Goal: Information Seeking & Learning: Learn about a topic

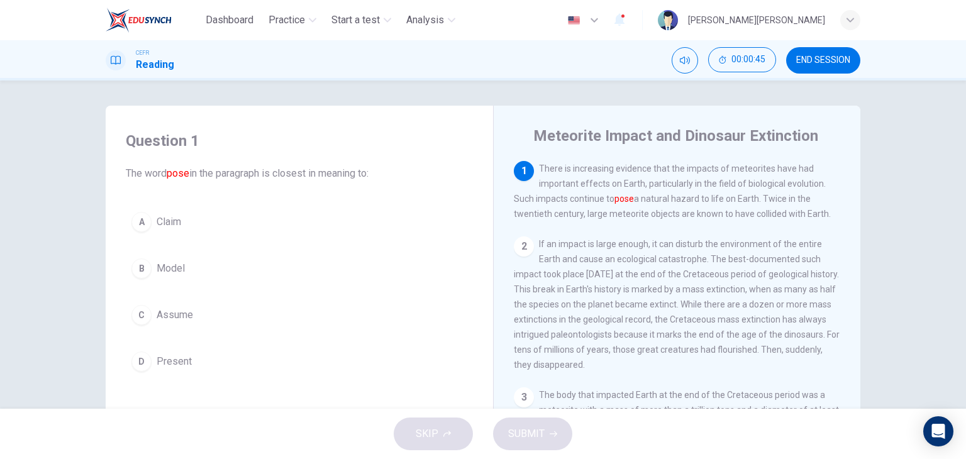
click at [179, 360] on span "Present" at bounding box center [174, 361] width 35 height 15
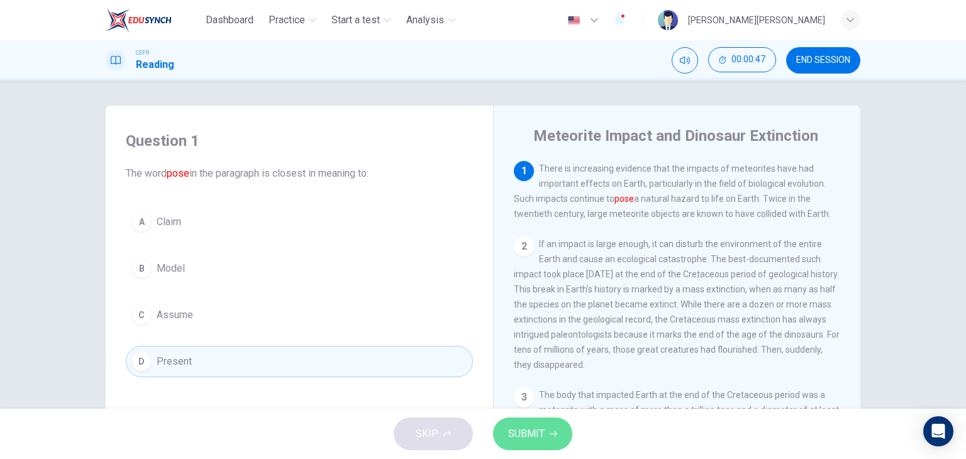
click at [538, 428] on span "SUBMIT" at bounding box center [526, 434] width 36 height 18
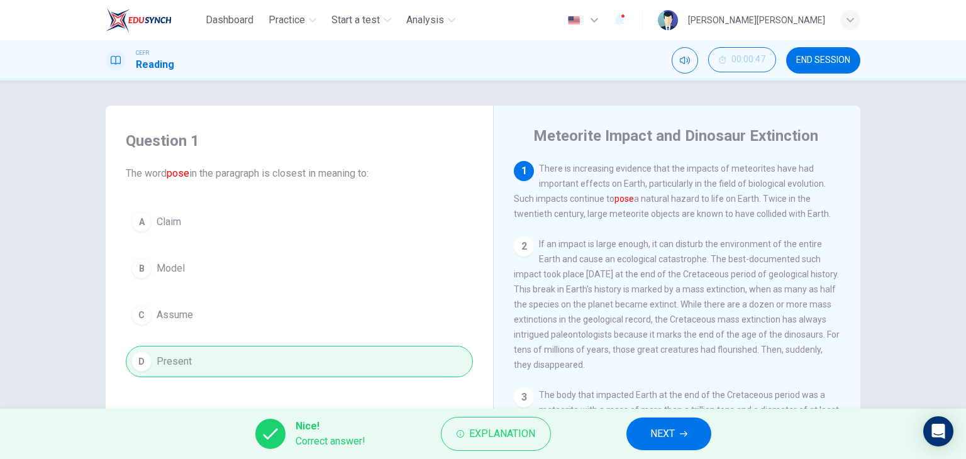
click at [666, 441] on span "NEXT" at bounding box center [662, 434] width 25 height 18
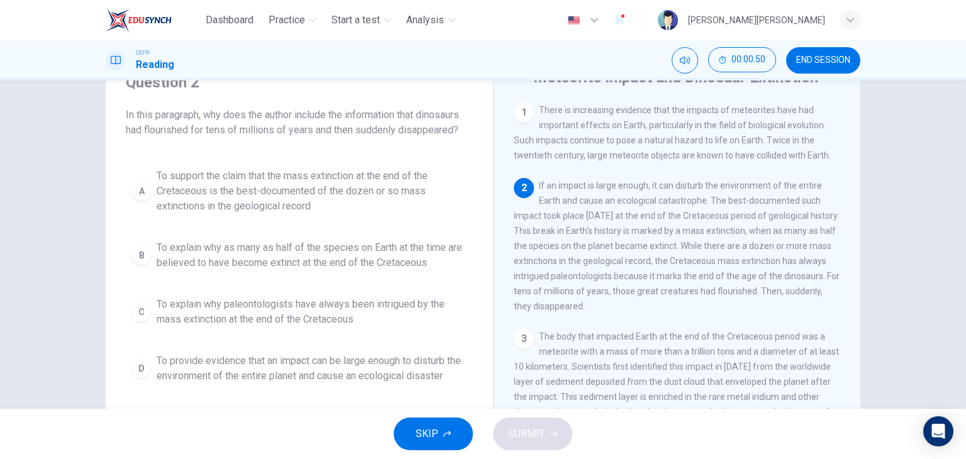
scroll to position [63, 0]
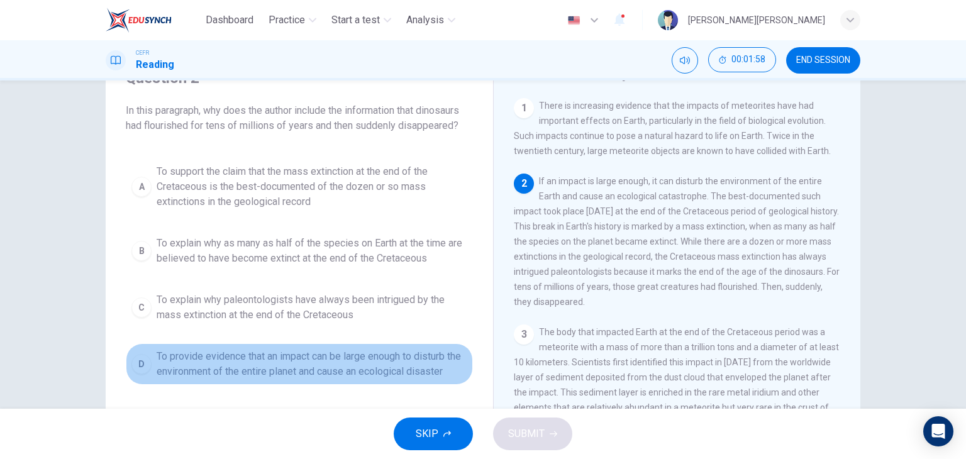
click at [282, 359] on span "To provide evidence that an impact can be large enough to disturb the environme…" at bounding box center [312, 364] width 311 height 30
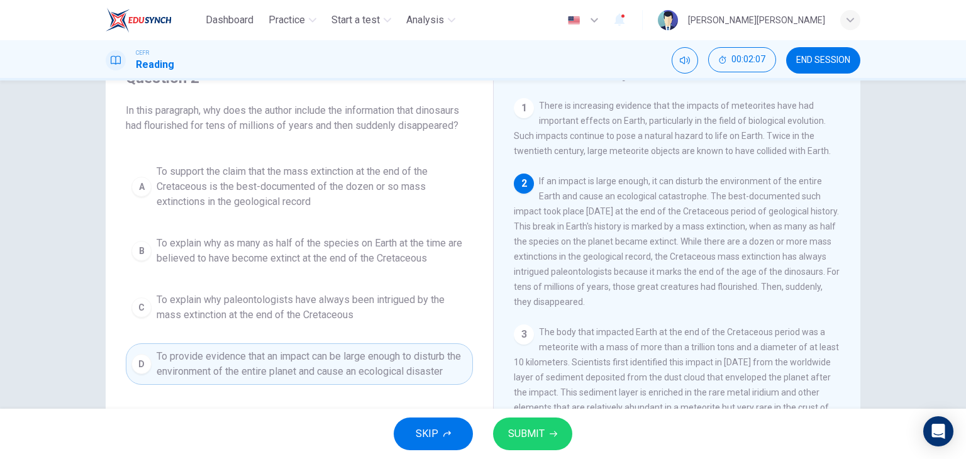
click at [269, 197] on span "To support the claim that the mass extinction at the end of the Cretaceous is t…" at bounding box center [312, 186] width 311 height 45
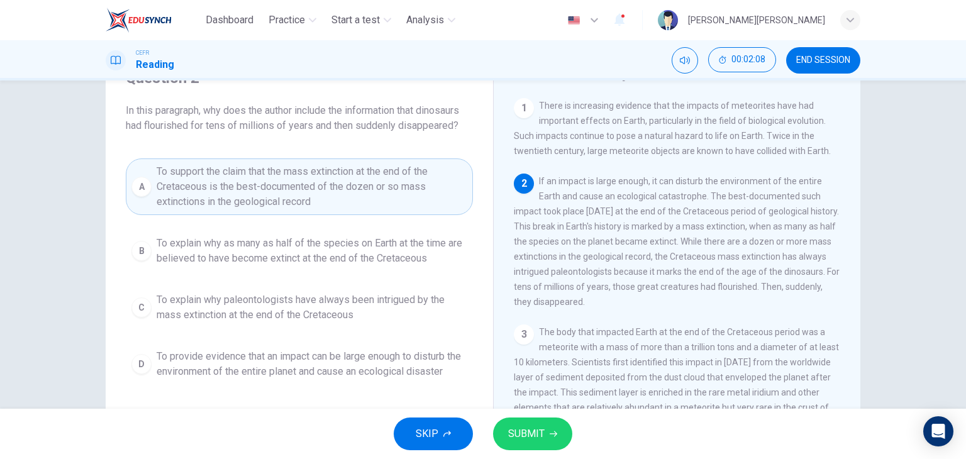
click at [536, 426] on span "SUBMIT" at bounding box center [526, 434] width 36 height 18
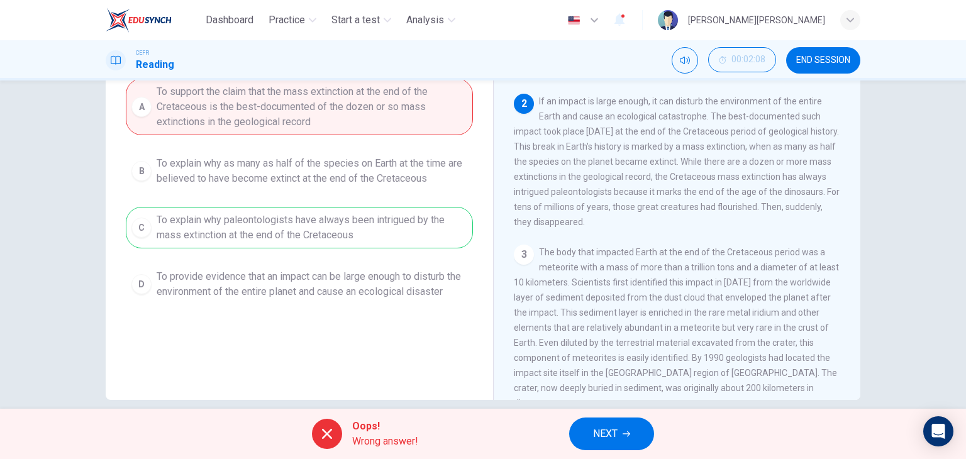
scroll to position [159, 0]
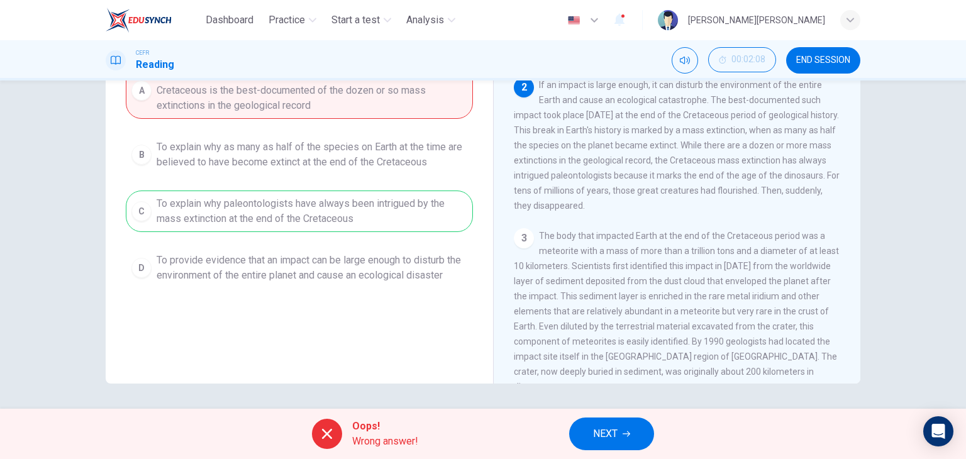
click at [493, 432] on div "Oops! Wrong answer! NEXT" at bounding box center [483, 434] width 966 height 50
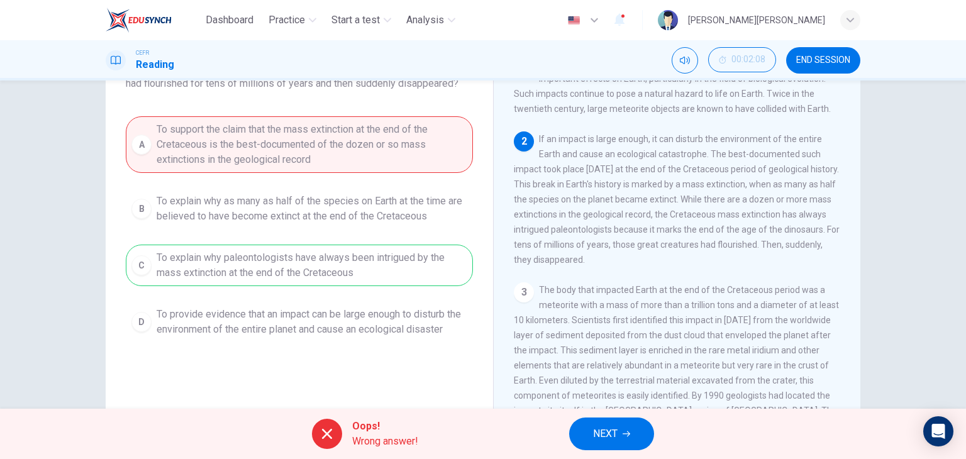
scroll to position [96, 0]
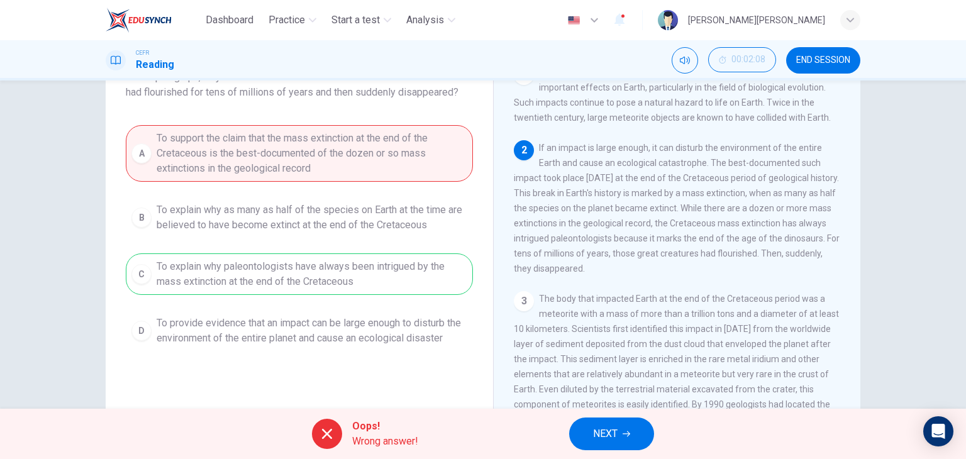
click at [616, 423] on button "NEXT" at bounding box center [611, 433] width 85 height 33
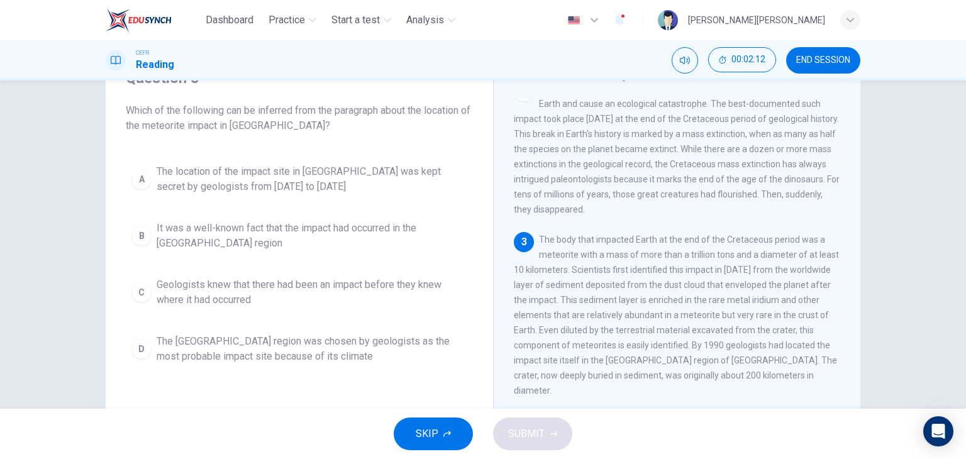
scroll to position [189, 0]
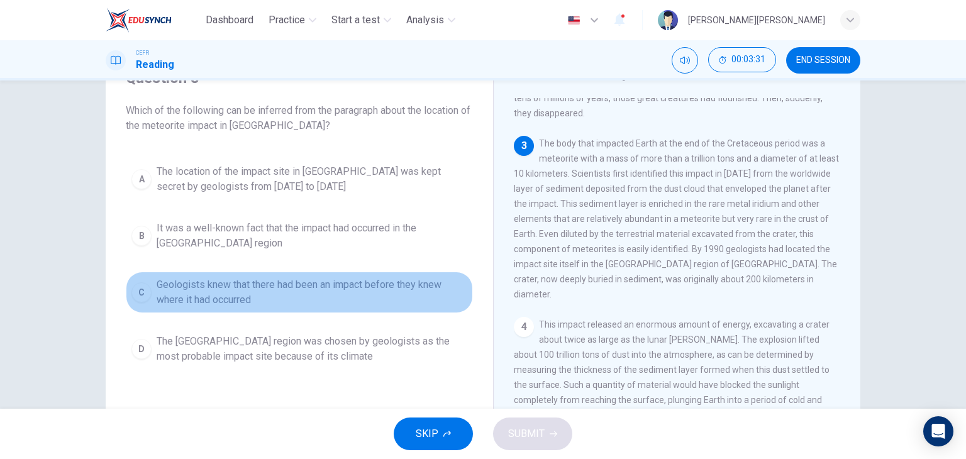
click at [279, 291] on span "Geologists knew that there had been an impact before they knew where it had occ…" at bounding box center [312, 292] width 311 height 30
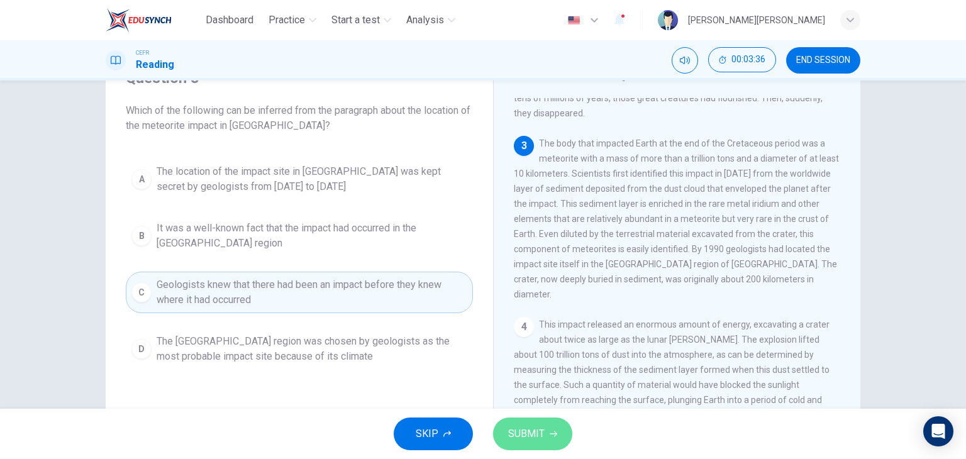
click at [539, 431] on span "SUBMIT" at bounding box center [526, 434] width 36 height 18
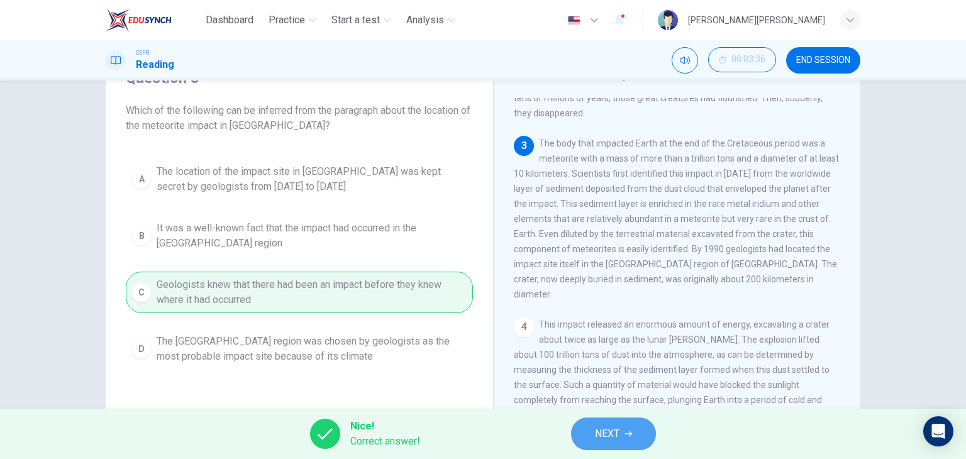
click at [613, 426] on span "NEXT" at bounding box center [607, 434] width 25 height 18
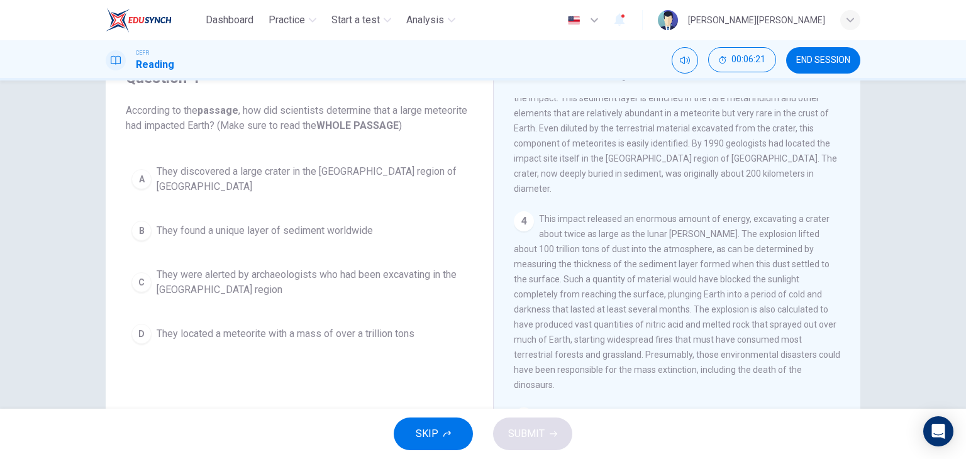
scroll to position [297, 0]
click at [337, 223] on span "They found a unique layer of sediment worldwide" at bounding box center [265, 230] width 216 height 15
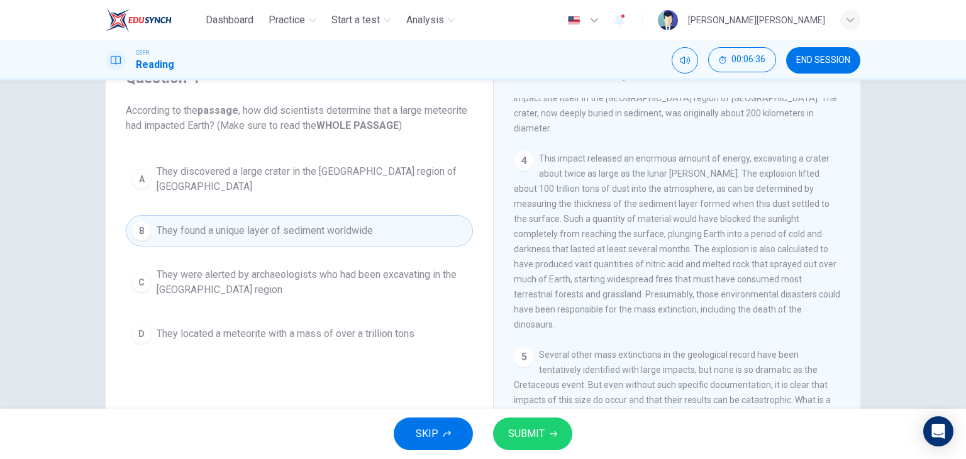
scroll to position [360, 0]
click at [553, 431] on icon "button" at bounding box center [554, 434] width 8 height 6
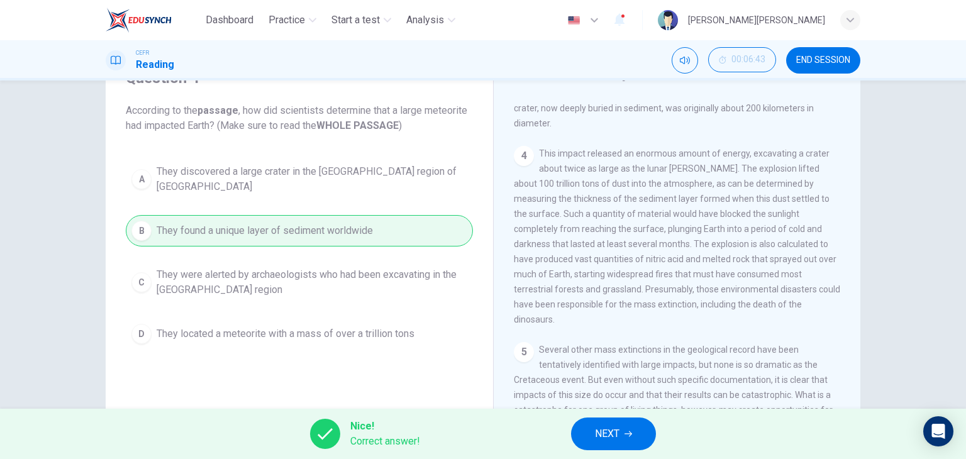
click at [607, 433] on span "NEXT" at bounding box center [607, 434] width 25 height 18
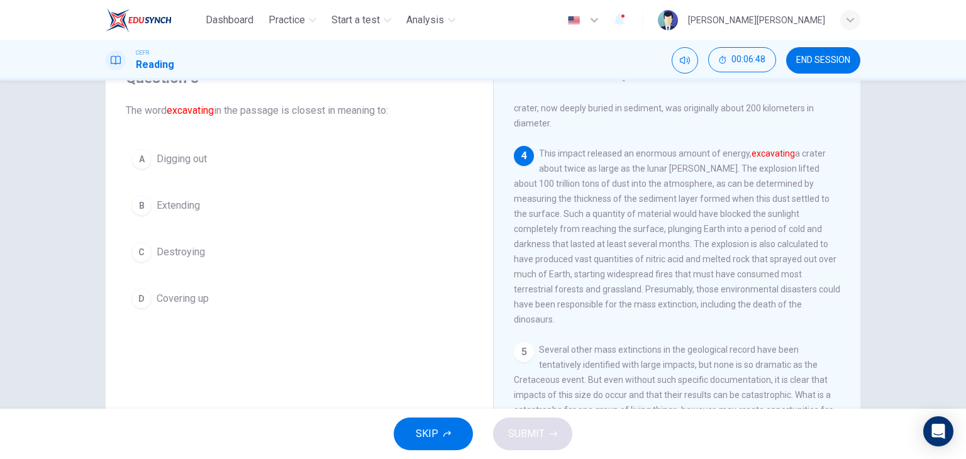
click at [140, 164] on div "A" at bounding box center [141, 159] width 20 height 20
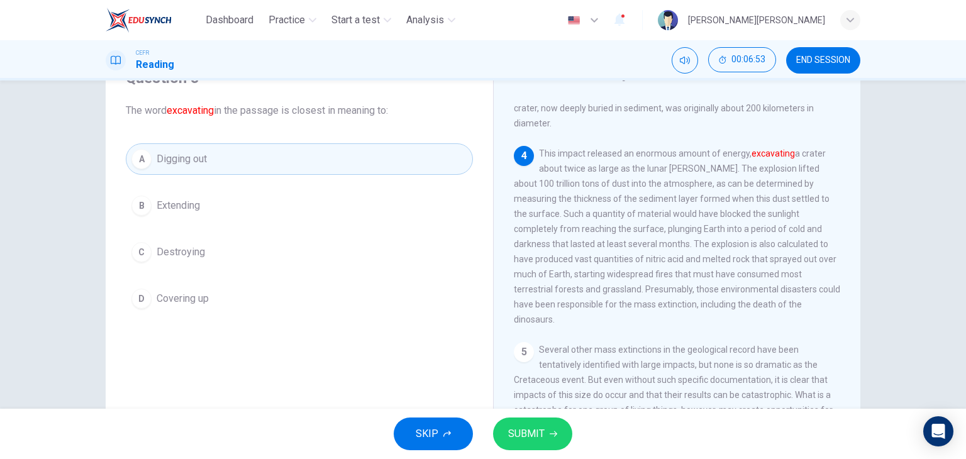
click at [533, 421] on button "SUBMIT" at bounding box center [532, 433] width 79 height 33
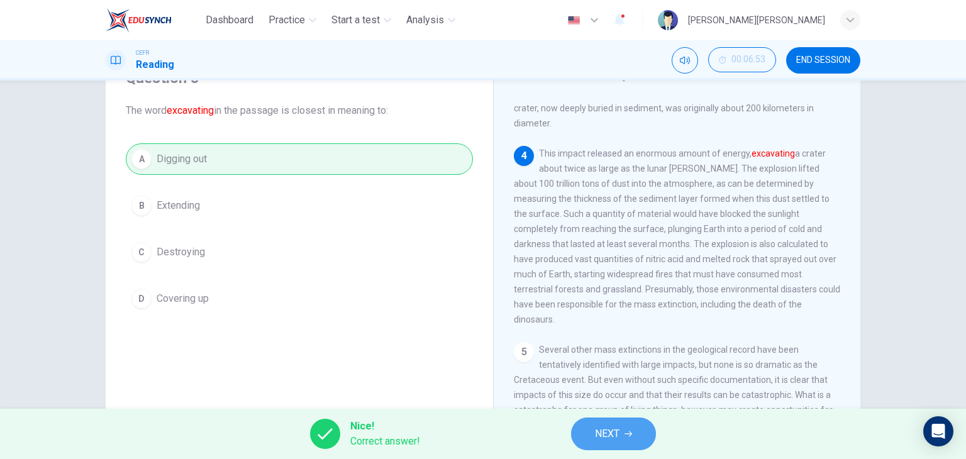
click at [592, 436] on button "NEXT" at bounding box center [613, 433] width 85 height 33
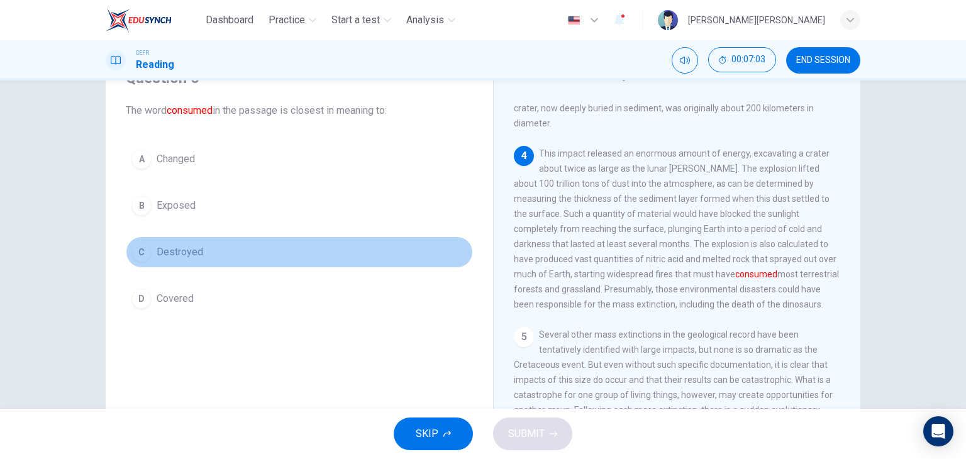
click at [183, 246] on span "Destroyed" at bounding box center [180, 252] width 47 height 15
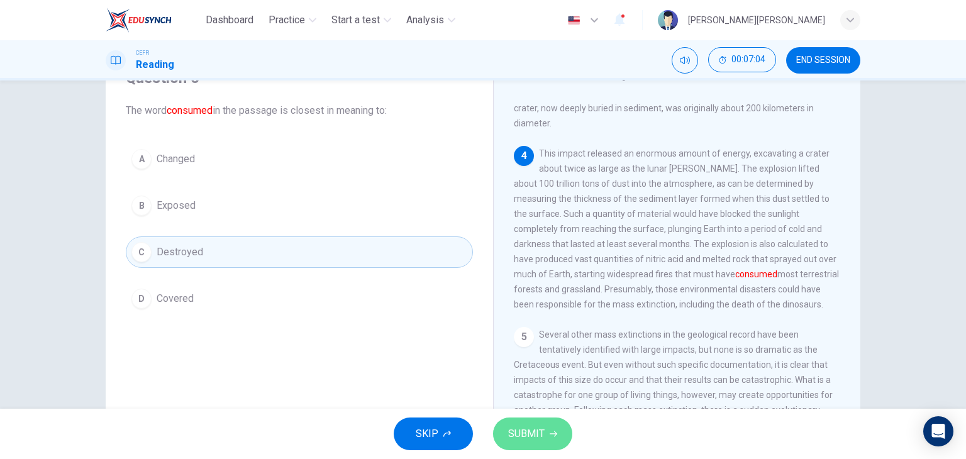
click at [517, 432] on span "SUBMIT" at bounding box center [526, 434] width 36 height 18
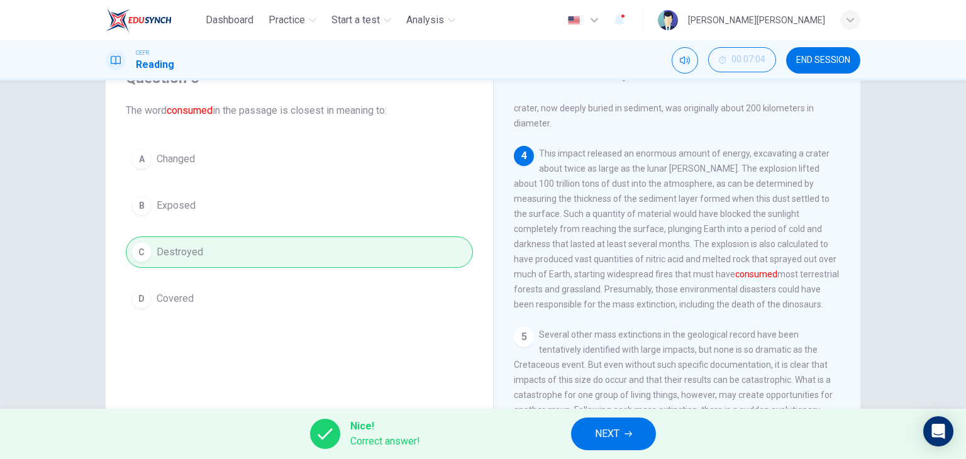
click at [602, 428] on span "NEXT" at bounding box center [607, 434] width 25 height 18
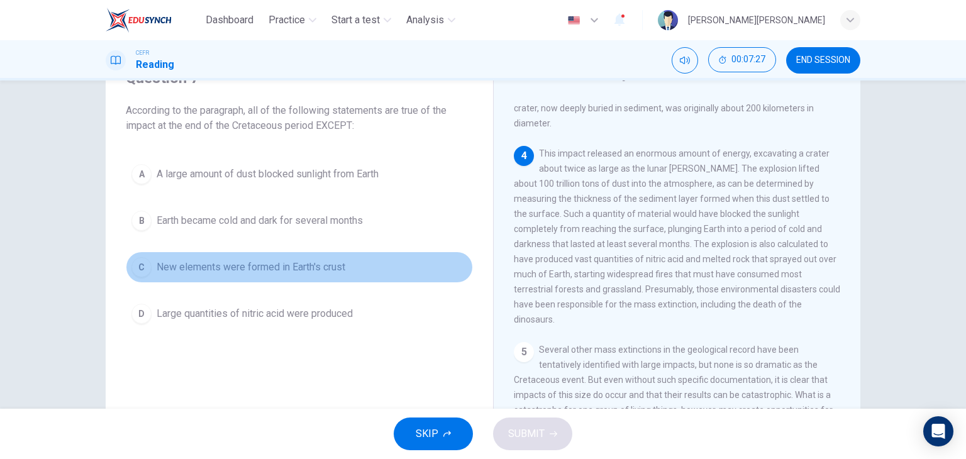
click at [275, 260] on span "New elements were formed in Earth's crust" at bounding box center [251, 267] width 189 height 15
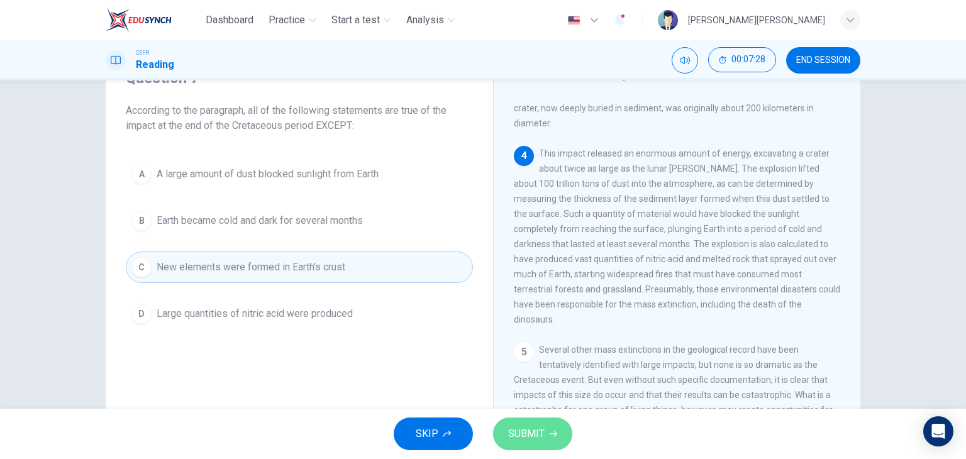
click at [534, 434] on span "SUBMIT" at bounding box center [526, 434] width 36 height 18
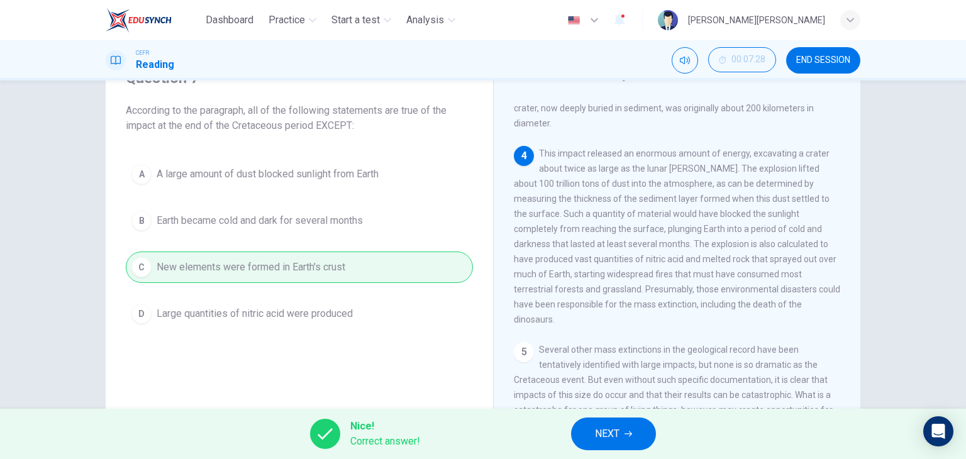
click at [613, 436] on span "NEXT" at bounding box center [607, 434] width 25 height 18
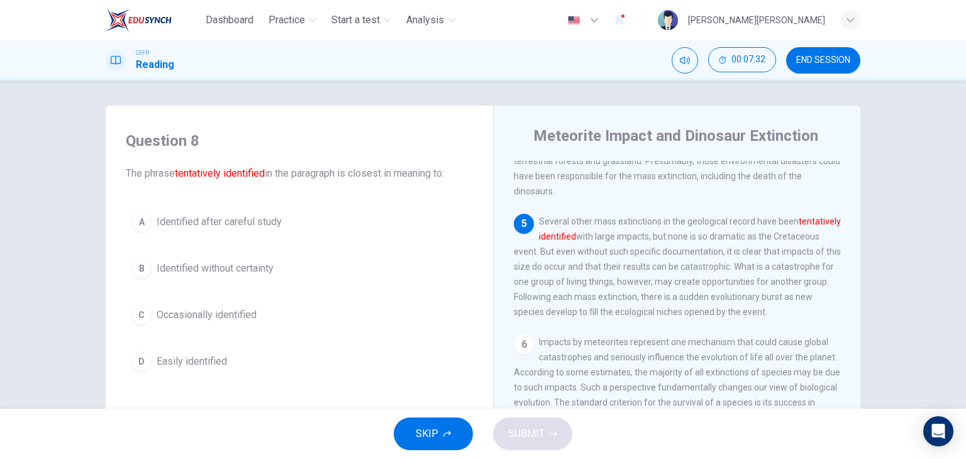
scroll to position [548, 0]
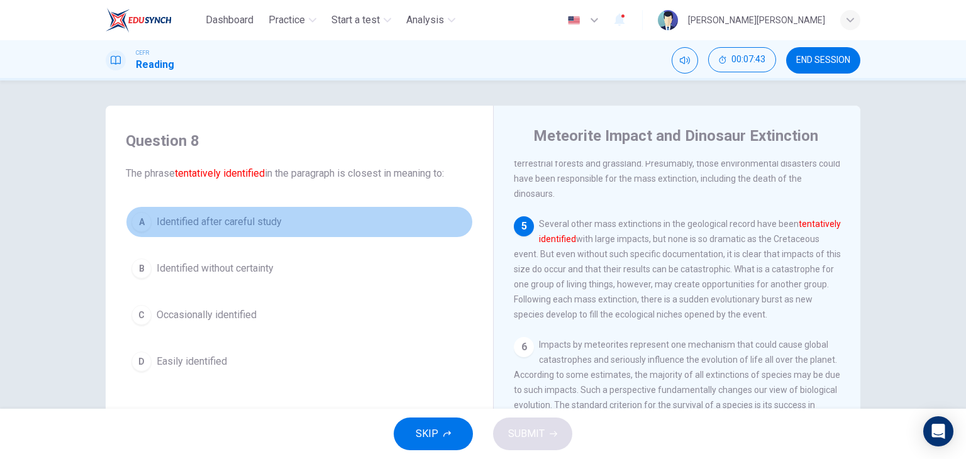
click at [244, 227] on span "Identified after careful study" at bounding box center [219, 221] width 125 height 15
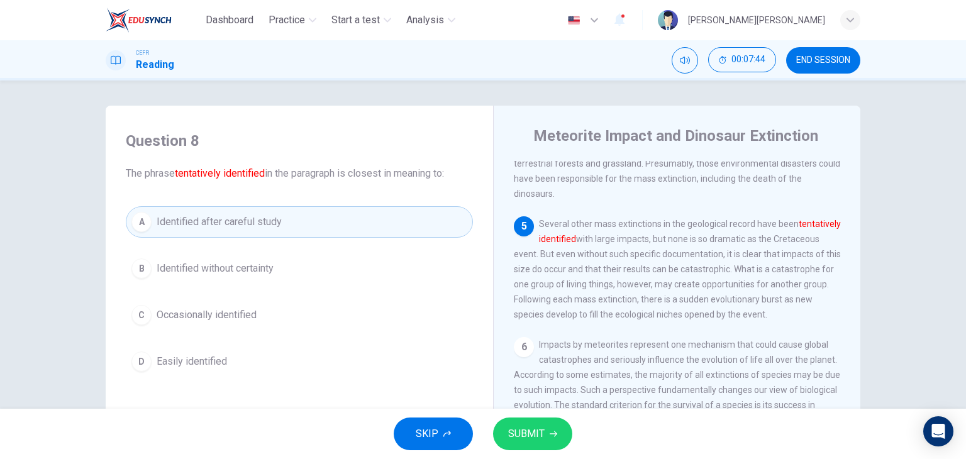
click at [531, 443] on button "SUBMIT" at bounding box center [532, 433] width 79 height 33
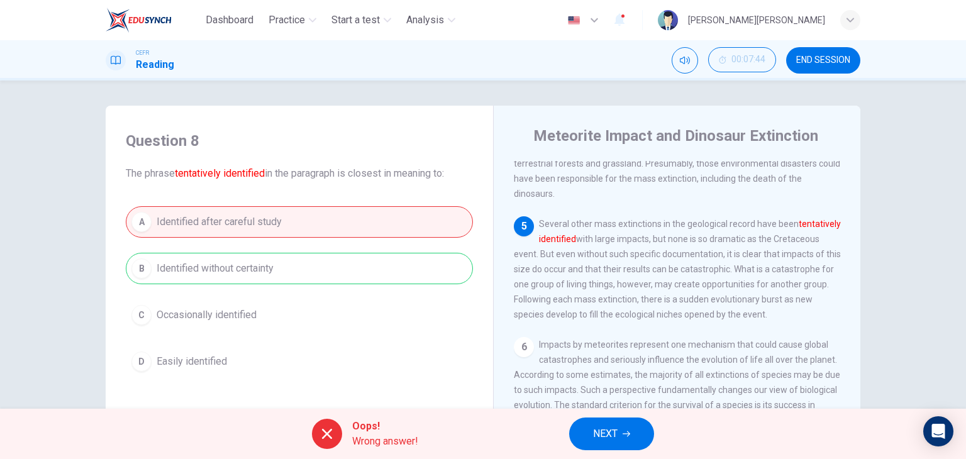
click at [294, 272] on div "A Identified after careful study B Identified without certainty C Occasionally …" at bounding box center [299, 291] width 347 height 171
click at [607, 437] on span "NEXT" at bounding box center [605, 434] width 25 height 18
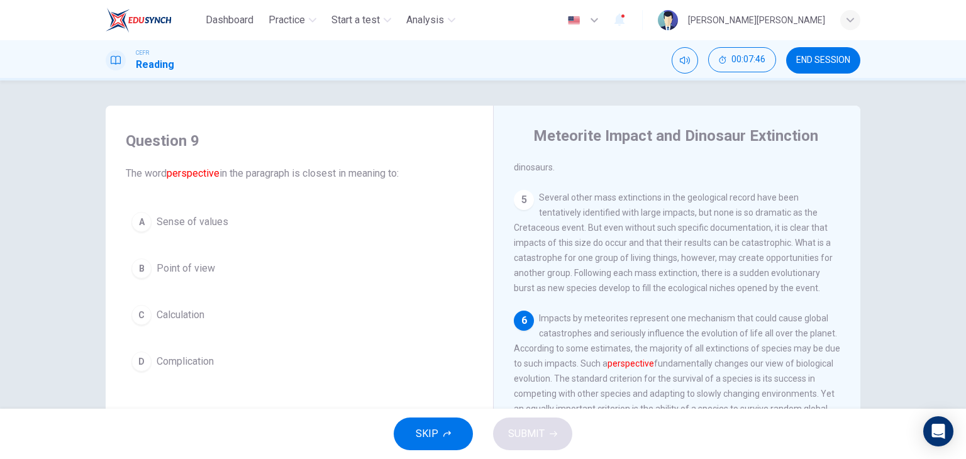
scroll to position [611, 0]
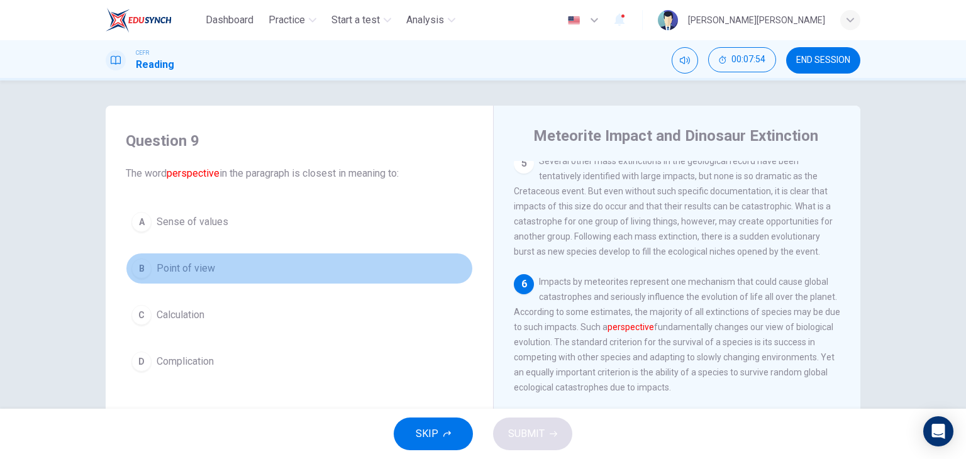
click at [214, 264] on button "B Point of view" at bounding box center [299, 268] width 347 height 31
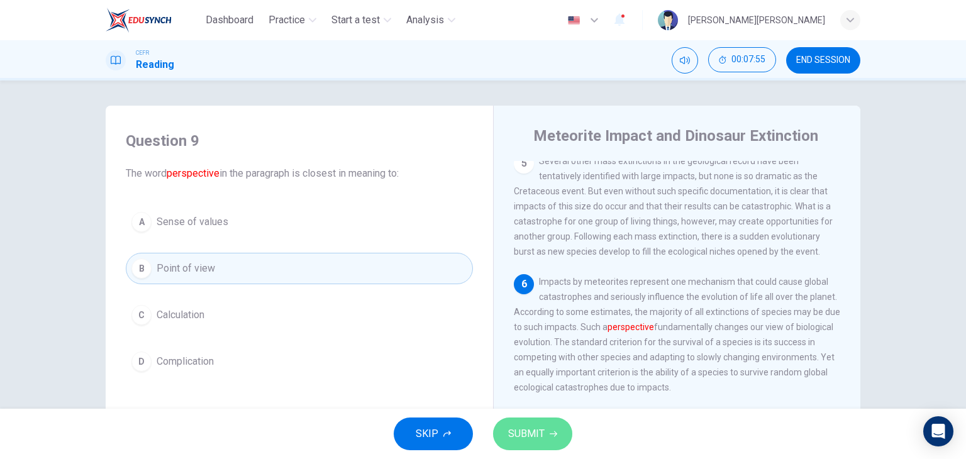
click at [538, 423] on button "SUBMIT" at bounding box center [532, 433] width 79 height 33
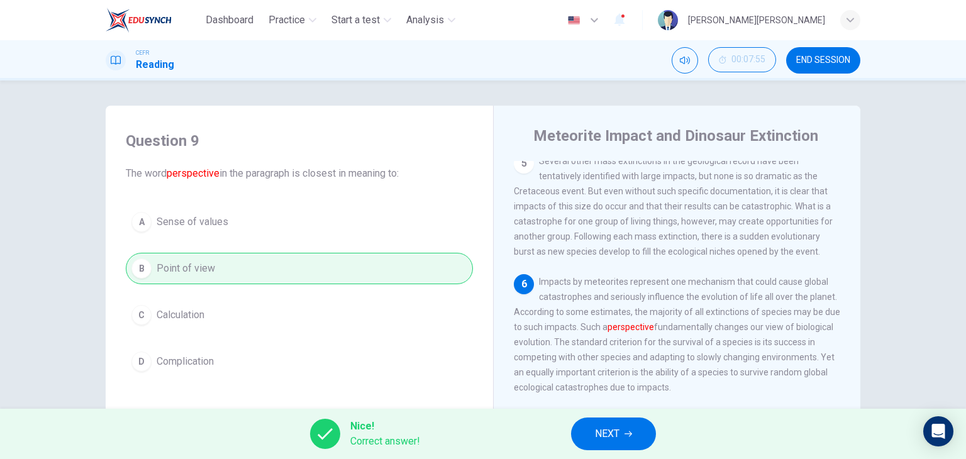
click at [597, 433] on span "NEXT" at bounding box center [607, 434] width 25 height 18
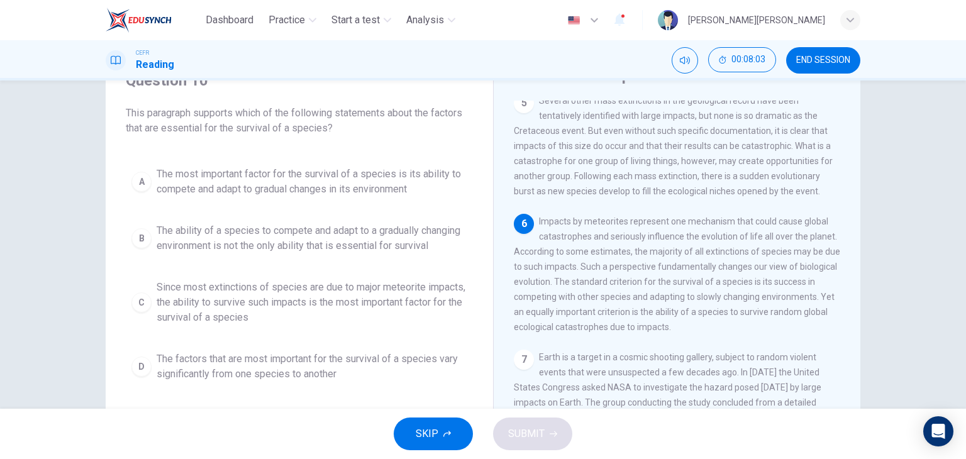
scroll to position [63, 0]
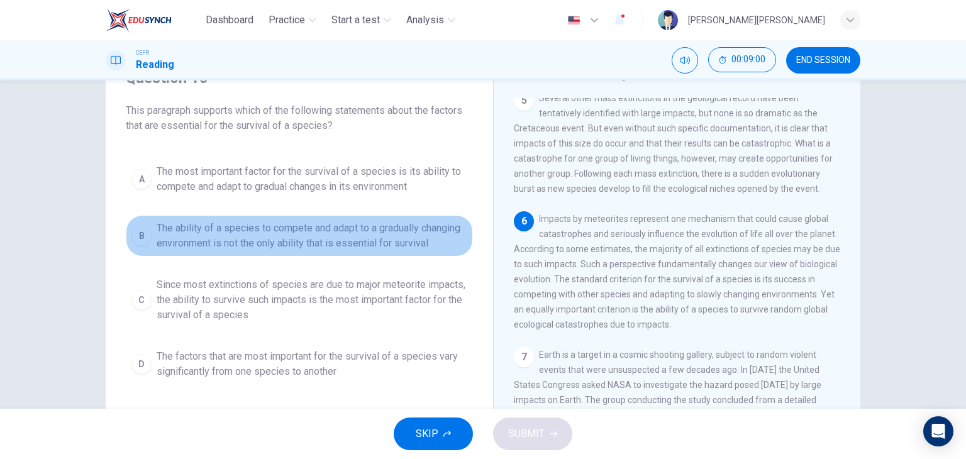
click at [249, 242] on span "The ability of a species to compete and adapt to a gradually changing environme…" at bounding box center [312, 236] width 311 height 30
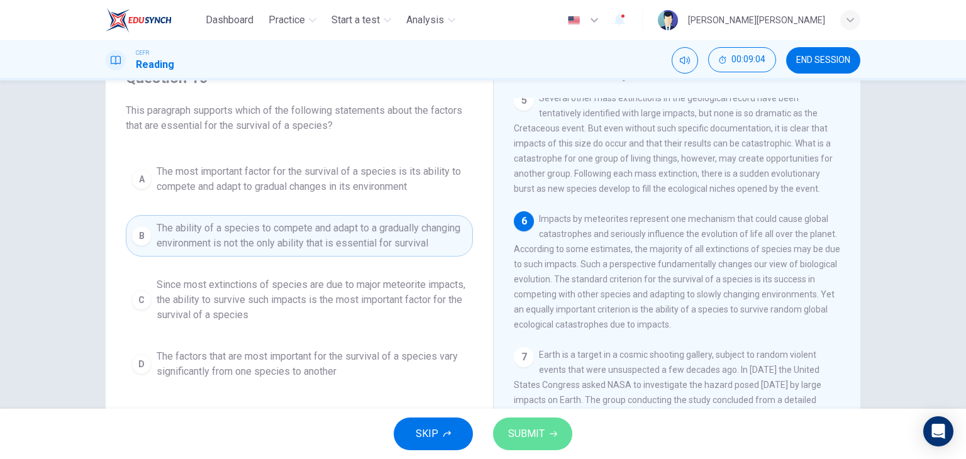
click at [550, 445] on button "SUBMIT" at bounding box center [532, 433] width 79 height 33
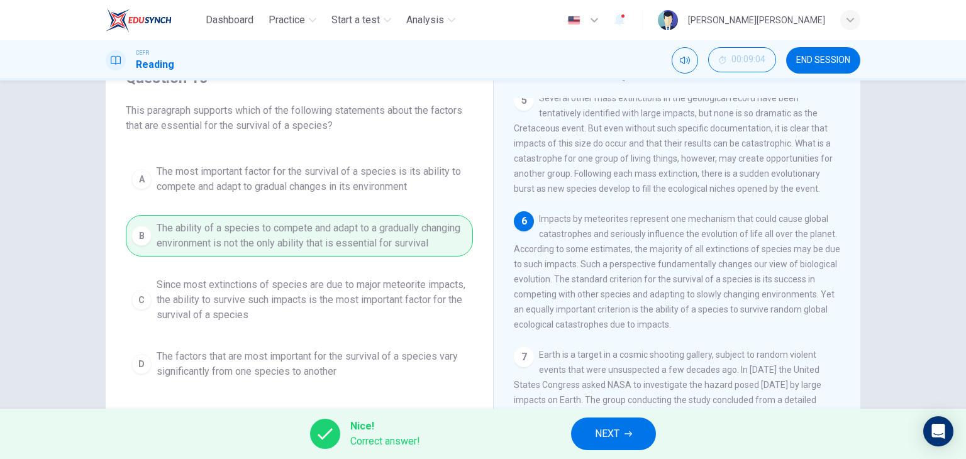
click at [620, 433] on button "NEXT" at bounding box center [613, 433] width 85 height 33
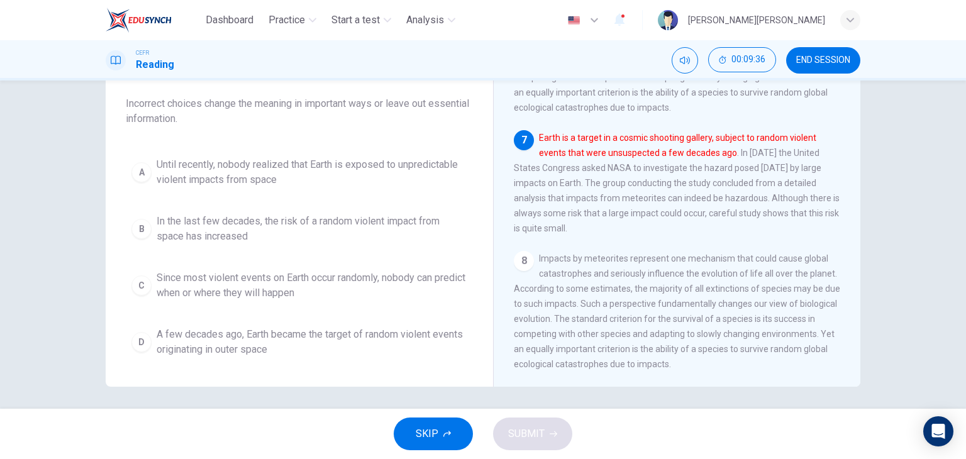
scroll to position [159, 0]
click at [235, 340] on span "A few decades ago, Earth became the target of random violent events originating…" at bounding box center [312, 339] width 311 height 30
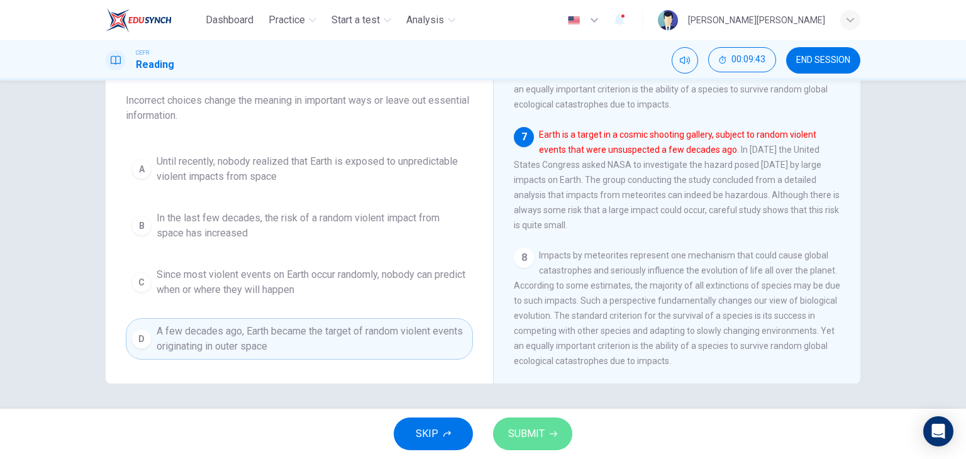
click at [526, 432] on span "SUBMIT" at bounding box center [526, 434] width 36 height 18
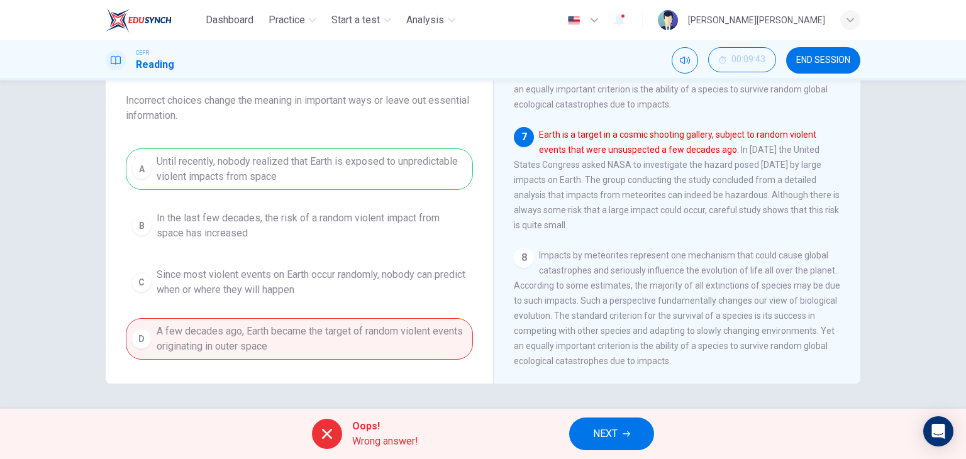
click at [614, 438] on span "NEXT" at bounding box center [605, 434] width 25 height 18
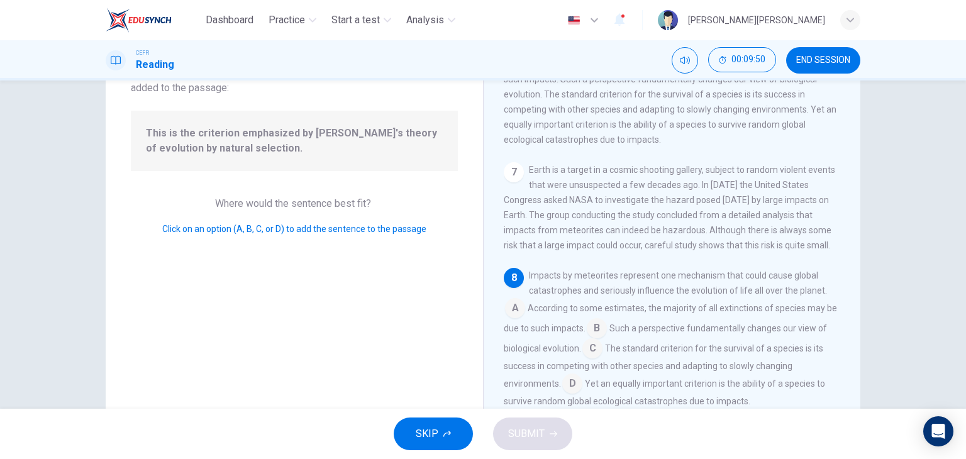
scroll to position [96, 0]
click at [563, 385] on input at bounding box center [572, 387] width 20 height 20
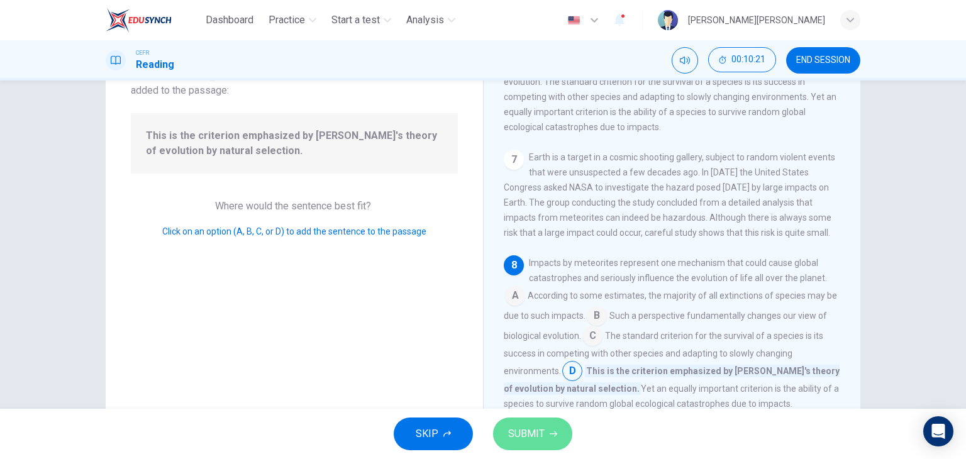
click at [543, 443] on button "SUBMIT" at bounding box center [532, 433] width 79 height 33
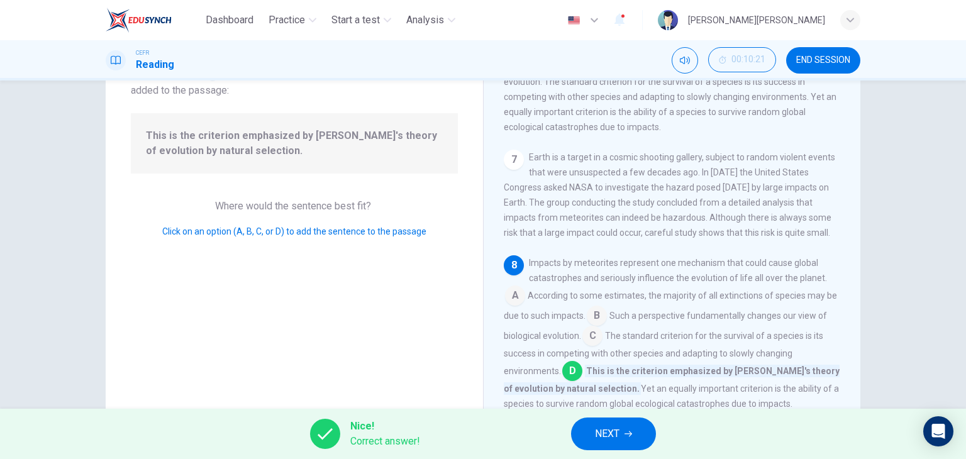
click at [596, 434] on span "NEXT" at bounding box center [607, 434] width 25 height 18
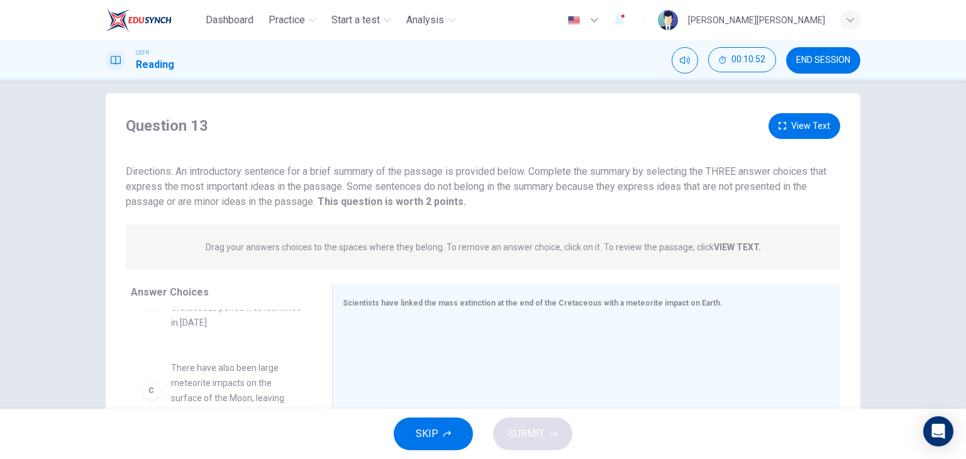
scroll to position [0, 0]
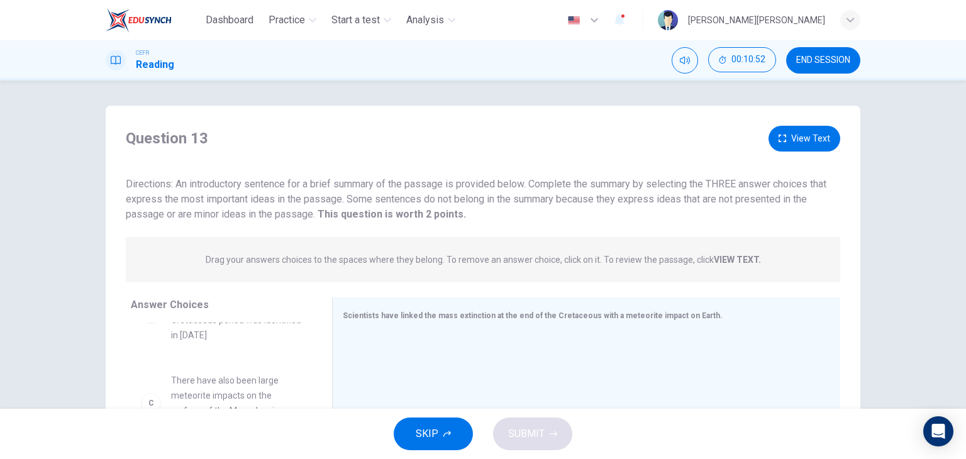
click at [803, 132] on button "View Text" at bounding box center [804, 139] width 72 height 26
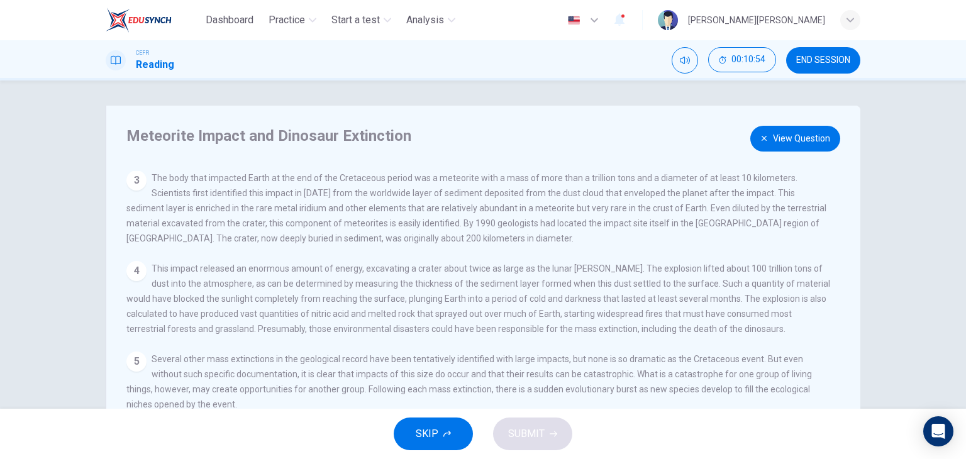
scroll to position [126, 0]
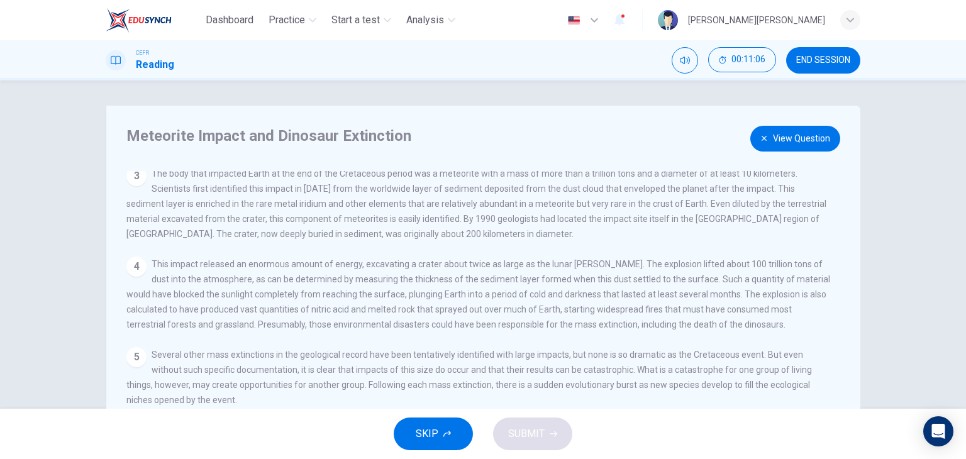
click at [771, 135] on button "View Question" at bounding box center [795, 139] width 90 height 26
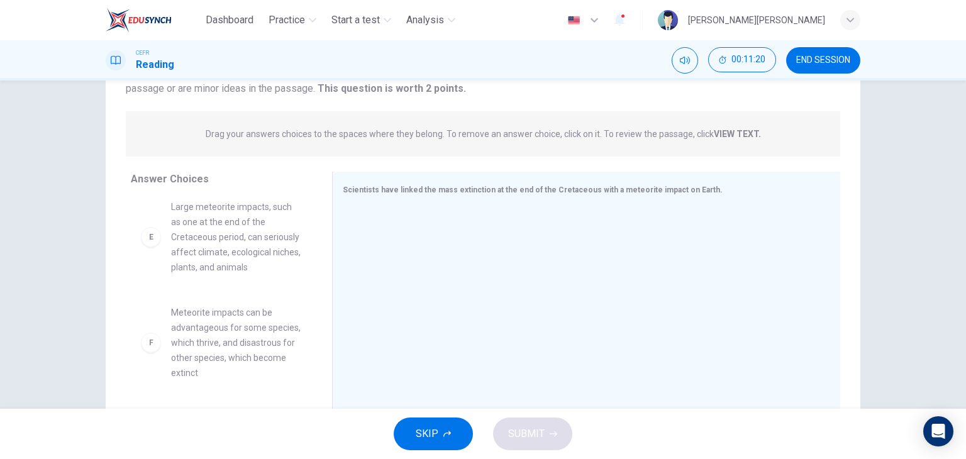
scroll to position [400, 0]
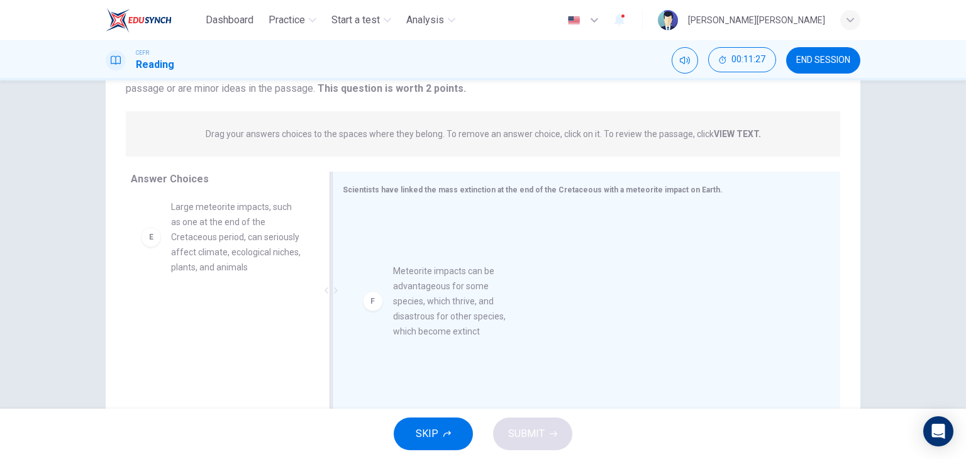
drag, startPoint x: 203, startPoint y: 370, endPoint x: 433, endPoint y: 329, distance: 233.2
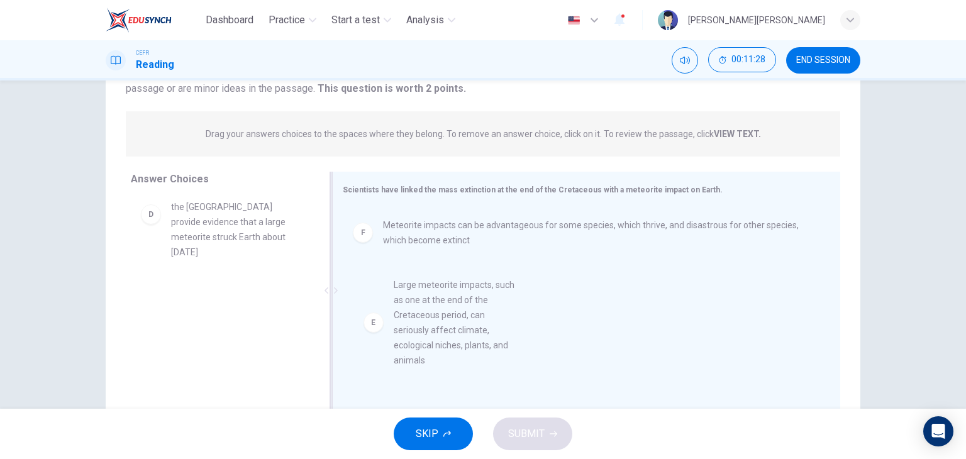
drag, startPoint x: 224, startPoint y: 255, endPoint x: 455, endPoint y: 275, distance: 231.6
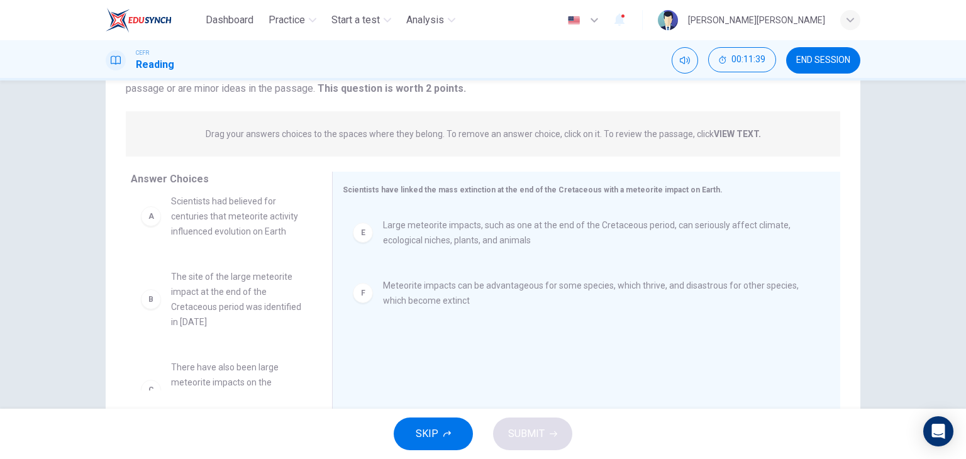
scroll to position [0, 0]
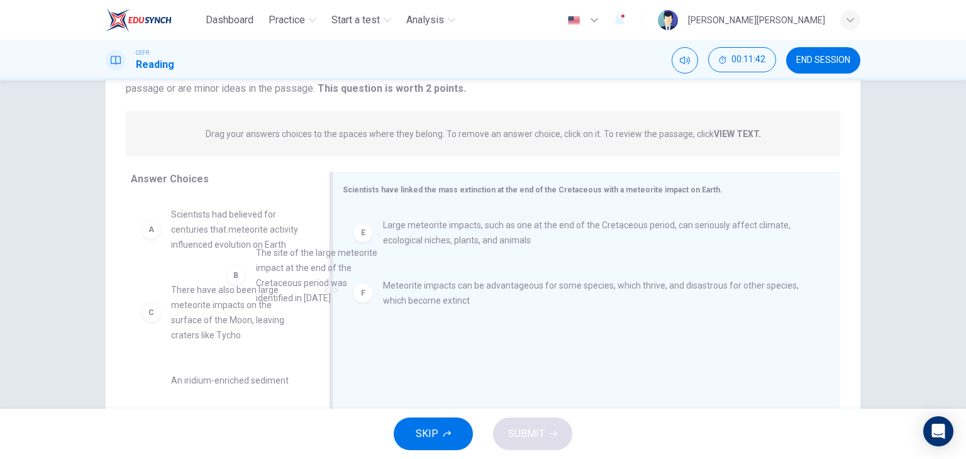
drag, startPoint x: 211, startPoint y: 333, endPoint x: 379, endPoint y: 238, distance: 193.1
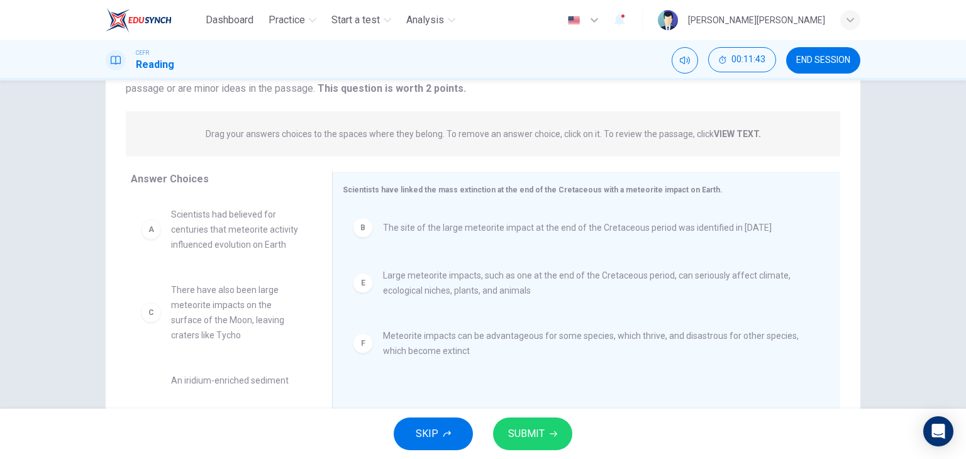
click at [518, 439] on span "SUBMIT" at bounding box center [526, 434] width 36 height 18
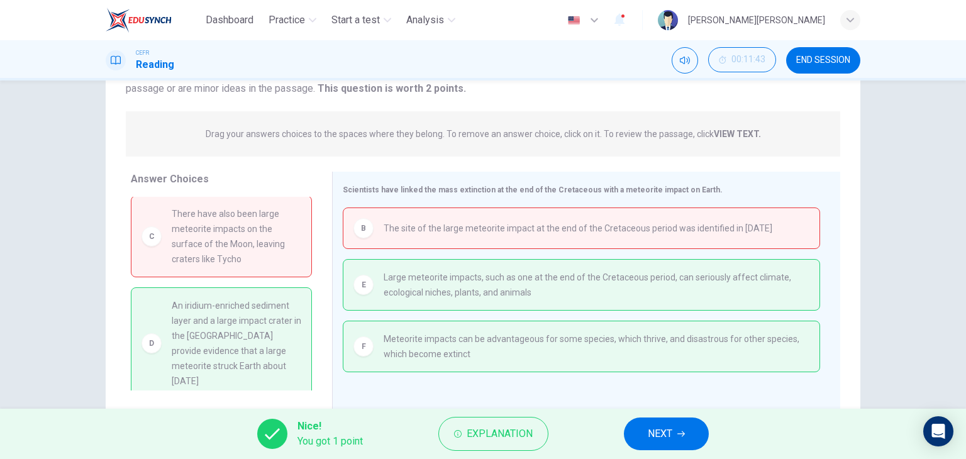
scroll to position [101, 0]
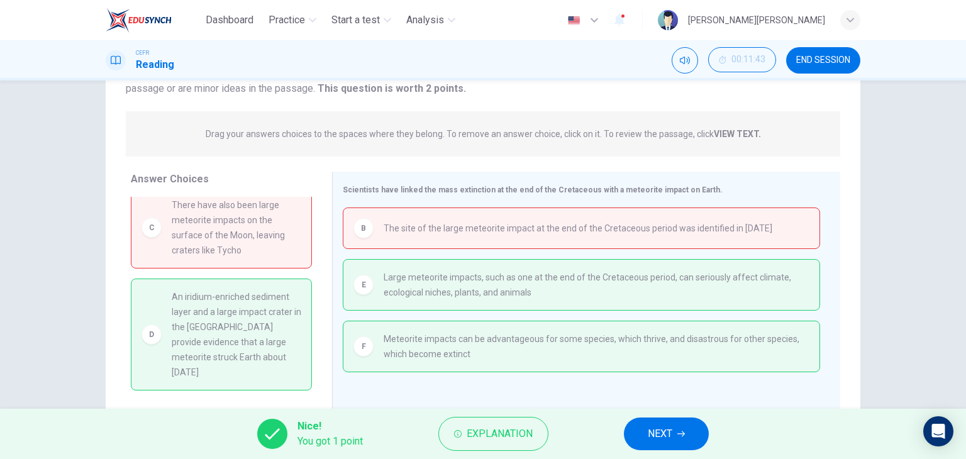
click at [690, 441] on button "NEXT" at bounding box center [666, 433] width 85 height 33
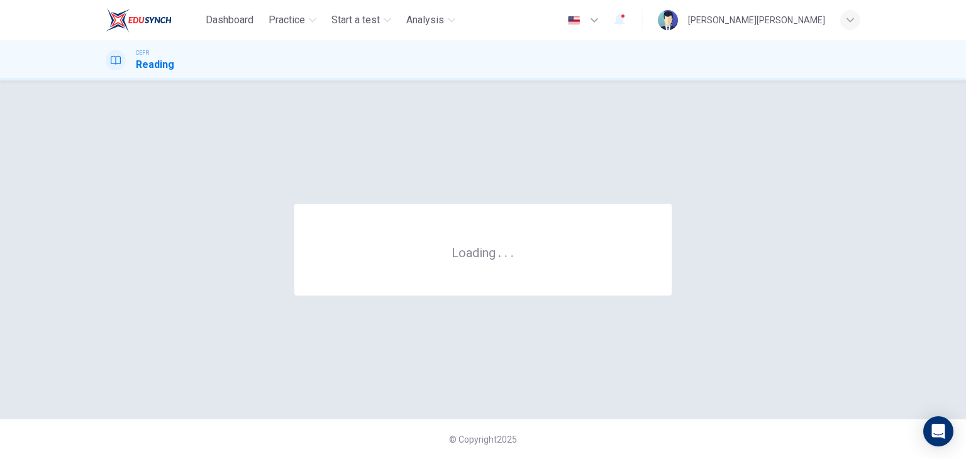
scroll to position [0, 0]
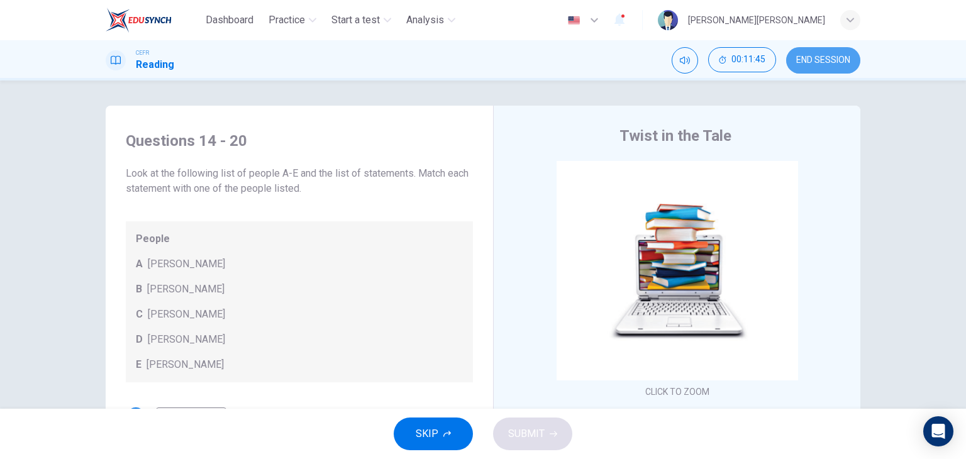
click at [835, 59] on span "END SESSION" at bounding box center [823, 60] width 54 height 10
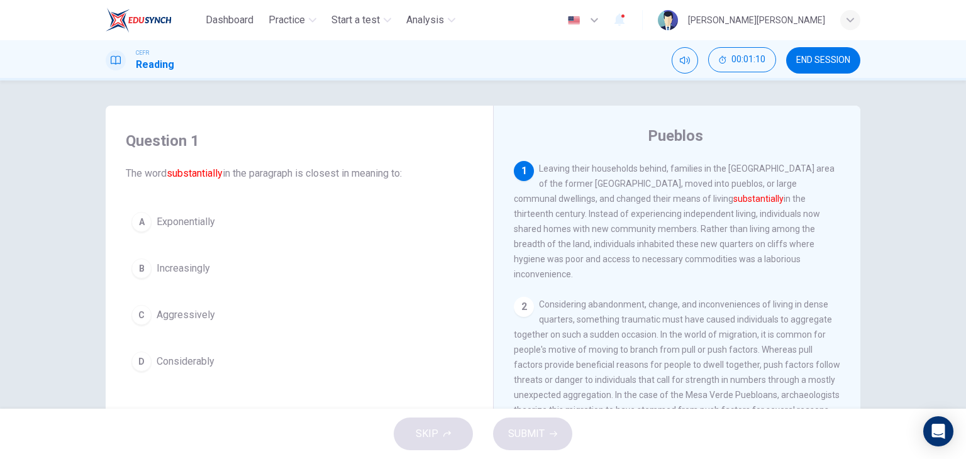
click at [183, 224] on span "Exponentially" at bounding box center [186, 221] width 58 height 15
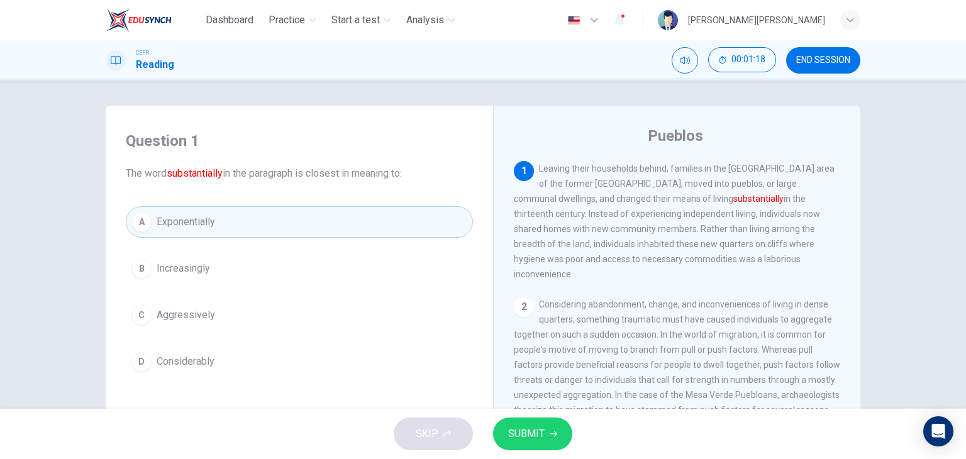
click at [528, 430] on span "SUBMIT" at bounding box center [526, 434] width 36 height 18
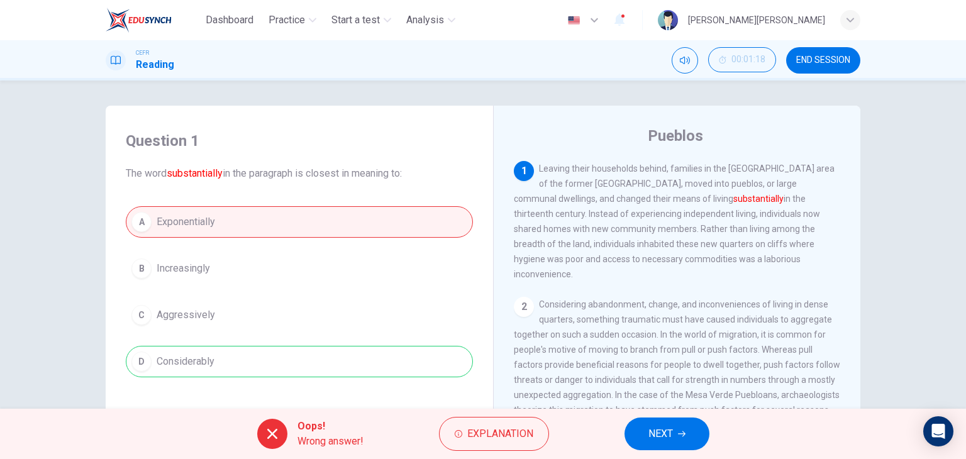
click at [692, 444] on button "NEXT" at bounding box center [666, 433] width 85 height 33
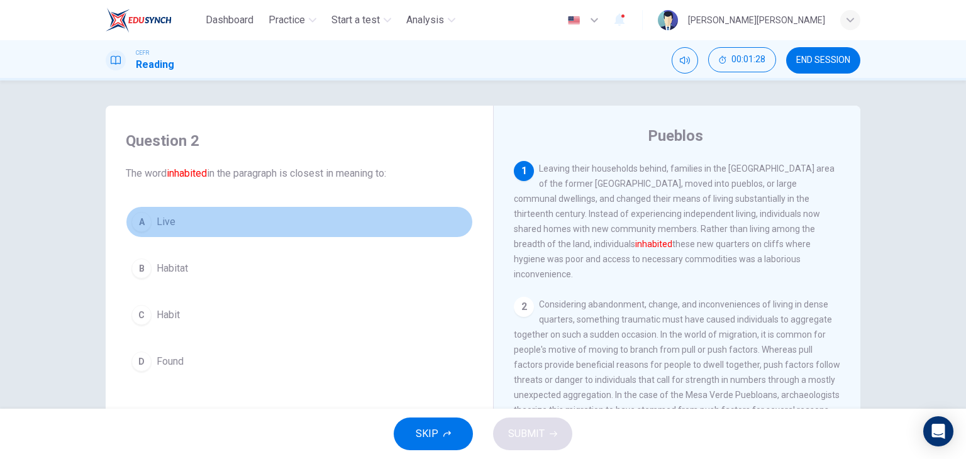
click at [160, 223] on span "Live" at bounding box center [166, 221] width 19 height 15
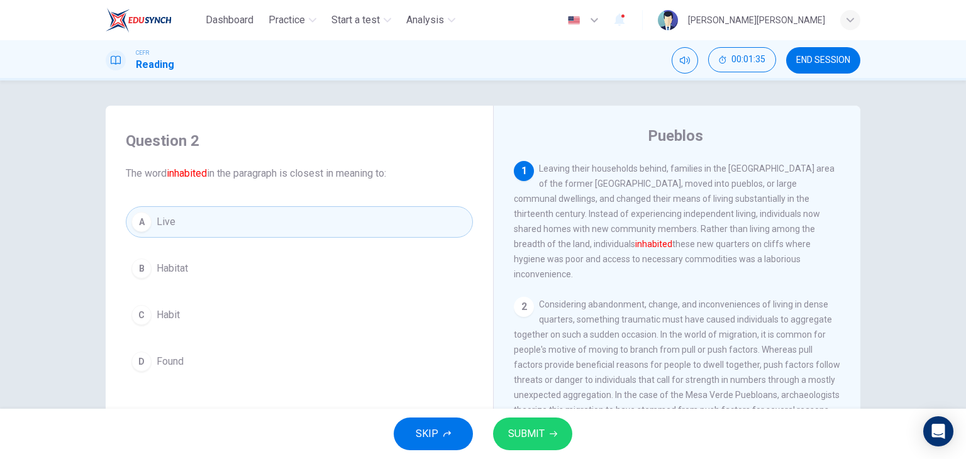
click at [287, 358] on button "D Found" at bounding box center [299, 361] width 347 height 31
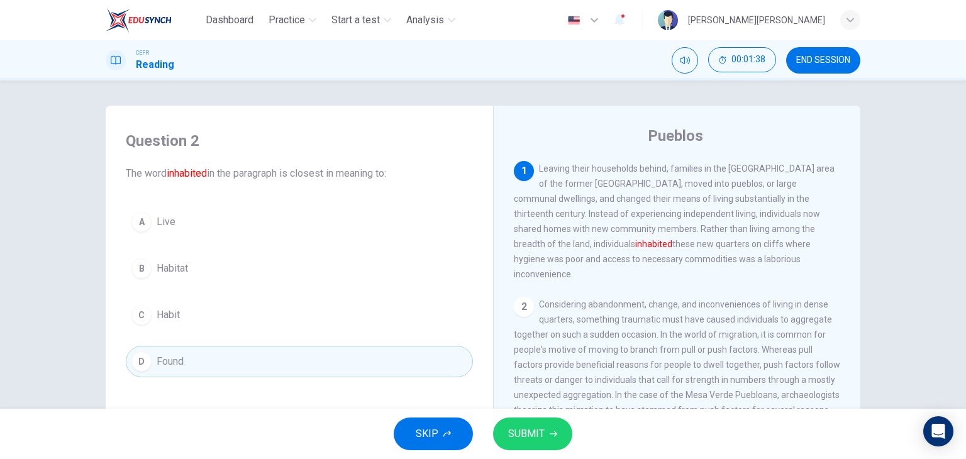
click at [211, 231] on button "A Live" at bounding box center [299, 221] width 347 height 31
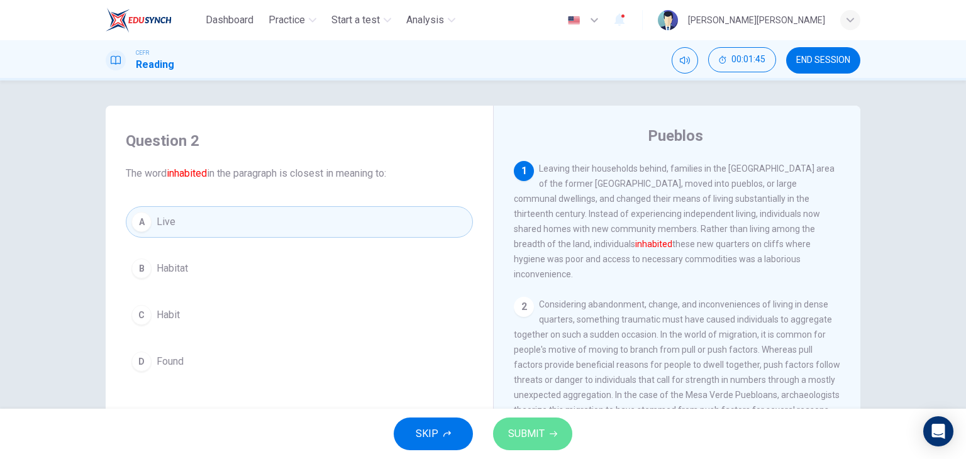
click at [551, 438] on button "SUBMIT" at bounding box center [532, 433] width 79 height 33
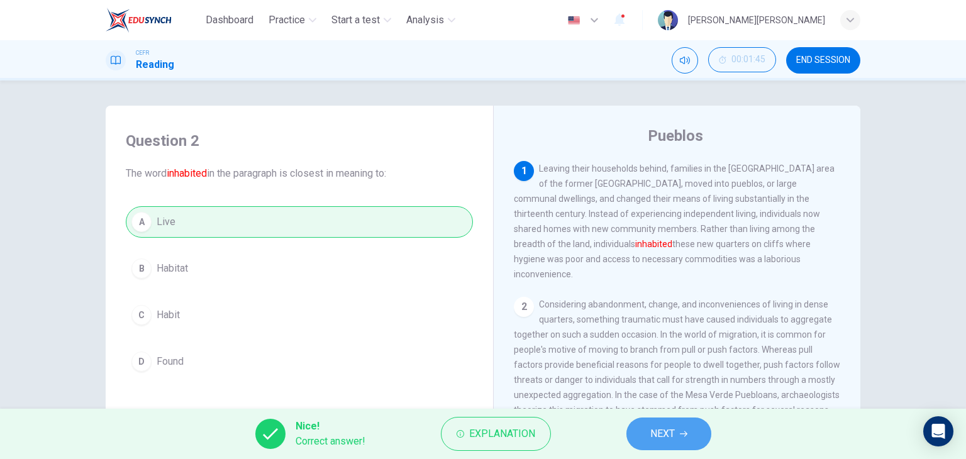
click at [653, 425] on span "NEXT" at bounding box center [662, 434] width 25 height 18
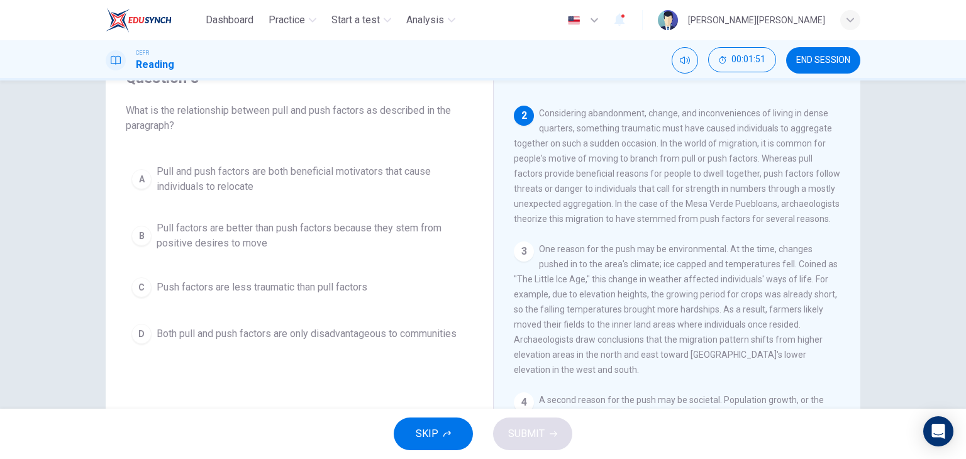
scroll to position [96, 0]
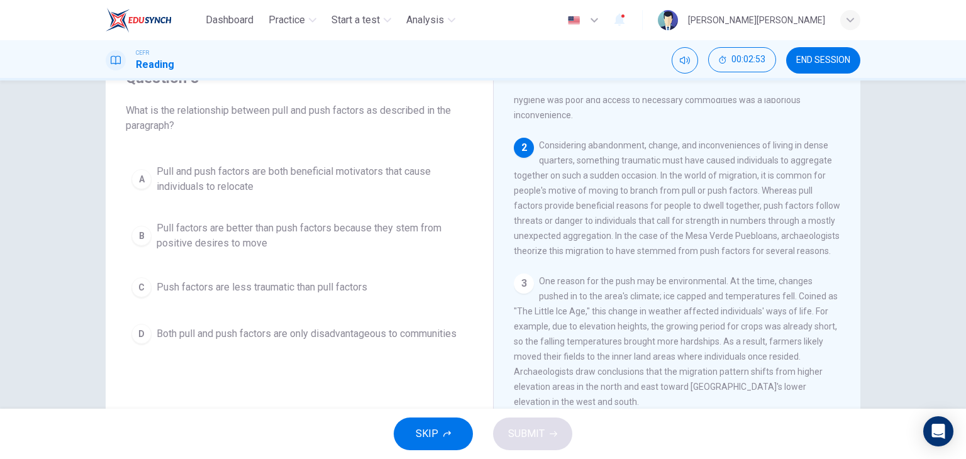
click at [197, 239] on span "Pull factors are better than push factors because they stem from positive desir…" at bounding box center [312, 236] width 311 height 30
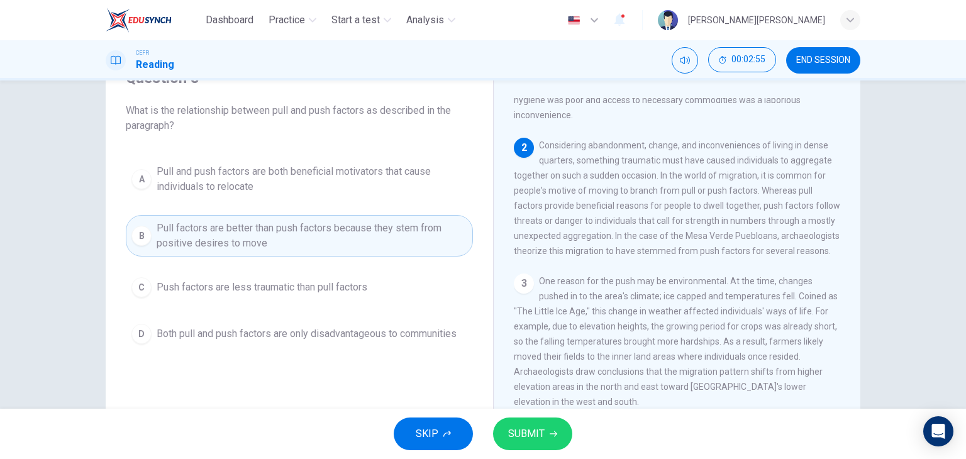
click at [543, 424] on button "SUBMIT" at bounding box center [532, 433] width 79 height 33
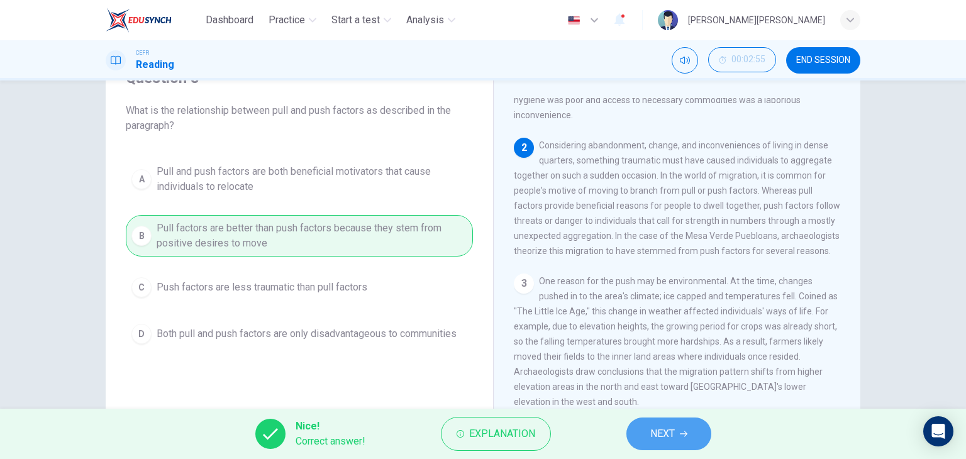
click at [659, 431] on span "NEXT" at bounding box center [662, 434] width 25 height 18
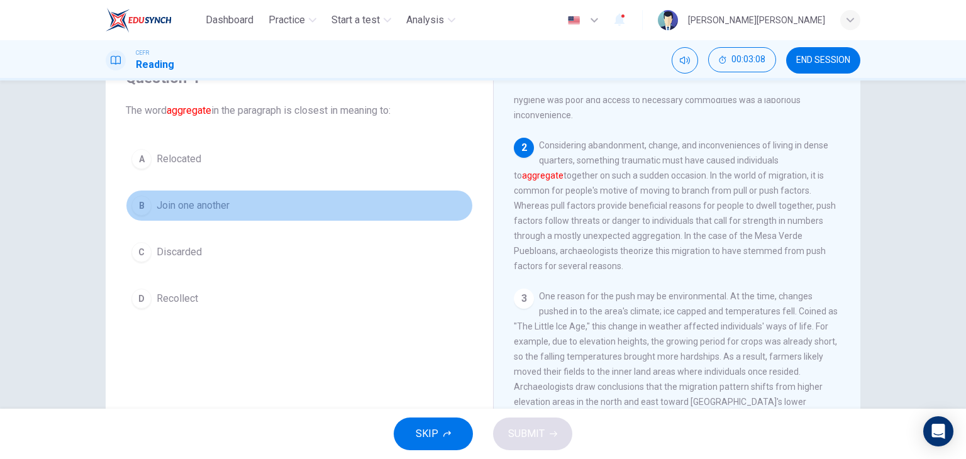
click at [262, 210] on button "B Join one another" at bounding box center [299, 205] width 347 height 31
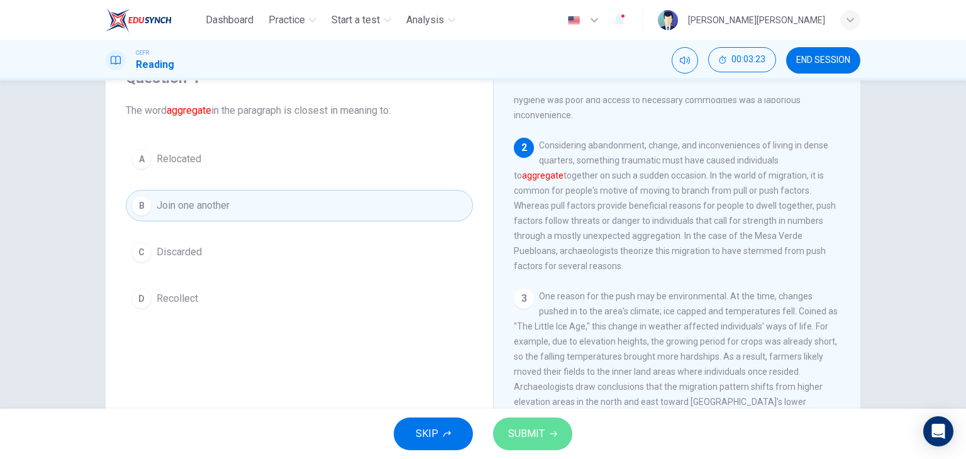
click at [525, 424] on button "SUBMIT" at bounding box center [532, 433] width 79 height 33
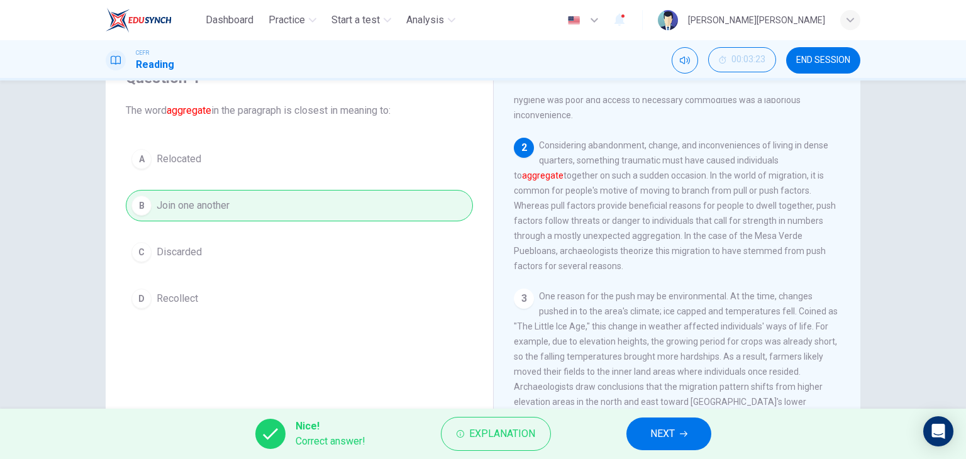
click at [689, 432] on button "NEXT" at bounding box center [668, 433] width 85 height 33
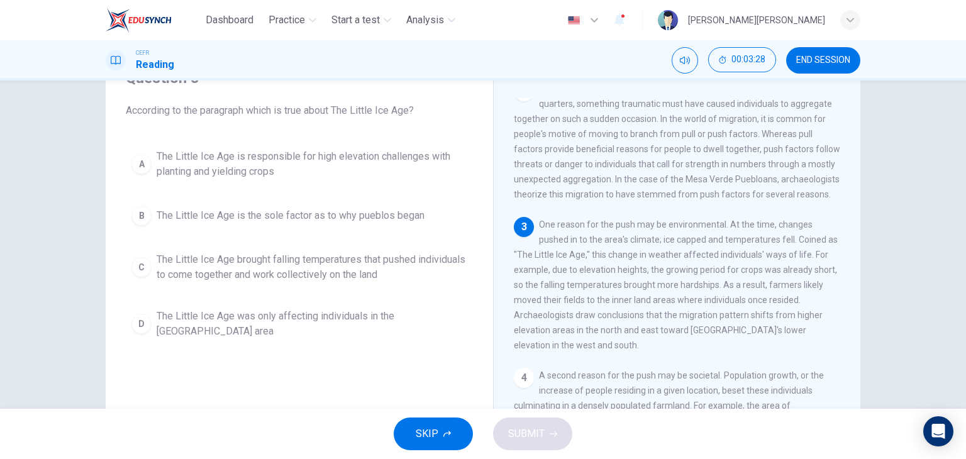
scroll to position [159, 0]
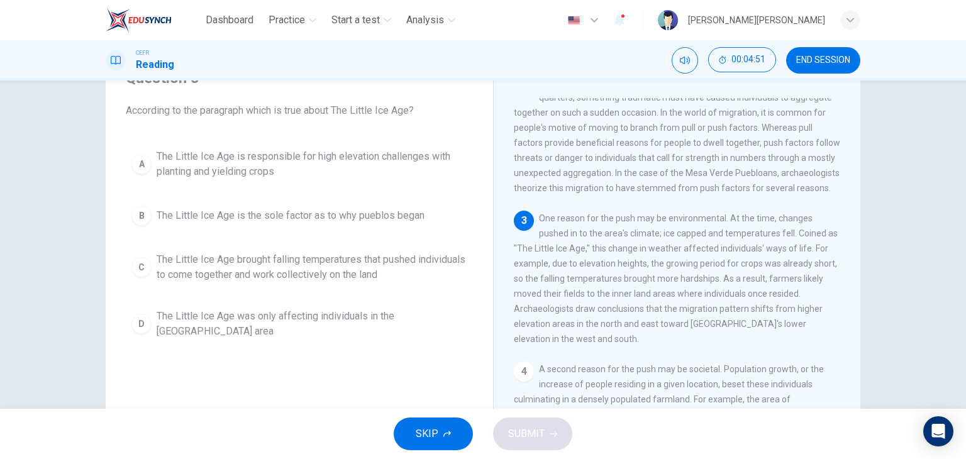
click at [257, 154] on span "The Little Ice Age is responsible for high elevation challenges with planting a…" at bounding box center [312, 164] width 311 height 30
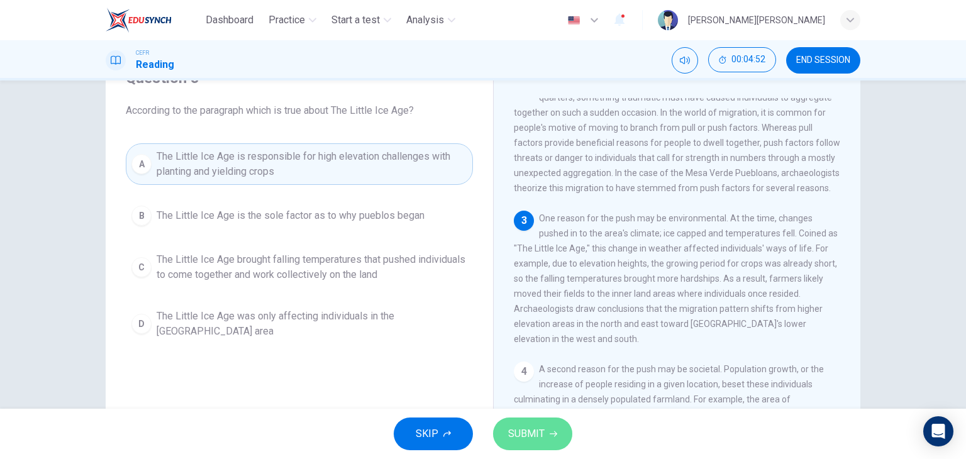
click at [555, 435] on icon "button" at bounding box center [554, 434] width 8 height 8
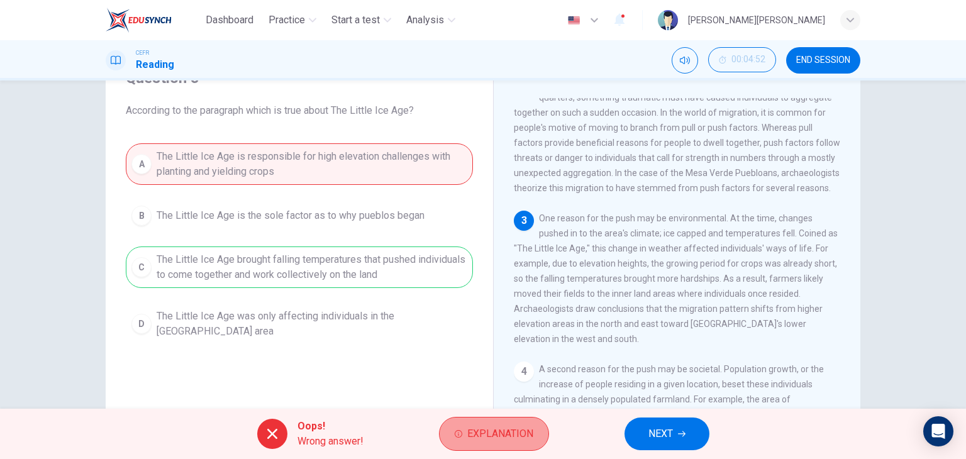
click at [491, 434] on span "Explanation" at bounding box center [500, 434] width 66 height 18
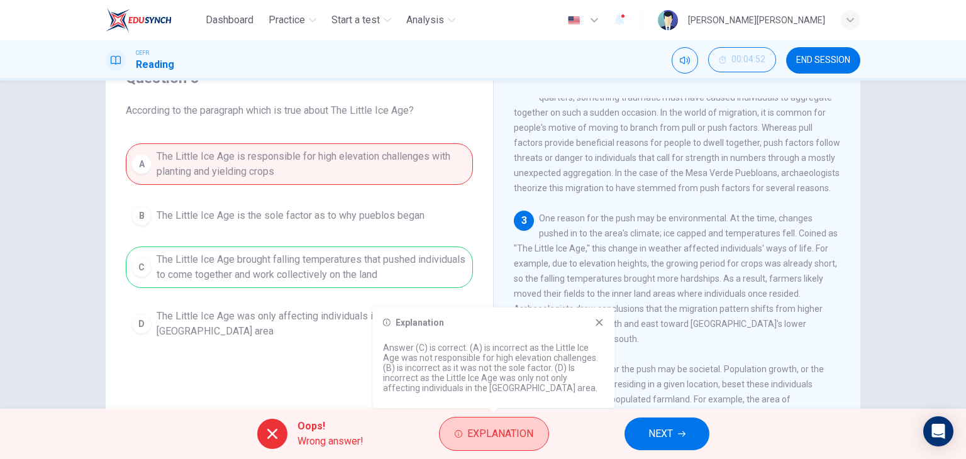
click at [491, 433] on span "Explanation" at bounding box center [500, 434] width 66 height 18
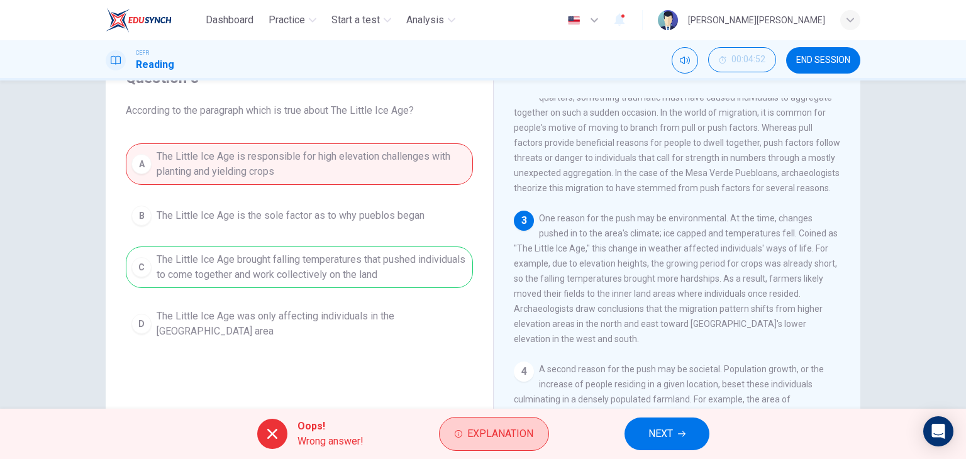
click at [490, 427] on span "Explanation" at bounding box center [500, 434] width 66 height 18
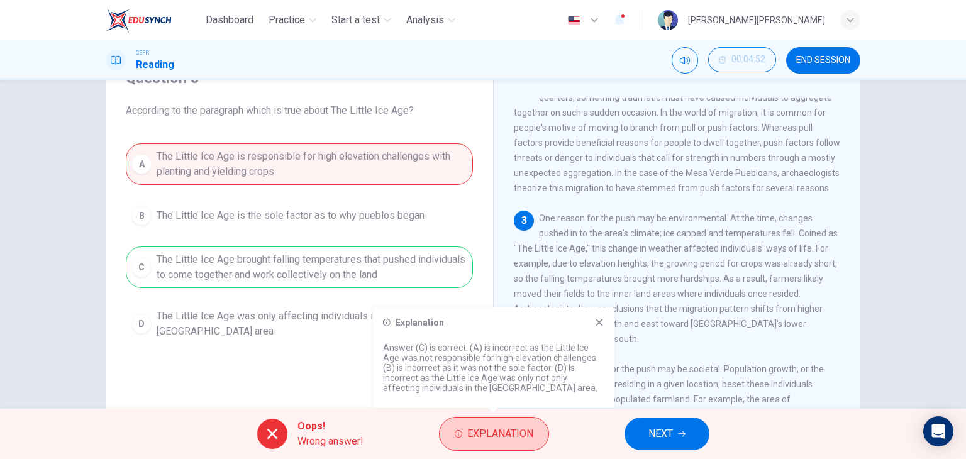
click at [488, 435] on span "Explanation" at bounding box center [500, 434] width 66 height 18
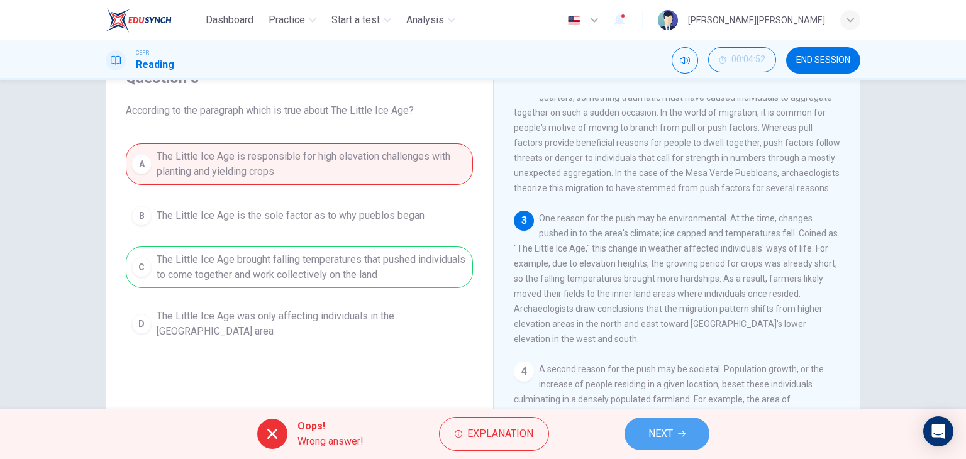
click at [680, 431] on icon "button" at bounding box center [682, 434] width 8 height 8
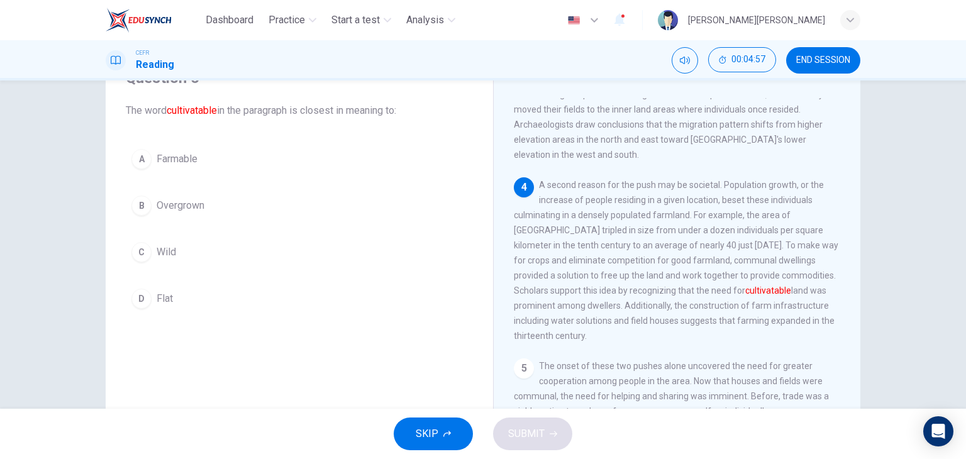
scroll to position [348, 0]
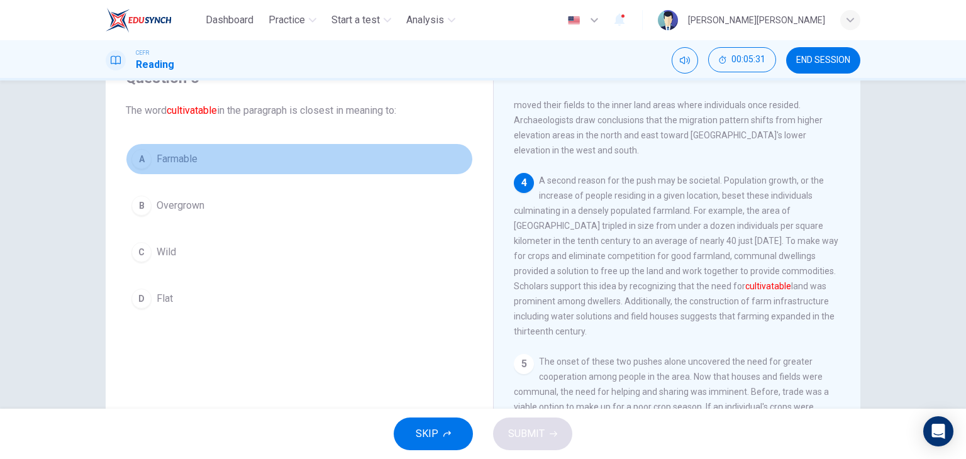
click at [166, 164] on span "Farmable" at bounding box center [177, 159] width 41 height 15
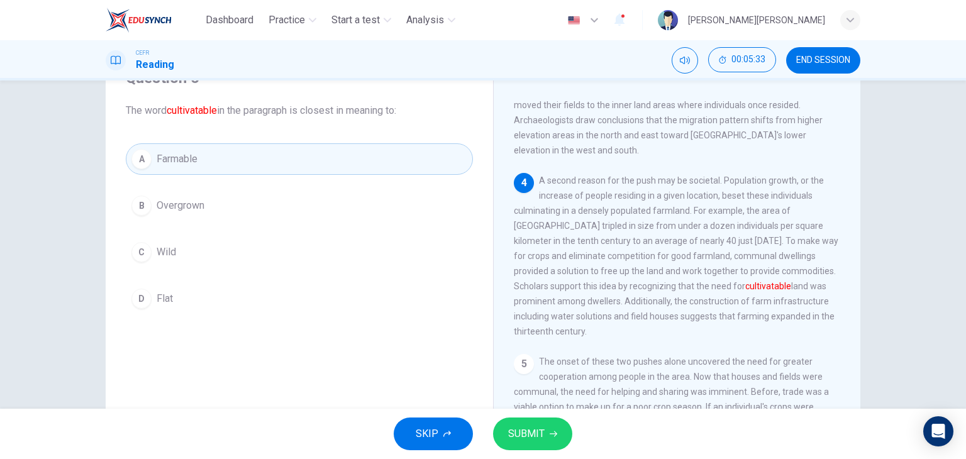
click at [536, 429] on span "SUBMIT" at bounding box center [526, 434] width 36 height 18
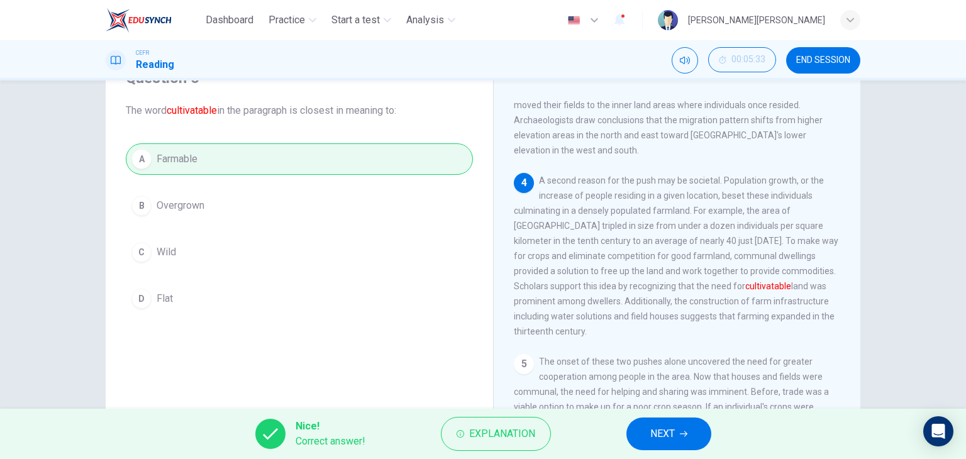
click at [642, 433] on button "NEXT" at bounding box center [668, 433] width 85 height 33
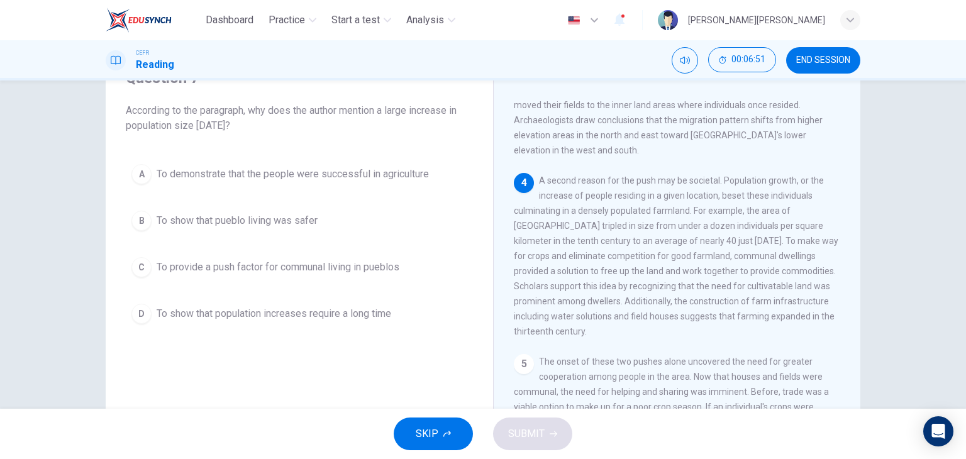
click at [341, 270] on span "To provide a push factor for communal living in pueblos" at bounding box center [278, 267] width 243 height 15
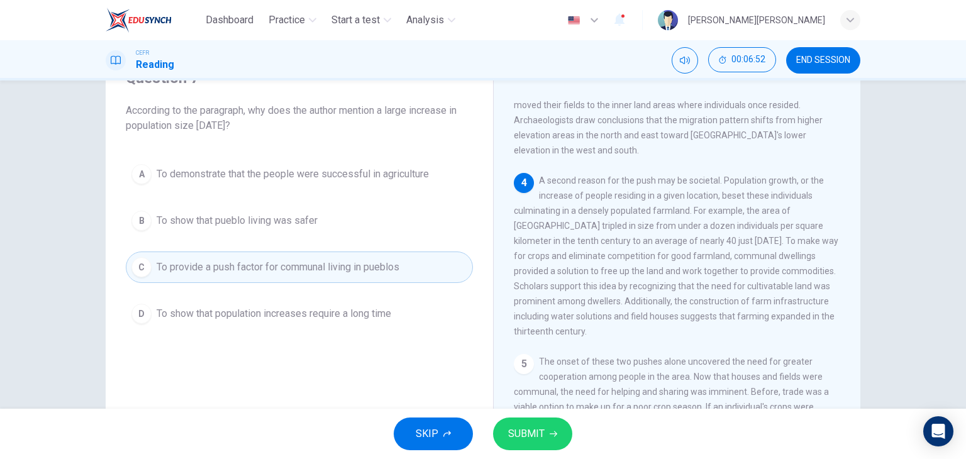
click at [541, 435] on span "SUBMIT" at bounding box center [526, 434] width 36 height 18
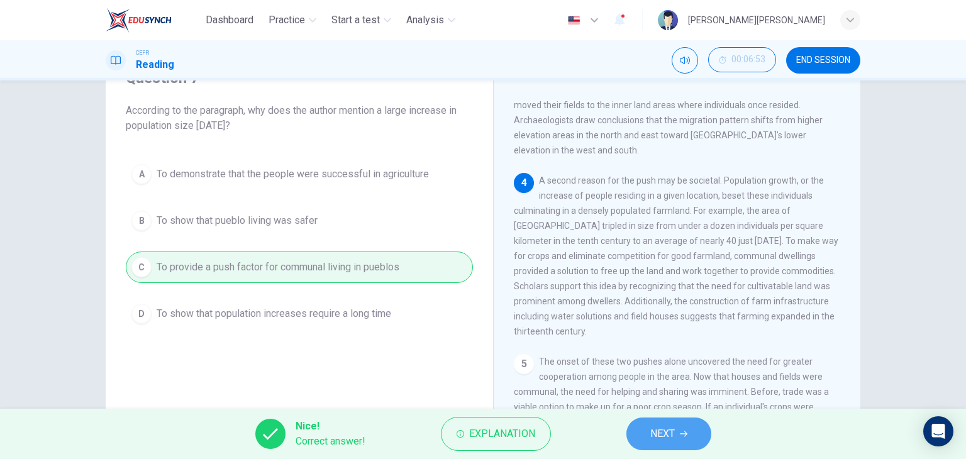
click at [677, 430] on button "NEXT" at bounding box center [668, 433] width 85 height 33
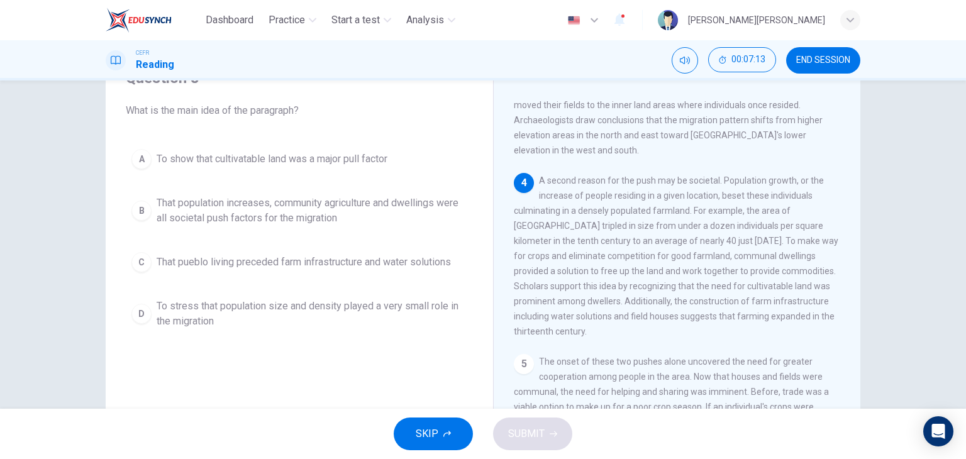
click at [317, 216] on span "That population increases, community agriculture and dwellings were all societa…" at bounding box center [312, 211] width 311 height 30
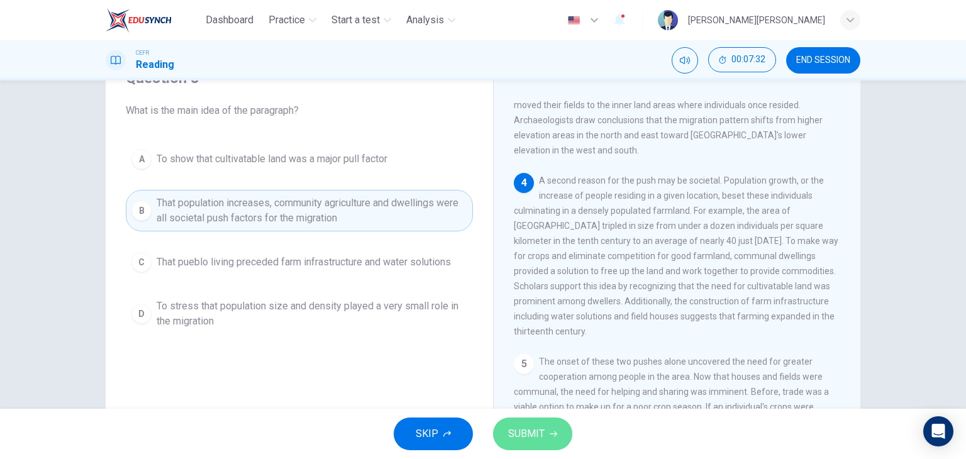
click at [535, 425] on span "SUBMIT" at bounding box center [526, 434] width 36 height 18
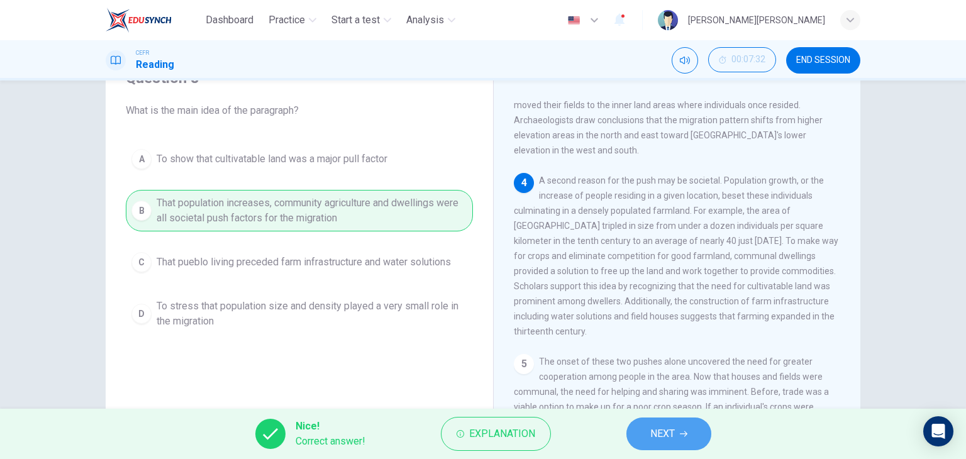
click at [653, 432] on span "NEXT" at bounding box center [662, 434] width 25 height 18
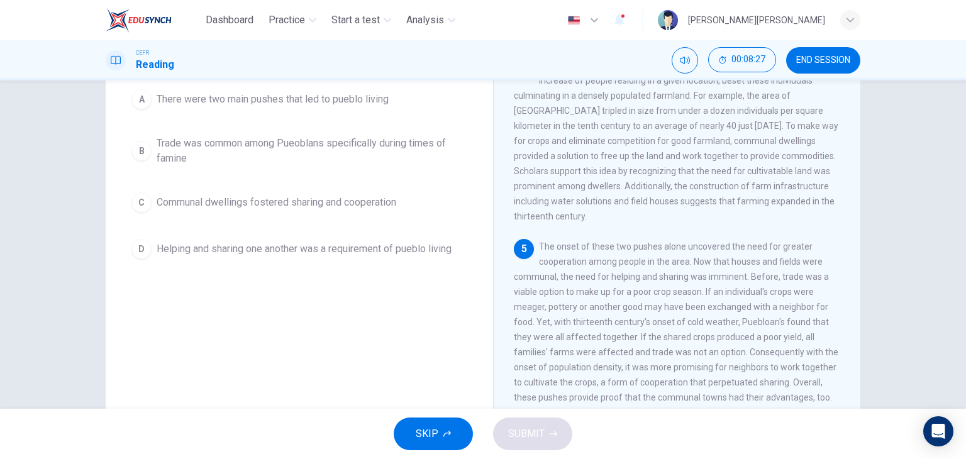
scroll to position [126, 0]
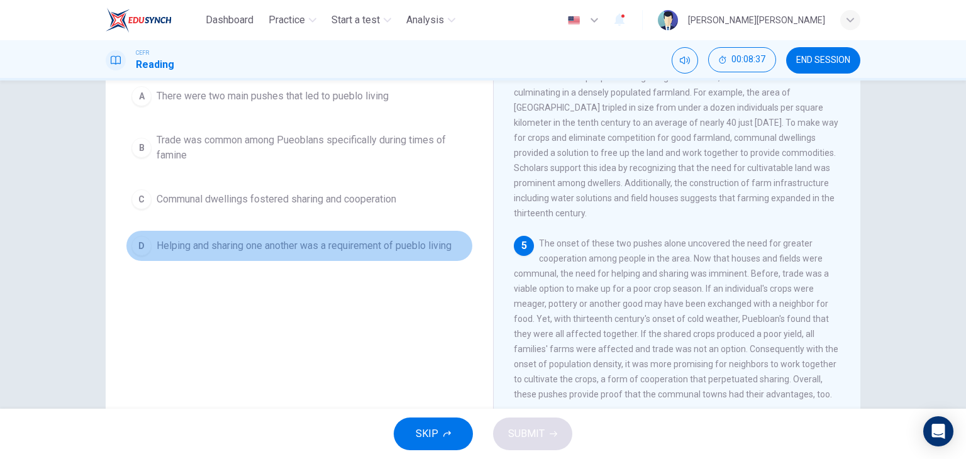
click at [438, 252] on span "Helping and sharing one another was a requirement of pueblo living" at bounding box center [304, 245] width 295 height 15
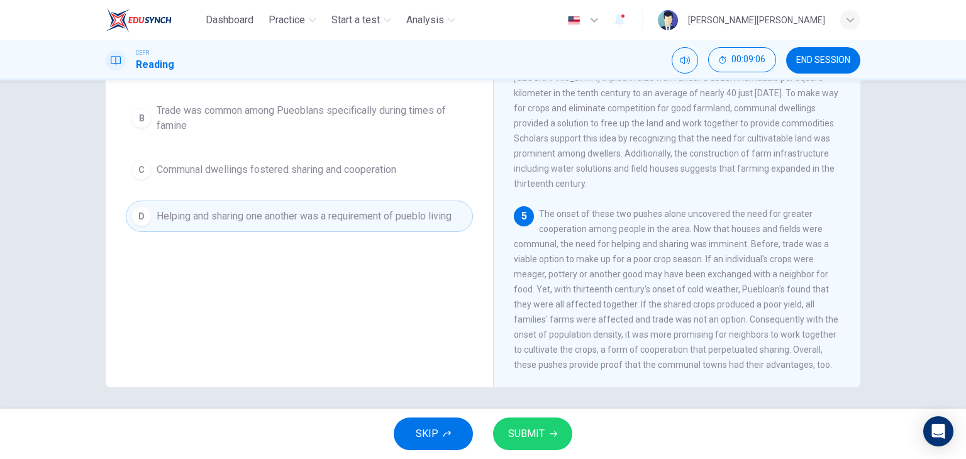
scroll to position [159, 0]
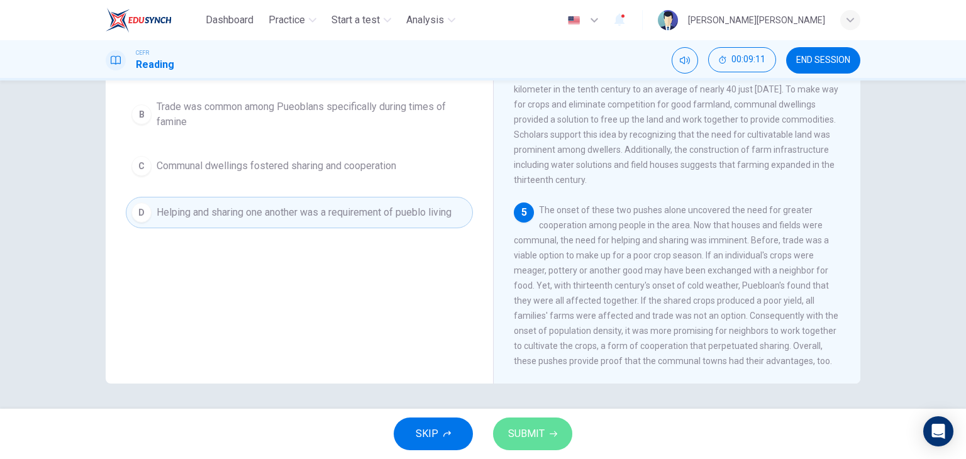
click at [509, 431] on span "SUBMIT" at bounding box center [526, 434] width 36 height 18
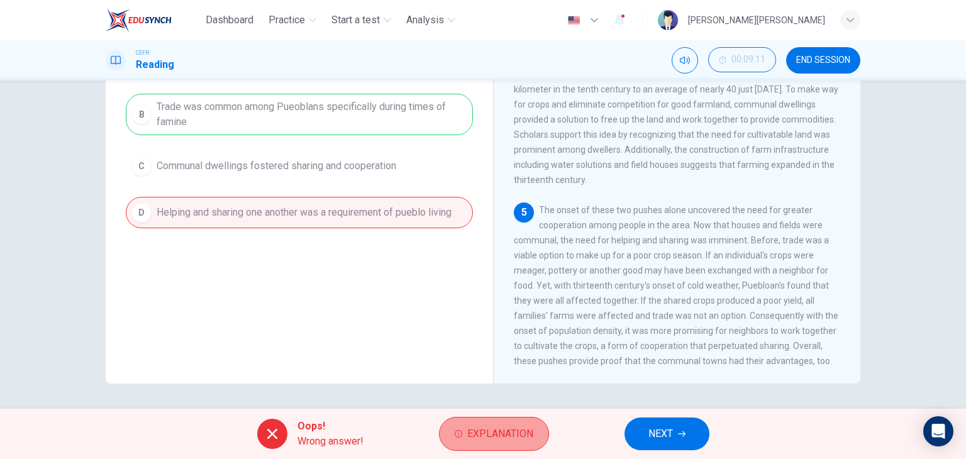
click at [509, 431] on span "Explanation" at bounding box center [500, 434] width 66 height 18
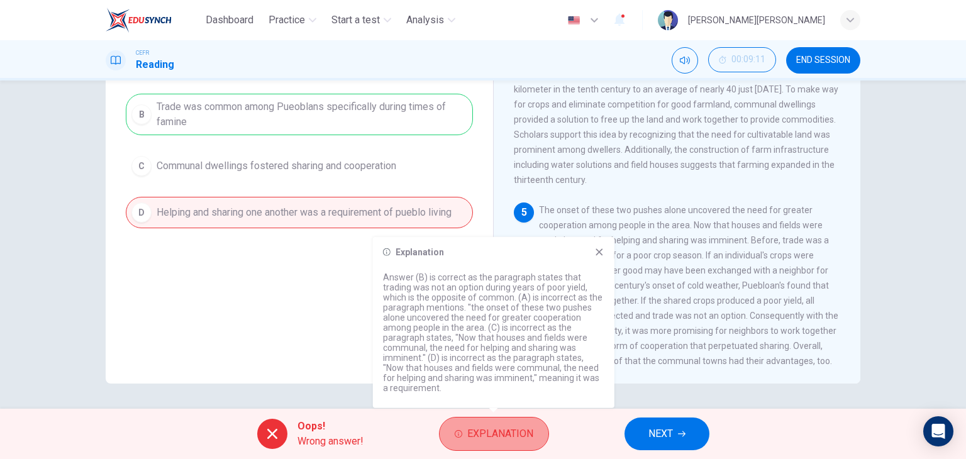
click at [509, 431] on span "Explanation" at bounding box center [500, 434] width 66 height 18
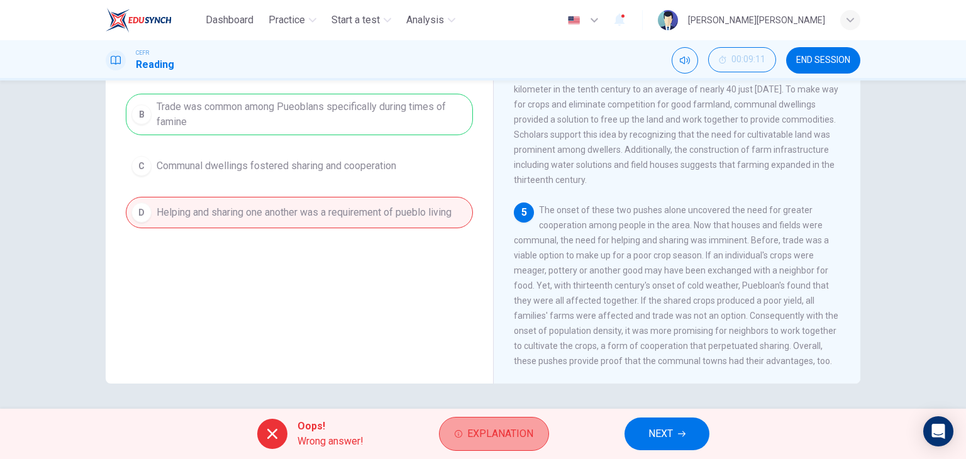
click at [492, 439] on span "Explanation" at bounding box center [500, 434] width 66 height 18
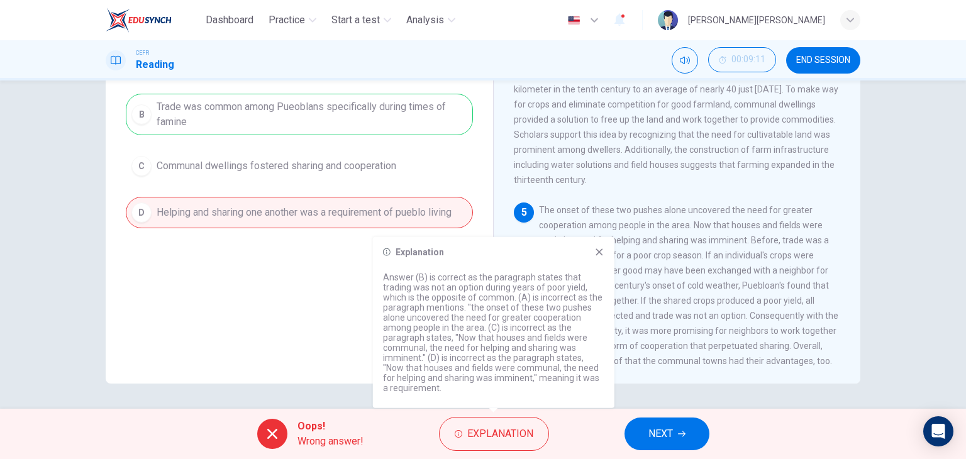
click at [604, 263] on div "Explanation Answer (B) is correct as the paragraph states that trading was not …" at bounding box center [493, 322] width 241 height 171
click at [603, 247] on icon at bounding box center [599, 252] width 10 height 10
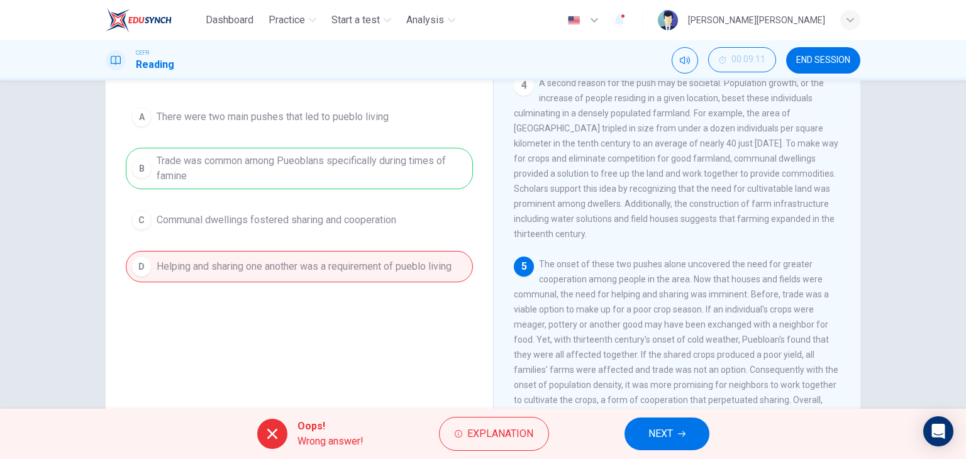
scroll to position [96, 0]
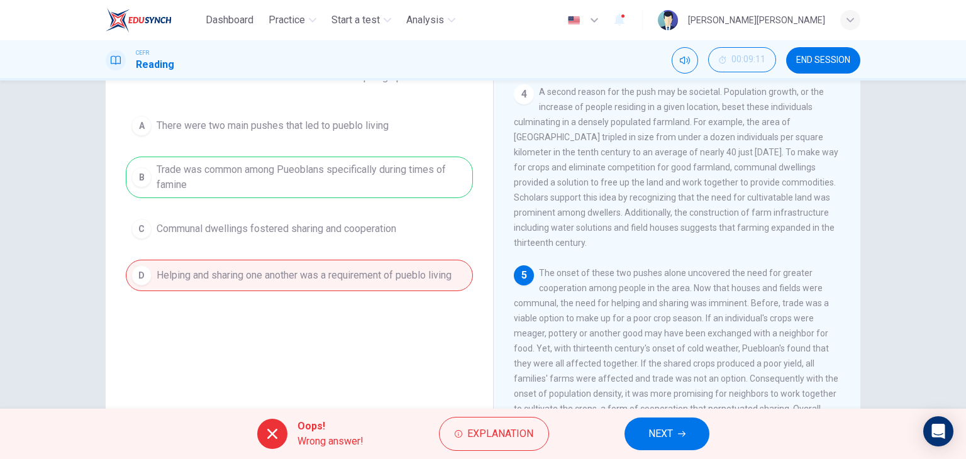
click at [688, 423] on button "NEXT" at bounding box center [666, 433] width 85 height 33
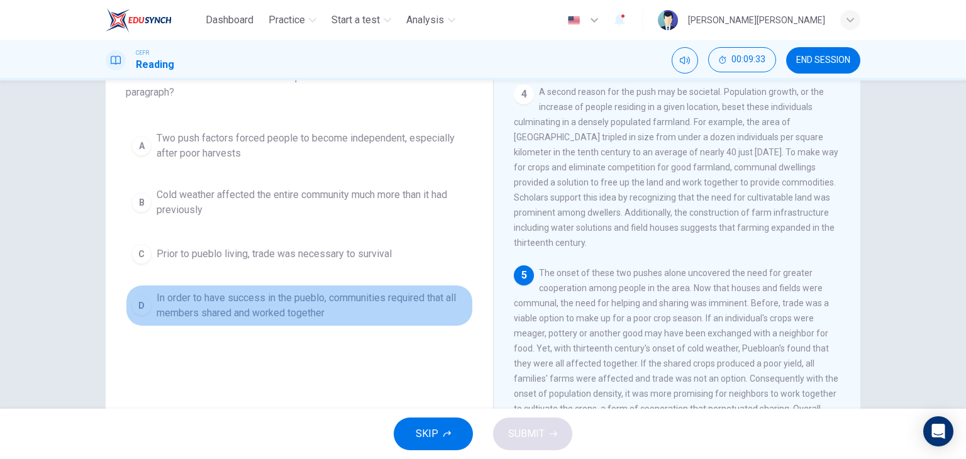
click at [285, 314] on span "In order to have success in the pueblo, communities required that all members s…" at bounding box center [312, 305] width 311 height 30
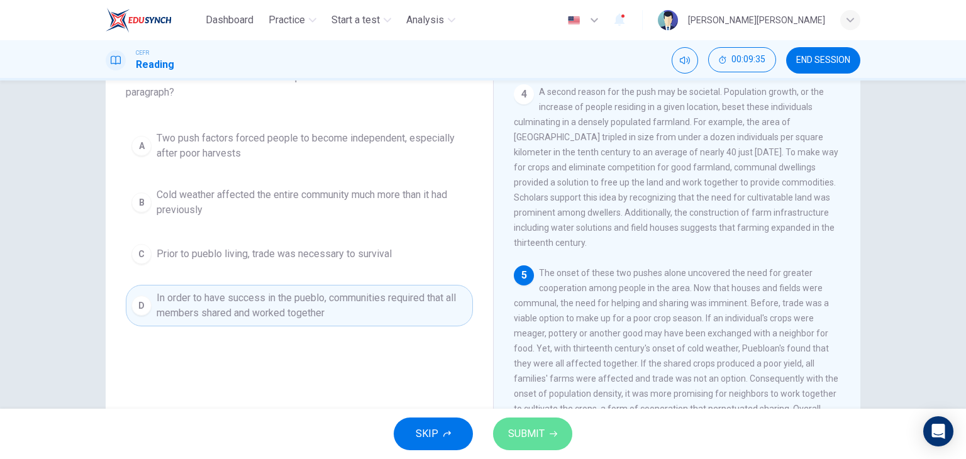
click at [527, 439] on span "SUBMIT" at bounding box center [526, 434] width 36 height 18
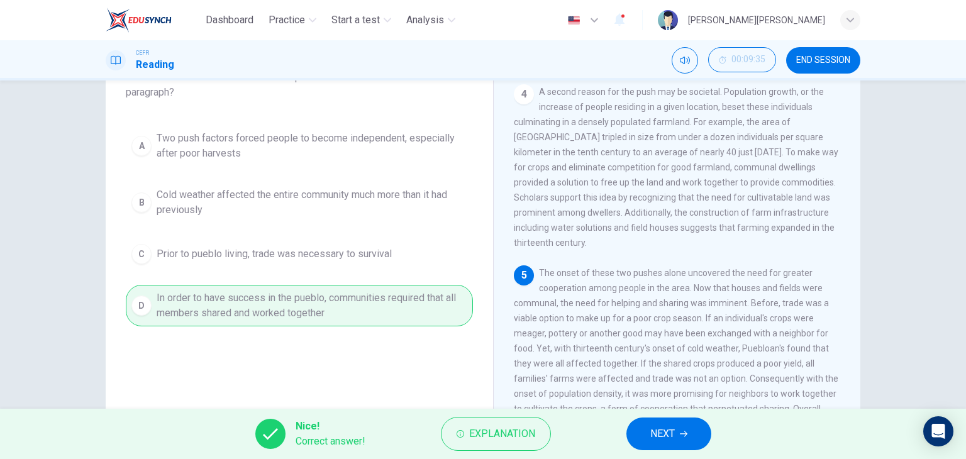
click at [651, 430] on span "NEXT" at bounding box center [662, 434] width 25 height 18
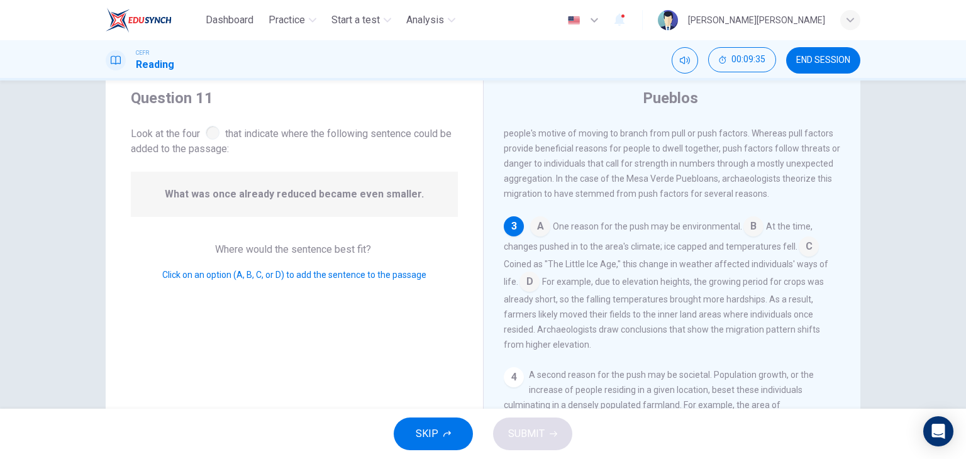
scroll to position [33, 0]
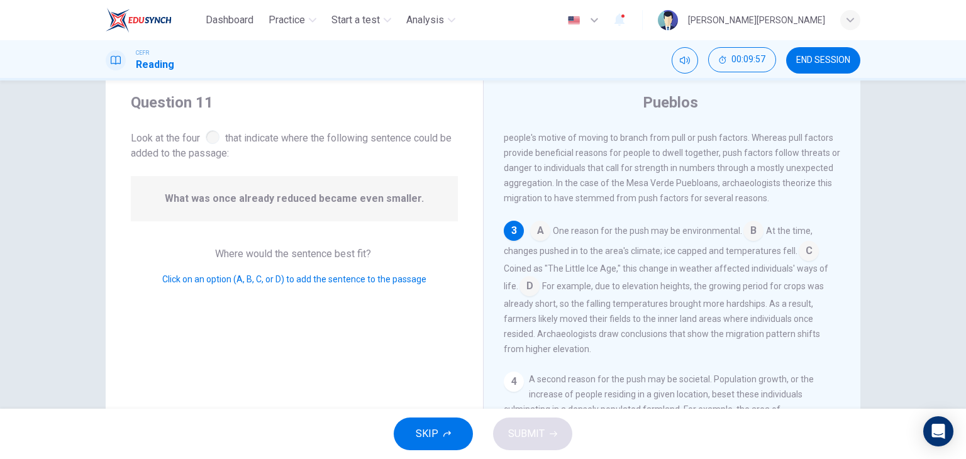
click at [528, 295] on input at bounding box center [529, 287] width 20 height 20
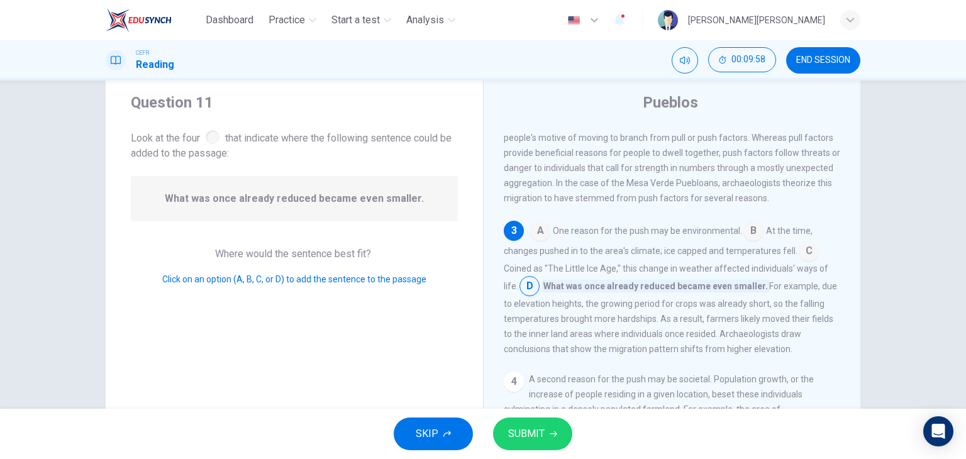
click at [531, 443] on button "SUBMIT" at bounding box center [532, 433] width 79 height 33
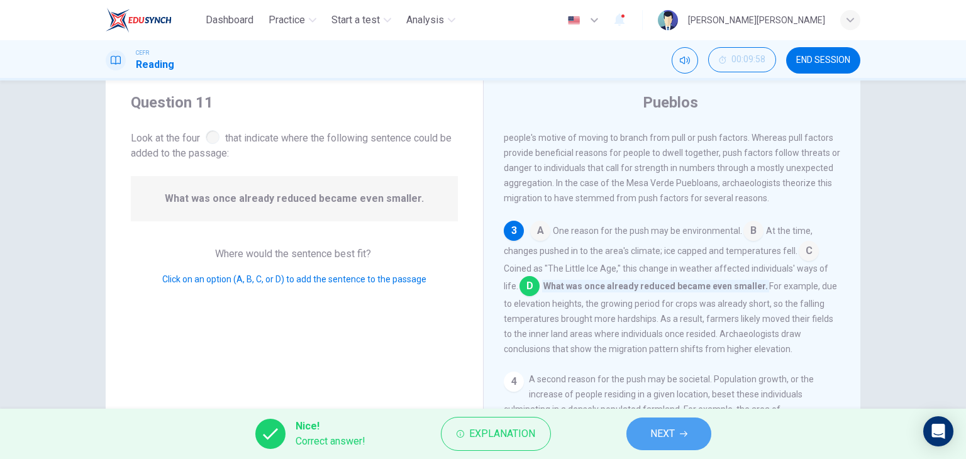
click at [678, 433] on button "NEXT" at bounding box center [668, 433] width 85 height 33
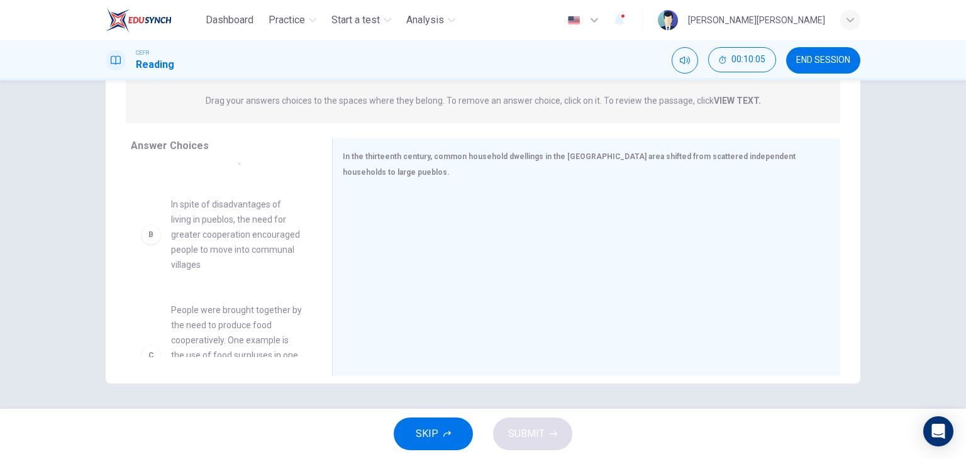
scroll to position [63, 0]
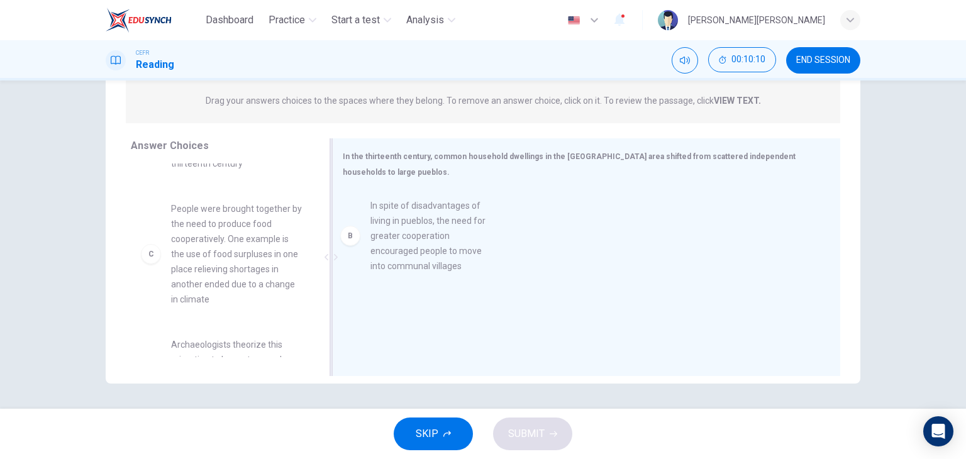
drag, startPoint x: 203, startPoint y: 251, endPoint x: 410, endPoint y: 248, distance: 206.9
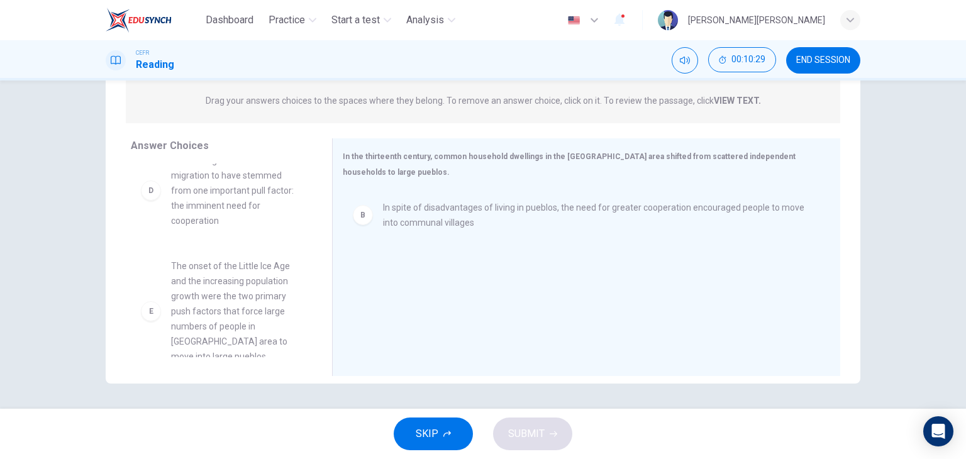
scroll to position [252, 0]
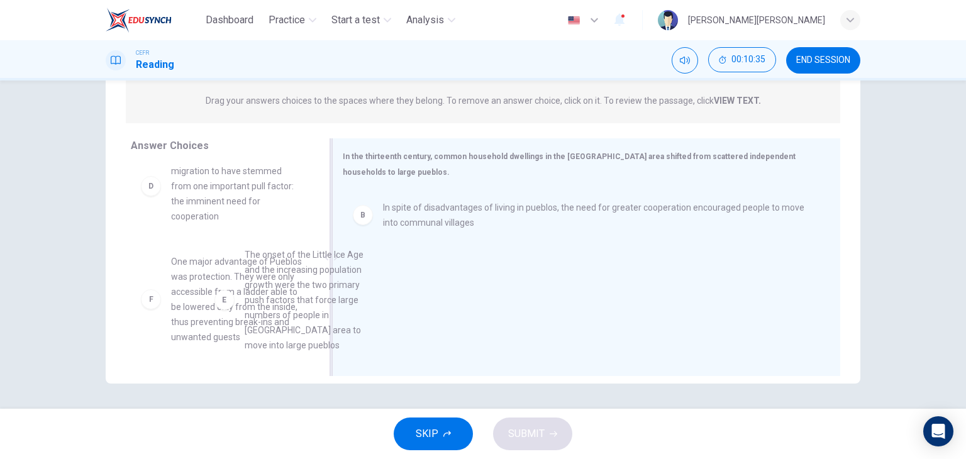
drag, startPoint x: 213, startPoint y: 295, endPoint x: 436, endPoint y: 281, distance: 223.0
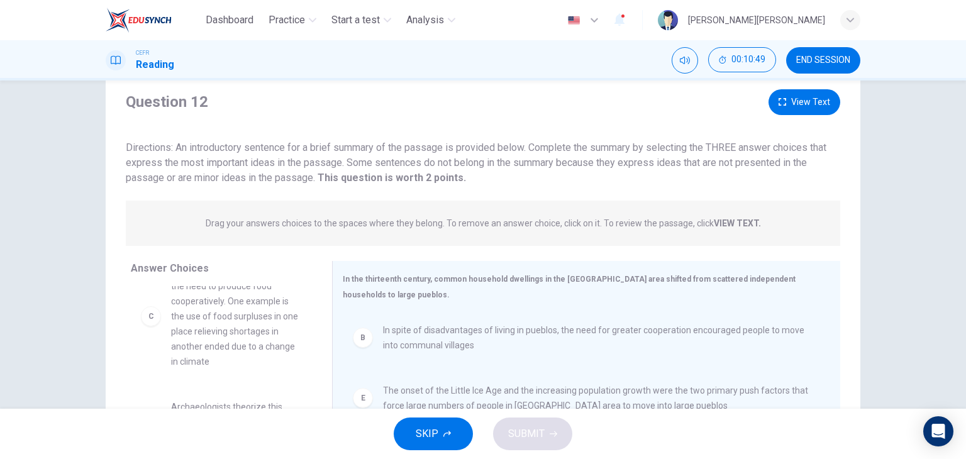
scroll to position [33, 0]
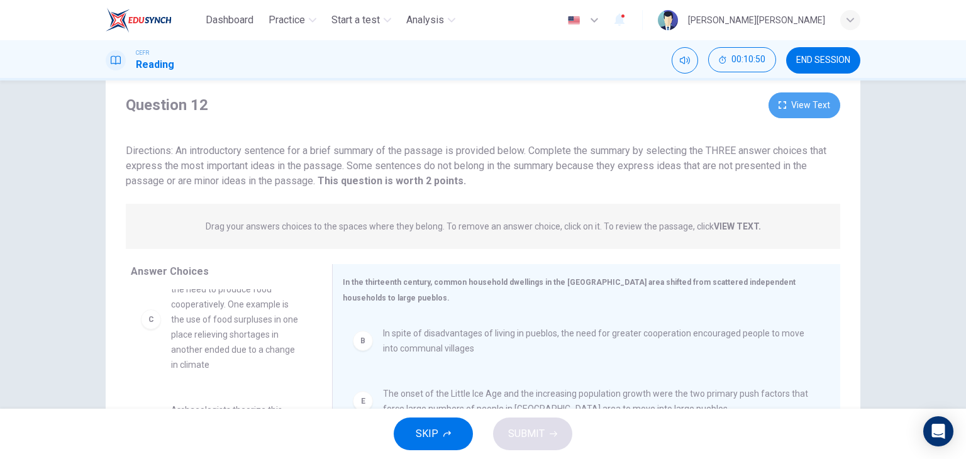
click at [788, 108] on button "View Text" at bounding box center [804, 105] width 72 height 26
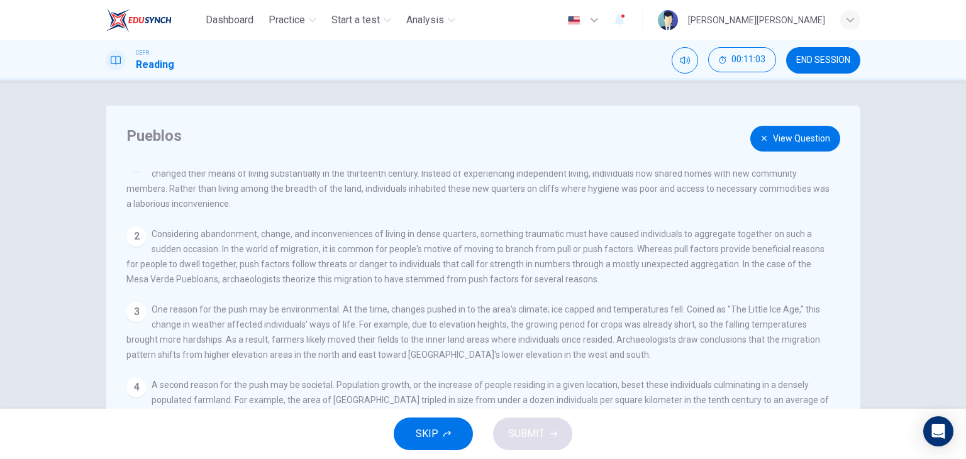
scroll to position [57, 0]
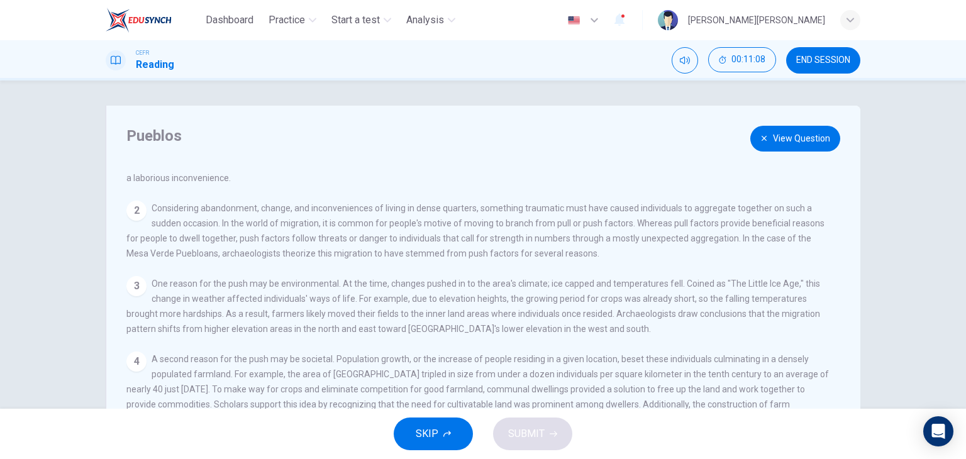
click at [778, 143] on button "View Question" at bounding box center [795, 139] width 90 height 26
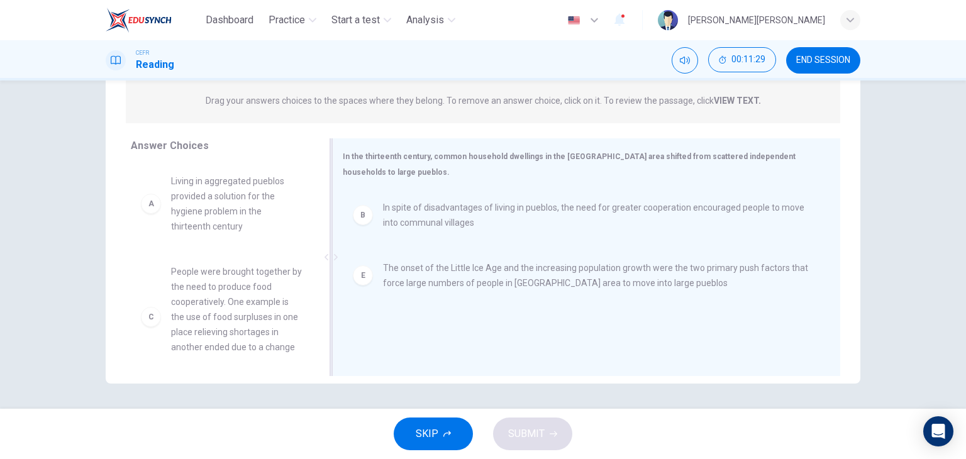
scroll to position [5, 0]
drag, startPoint x: 199, startPoint y: 332, endPoint x: 426, endPoint y: 326, distance: 226.4
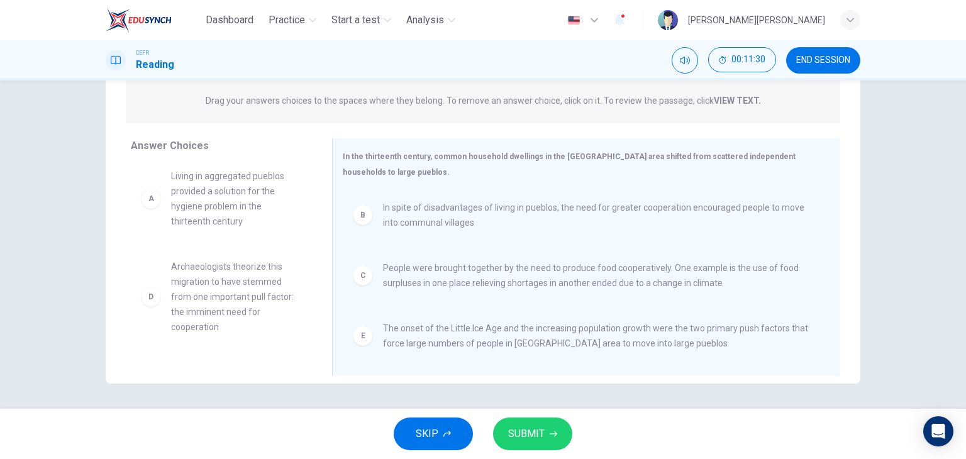
click at [528, 437] on span "SUBMIT" at bounding box center [526, 434] width 36 height 18
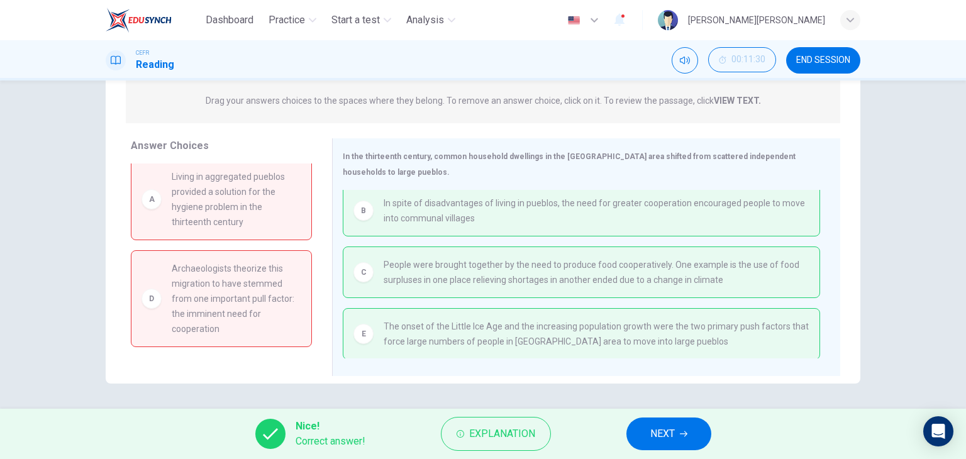
click at [648, 434] on button "NEXT" at bounding box center [668, 433] width 85 height 33
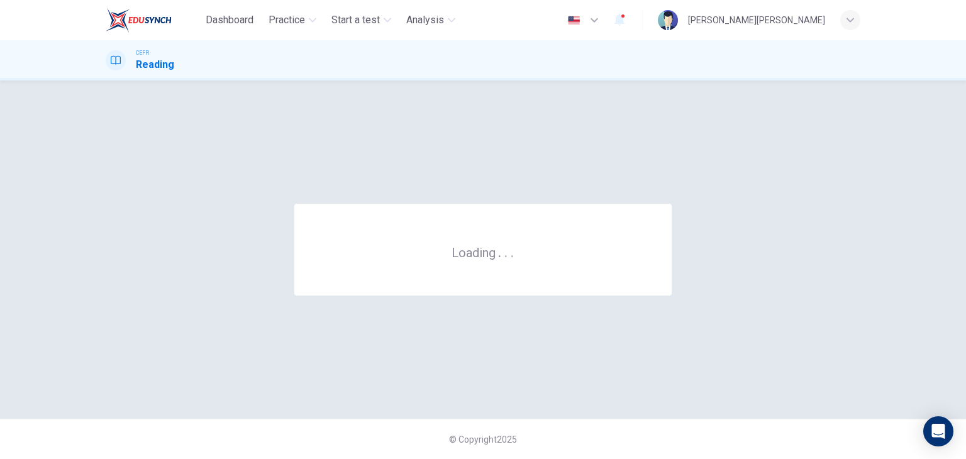
scroll to position [0, 0]
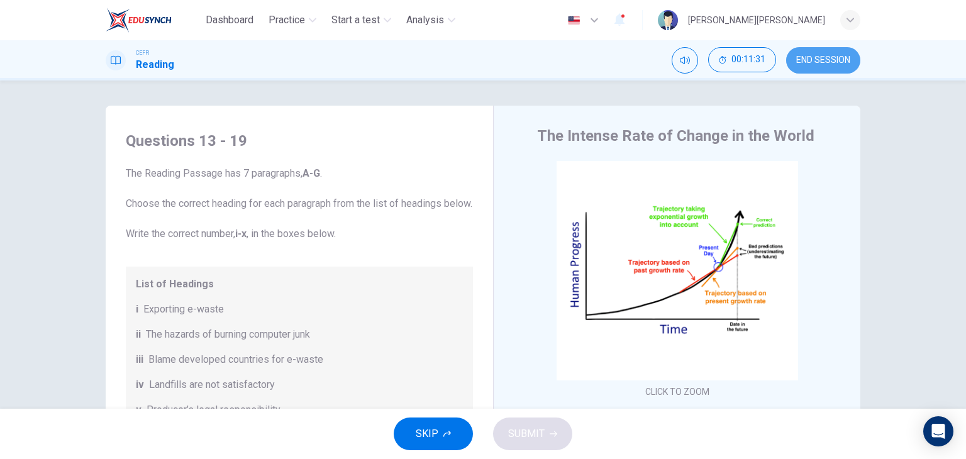
click at [832, 61] on span "END SESSION" at bounding box center [823, 60] width 54 height 10
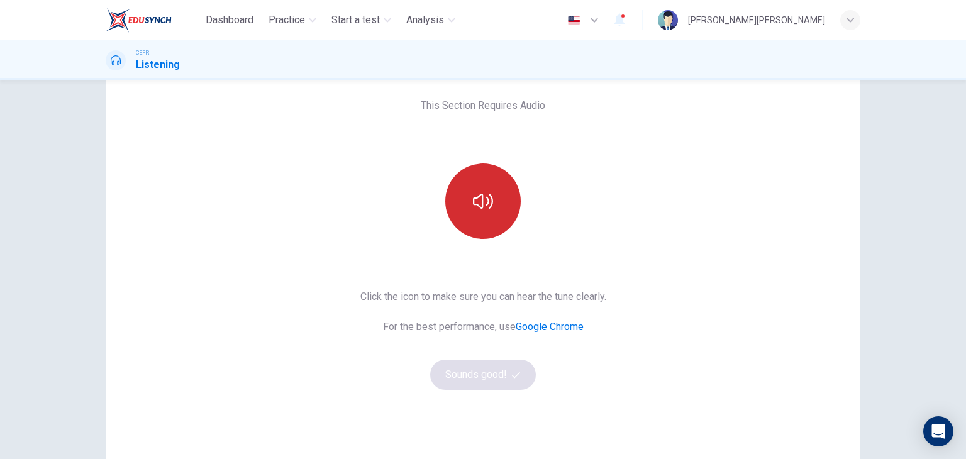
scroll to position [63, 0]
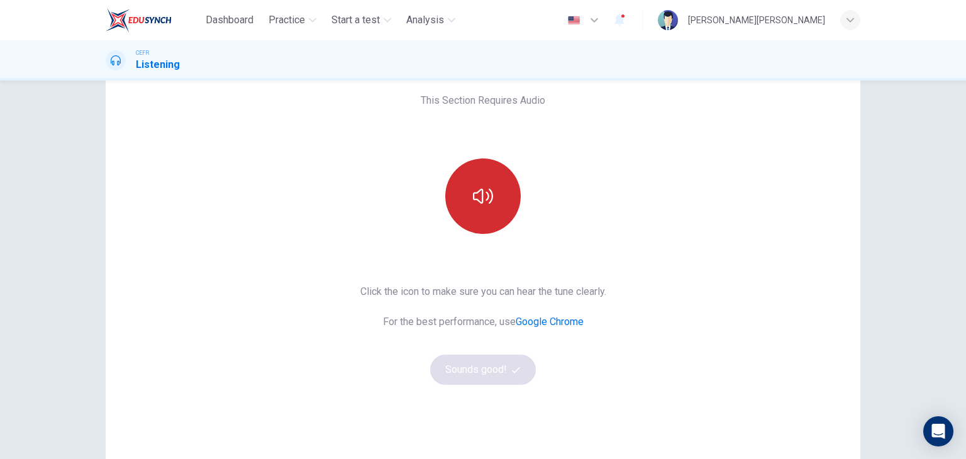
click at [488, 175] on button "button" at bounding box center [482, 195] width 75 height 75
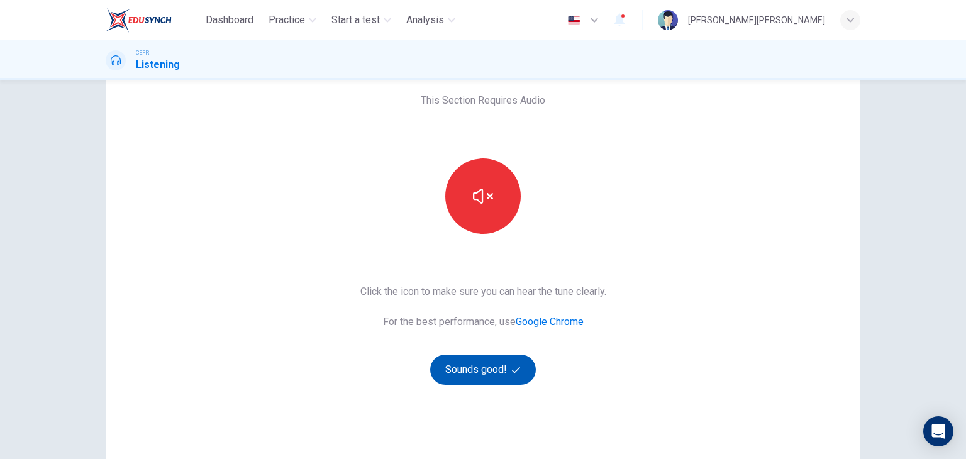
click at [520, 364] on button "Sounds good!" at bounding box center [483, 370] width 106 height 30
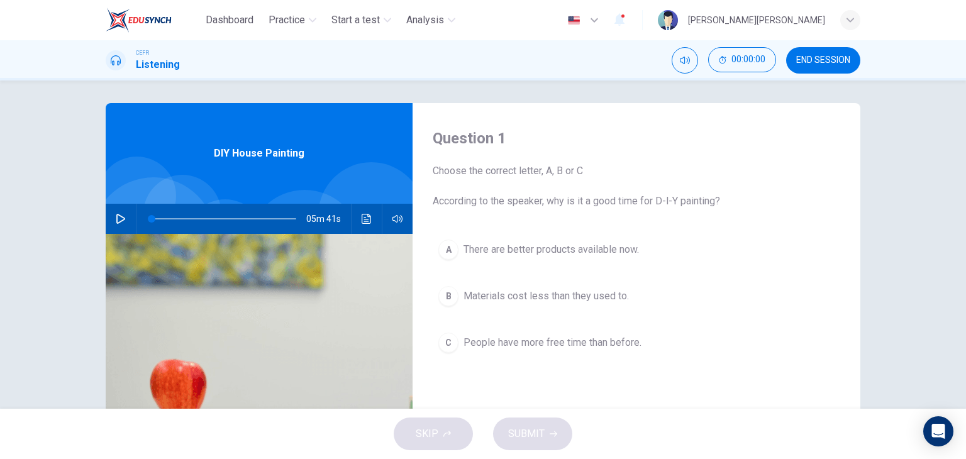
scroll to position [0, 0]
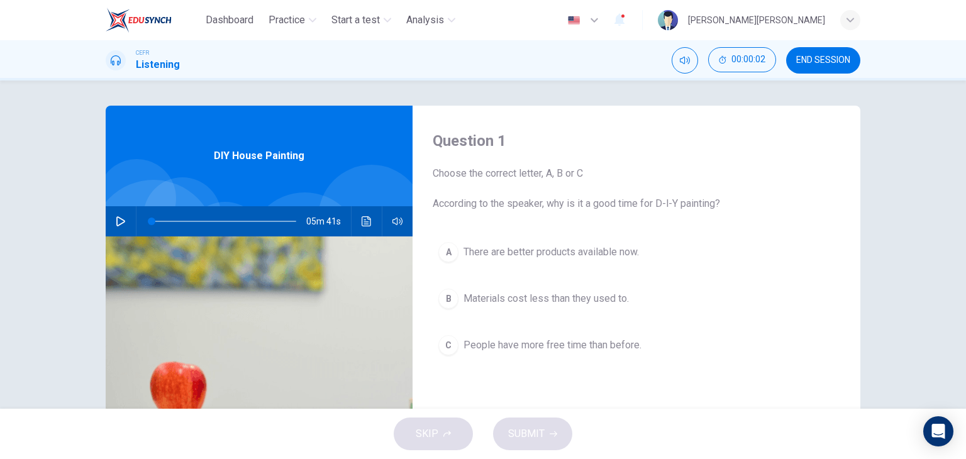
click at [121, 224] on icon "button" at bounding box center [121, 221] width 10 height 10
type input "0"
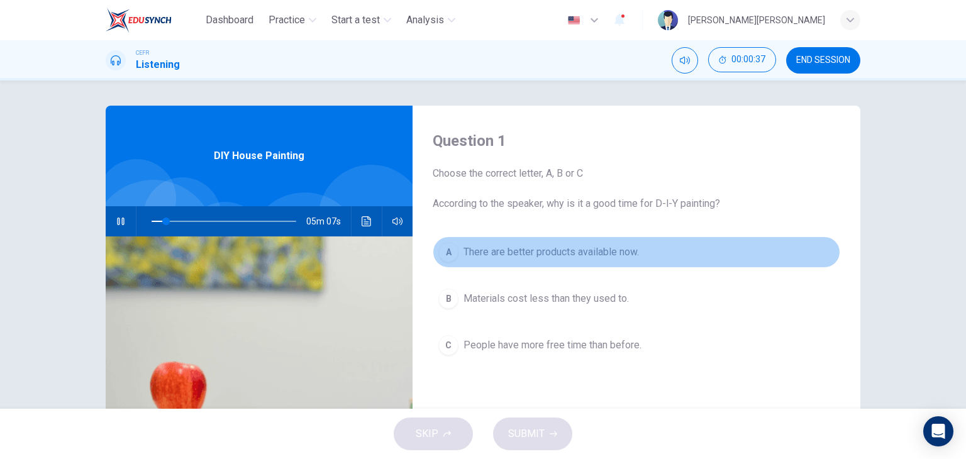
click at [560, 253] on span "There are better products available now." at bounding box center [550, 252] width 175 height 15
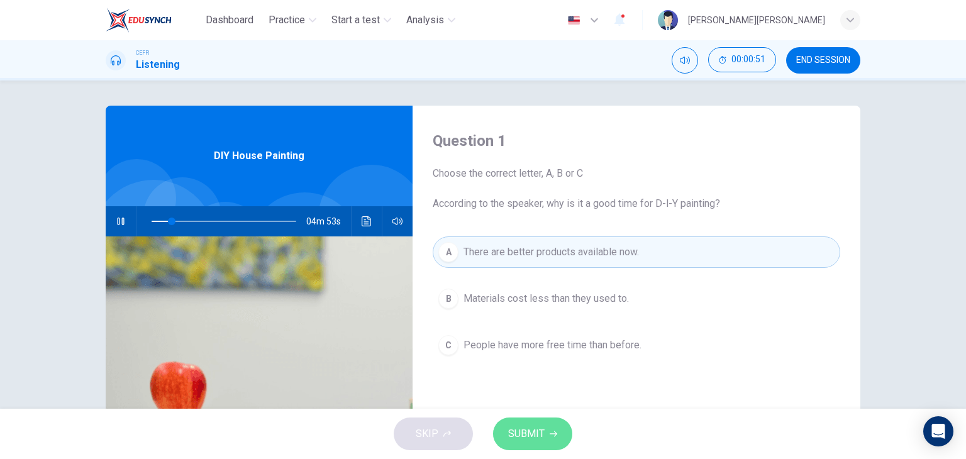
click at [533, 429] on span "SUBMIT" at bounding box center [526, 434] width 36 height 18
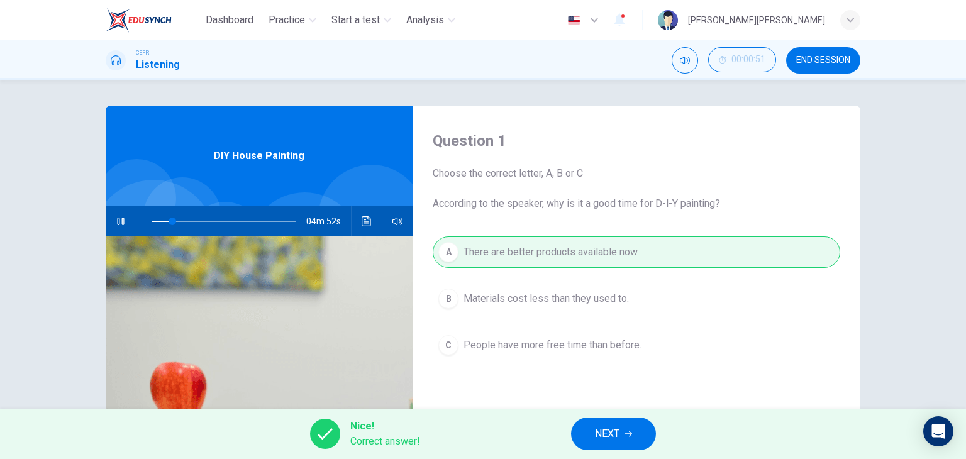
click at [612, 437] on span "NEXT" at bounding box center [607, 434] width 25 height 18
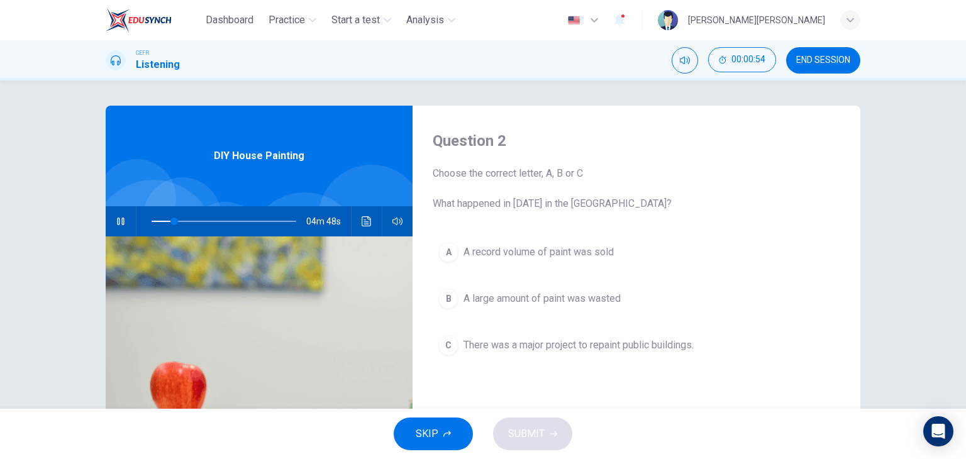
click at [499, 298] on span "A large amount of paint was wasted" at bounding box center [541, 298] width 157 height 15
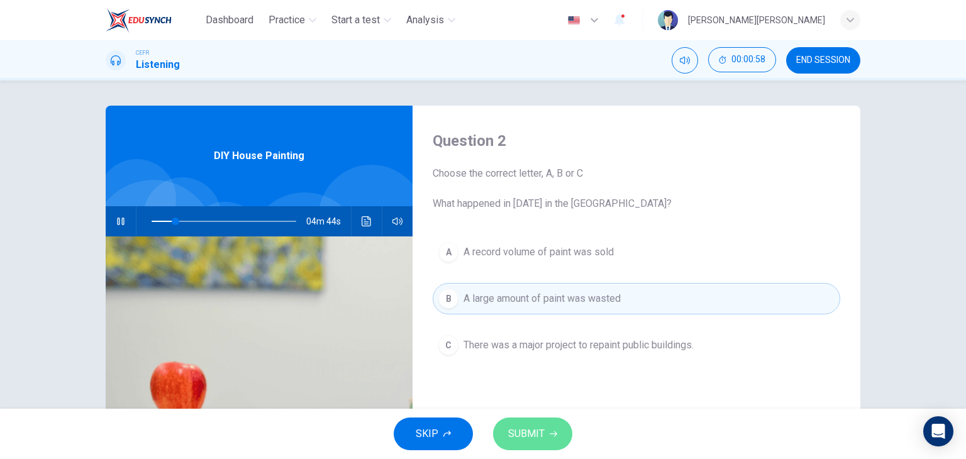
click at [533, 432] on span "SUBMIT" at bounding box center [526, 434] width 36 height 18
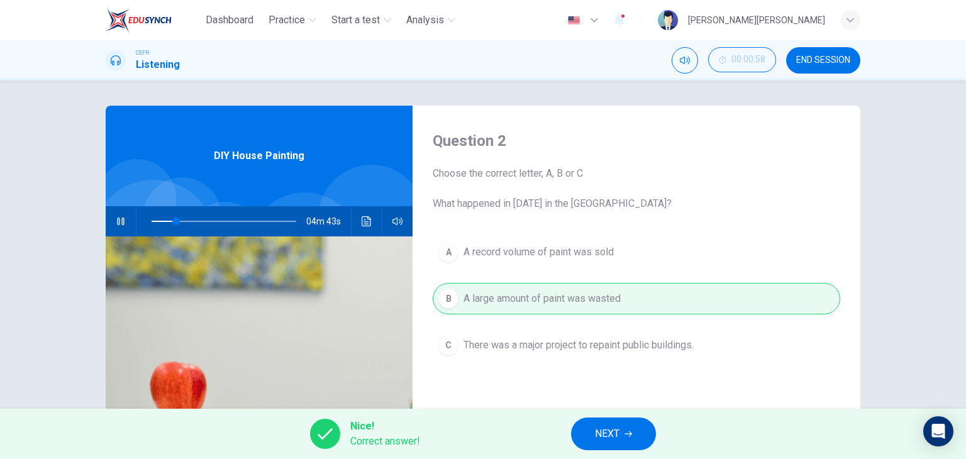
click at [610, 434] on span "NEXT" at bounding box center [607, 434] width 25 height 18
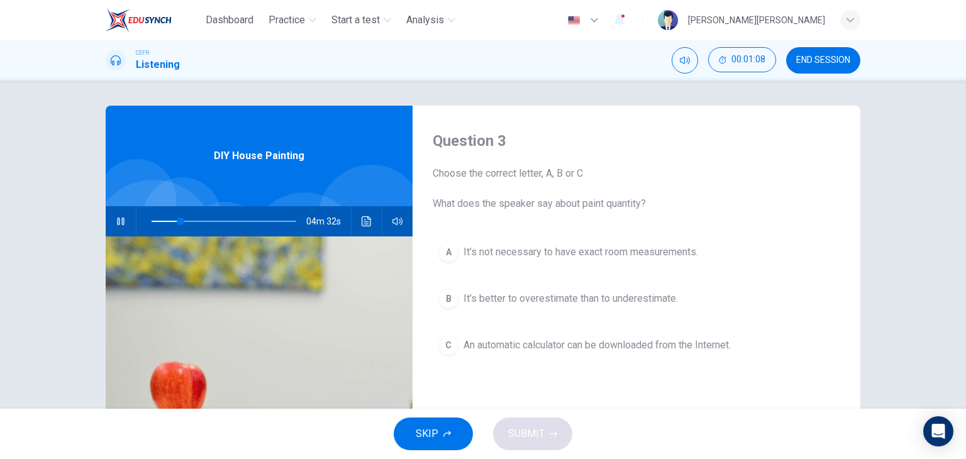
click at [538, 338] on span "An automatic calculator can be downloaded from the Internet." at bounding box center [596, 345] width 267 height 15
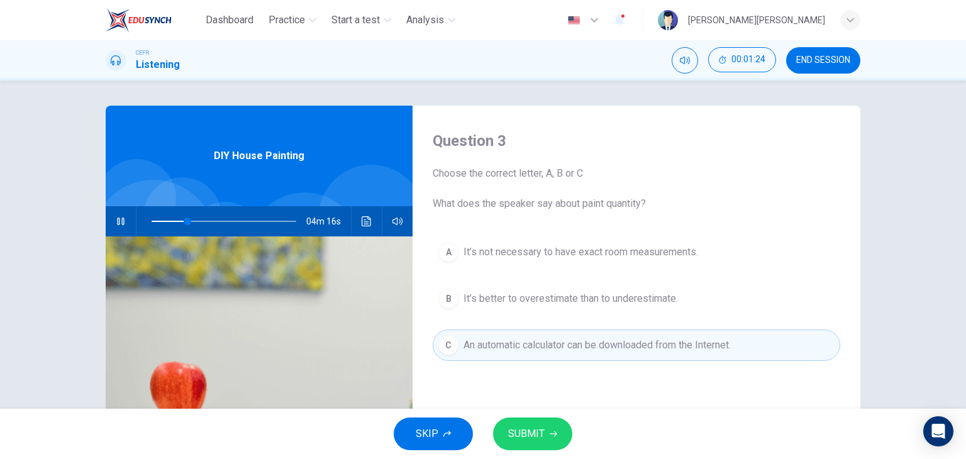
click at [547, 435] on button "SUBMIT" at bounding box center [532, 433] width 79 height 33
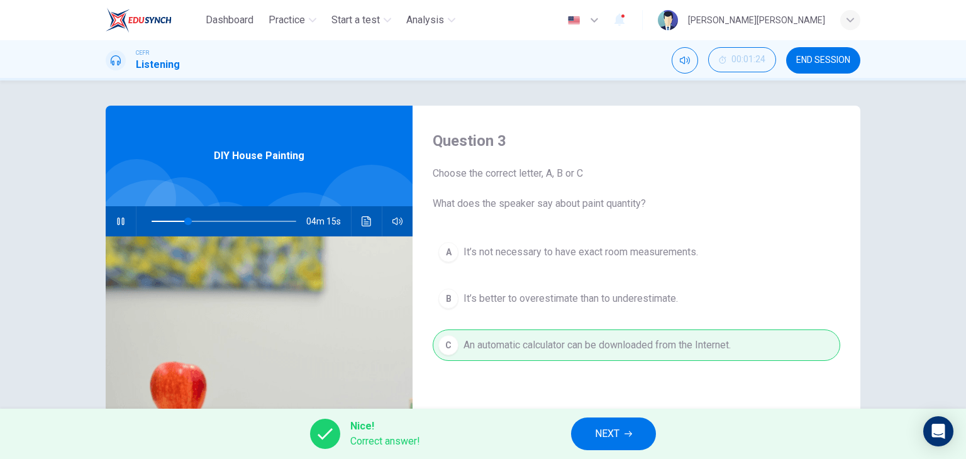
click at [592, 431] on button "NEXT" at bounding box center [613, 433] width 85 height 33
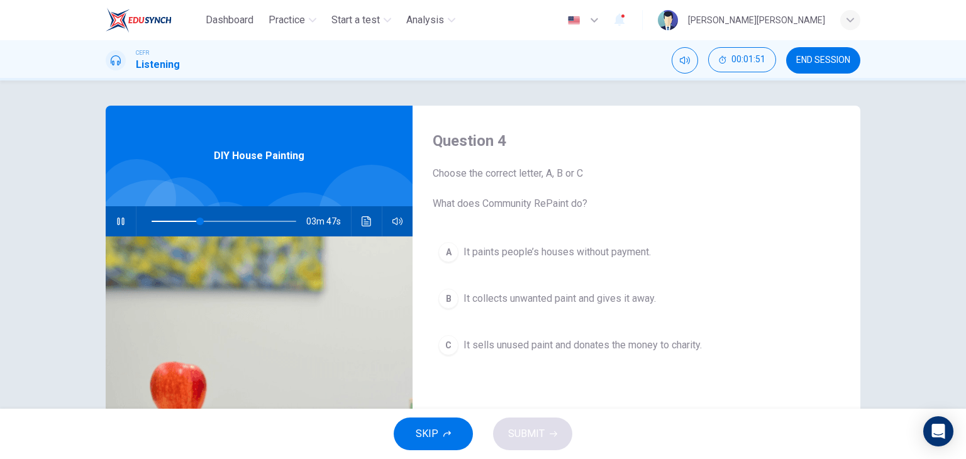
click at [568, 305] on span "It collects unwanted paint and gives it away." at bounding box center [559, 298] width 192 height 15
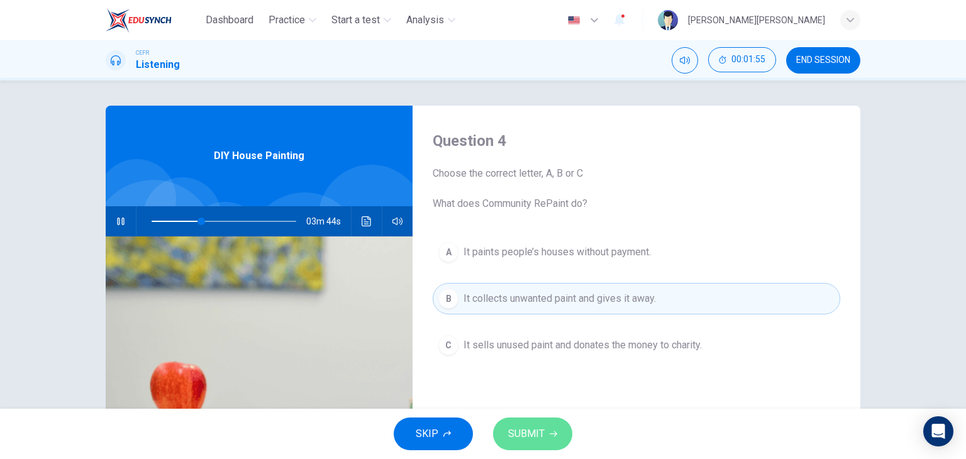
click at [538, 433] on span "SUBMIT" at bounding box center [526, 434] width 36 height 18
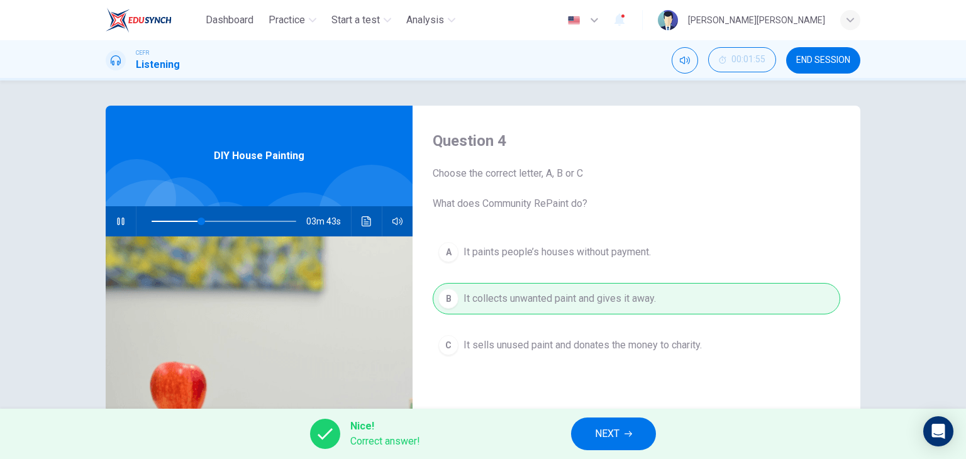
click at [635, 429] on button "NEXT" at bounding box center [613, 433] width 85 height 33
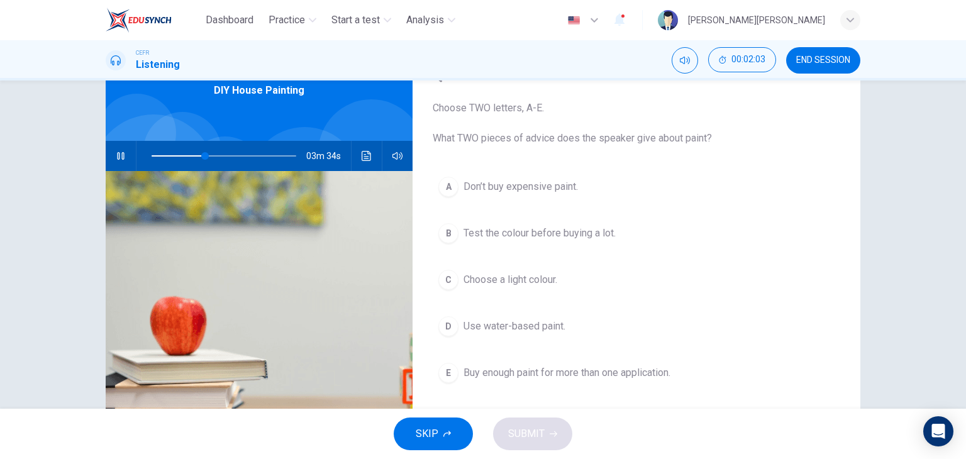
scroll to position [63, 0]
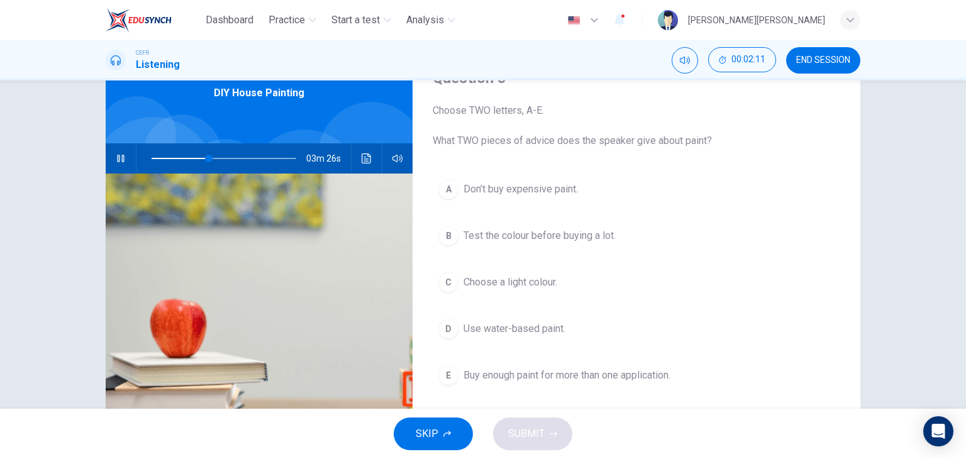
click at [543, 232] on span "Test the colour before buying a lot." at bounding box center [539, 235] width 152 height 15
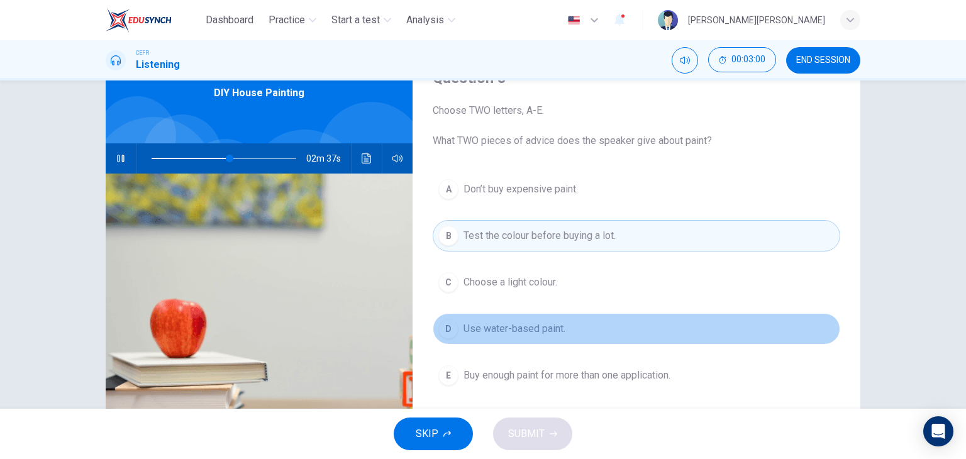
click at [551, 324] on span "Use water-based paint." at bounding box center [514, 328] width 102 height 15
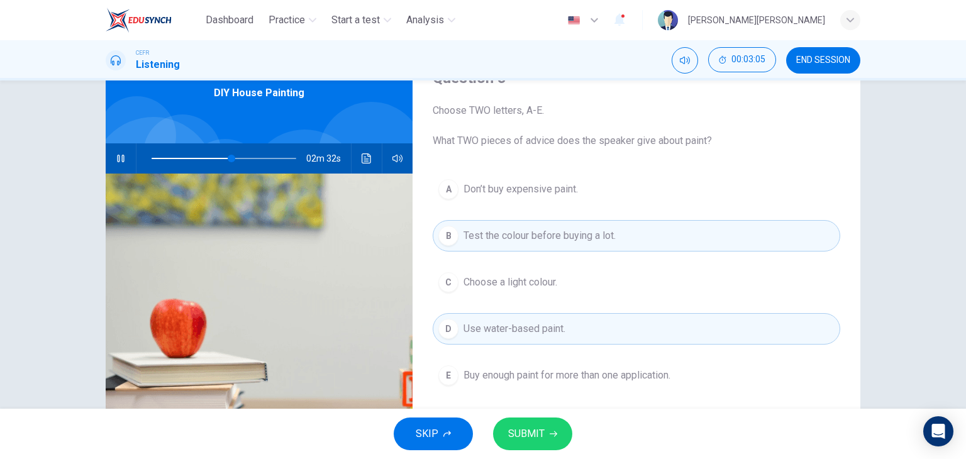
click at [546, 430] on button "SUBMIT" at bounding box center [532, 433] width 79 height 33
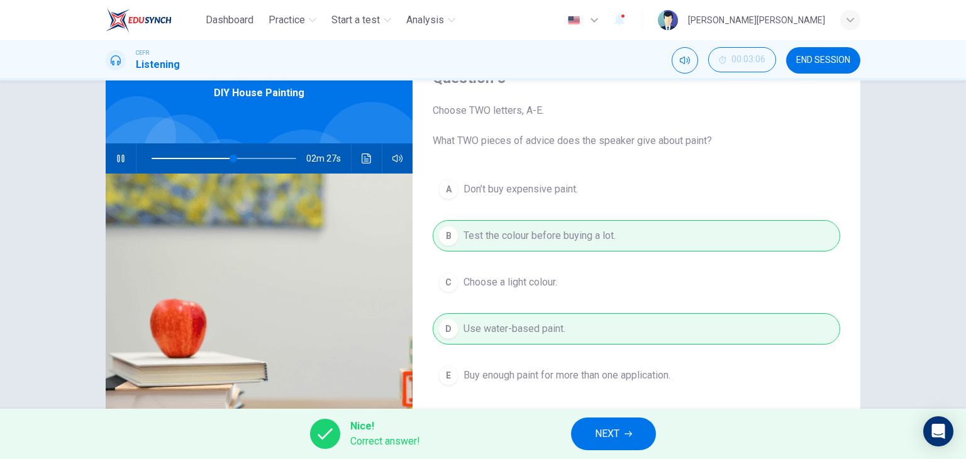
click at [610, 429] on span "NEXT" at bounding box center [607, 434] width 25 height 18
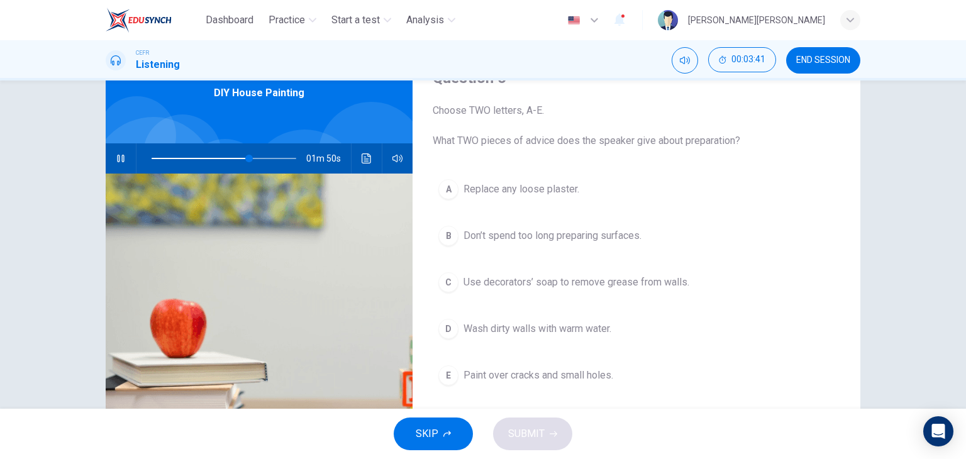
click at [543, 196] on span "Replace any loose plaster." at bounding box center [521, 189] width 116 height 15
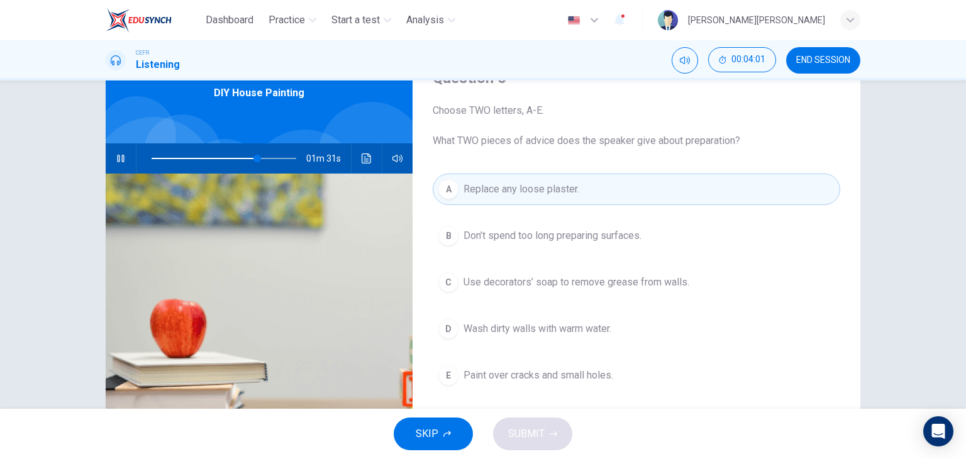
click at [589, 283] on span "Use decorators’ soap to remove grease from walls." at bounding box center [576, 282] width 226 height 15
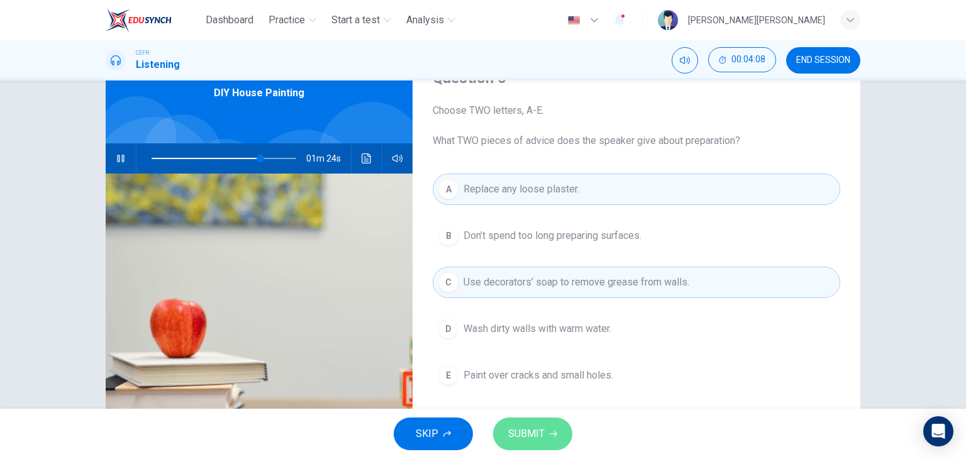
click at [543, 418] on button "SUBMIT" at bounding box center [532, 433] width 79 height 33
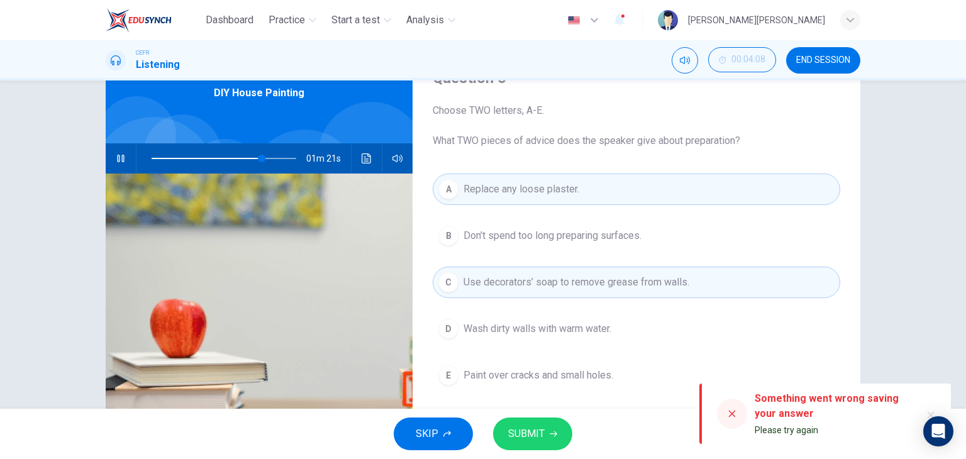
click at [544, 431] on button "SUBMIT" at bounding box center [532, 433] width 79 height 33
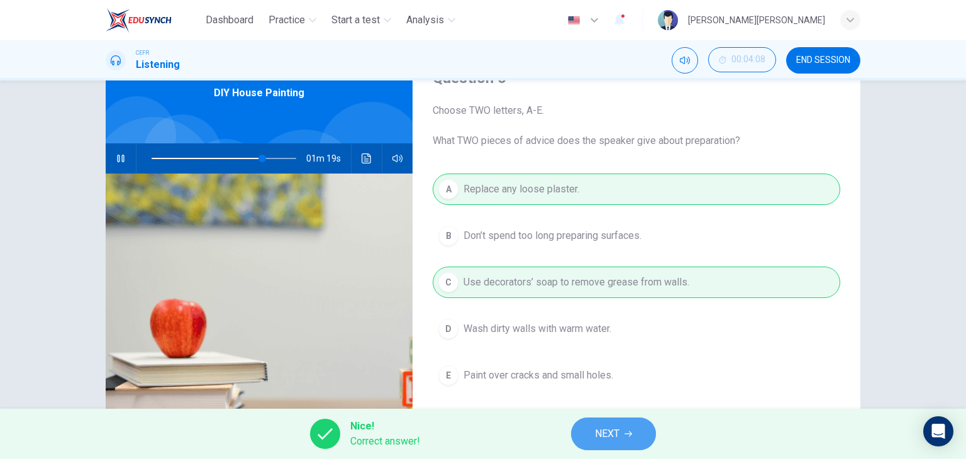
click at [643, 440] on button "NEXT" at bounding box center [613, 433] width 85 height 33
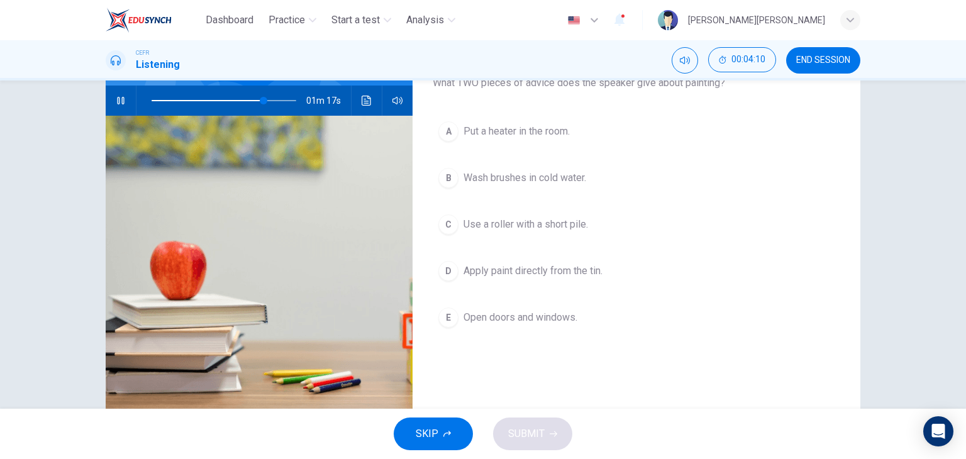
scroll to position [126, 0]
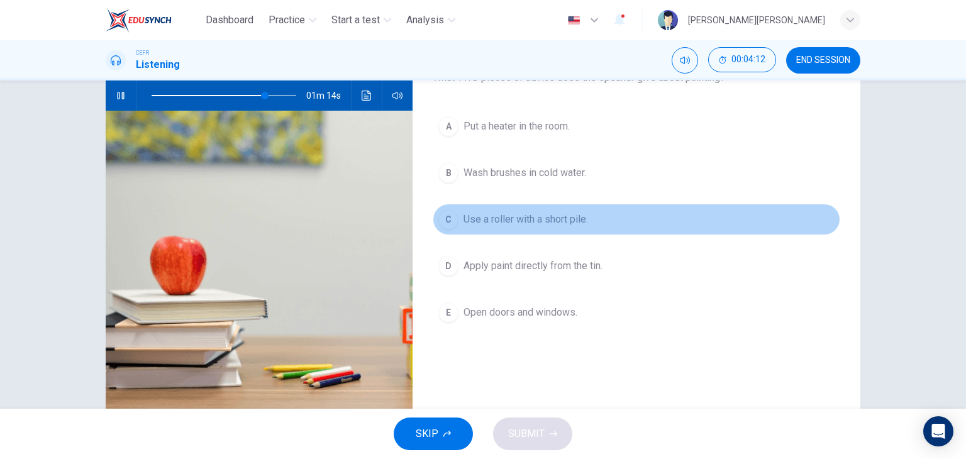
click at [560, 229] on button "C Use a roller with a short pile." at bounding box center [636, 219] width 407 height 31
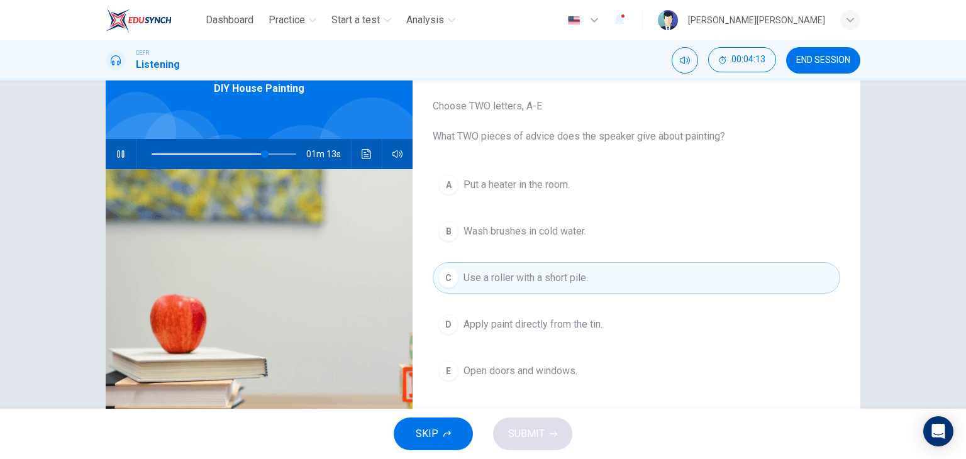
scroll to position [63, 0]
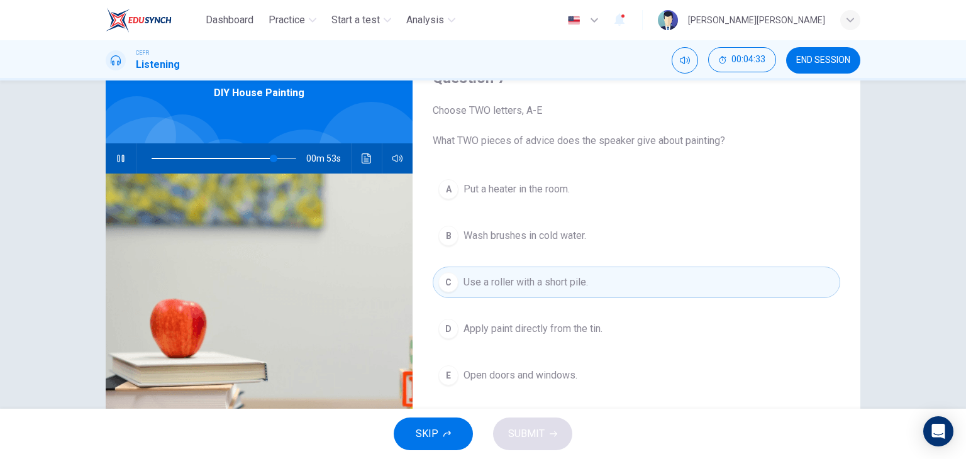
click at [578, 237] on span "Wash brushes in cold water." at bounding box center [524, 235] width 123 height 15
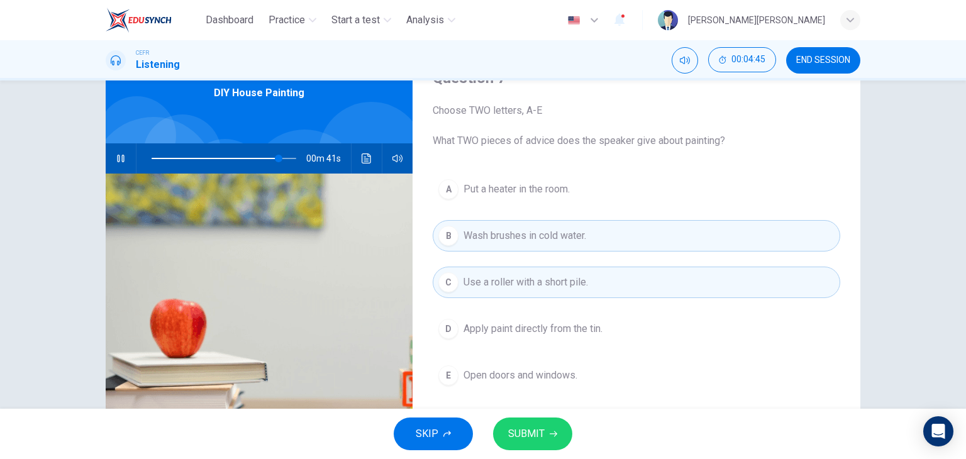
click at [536, 433] on span "SUBMIT" at bounding box center [526, 434] width 36 height 18
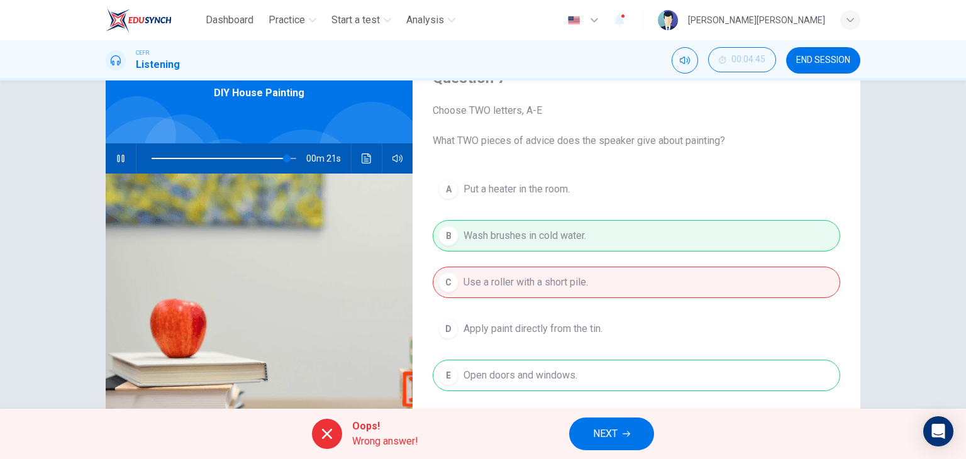
type input "94"
click at [619, 438] on button "NEXT" at bounding box center [611, 433] width 85 height 33
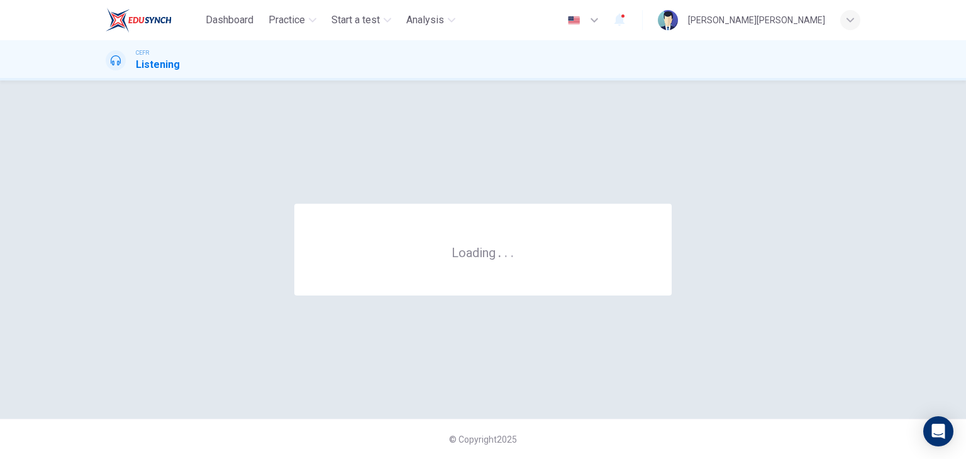
scroll to position [0, 0]
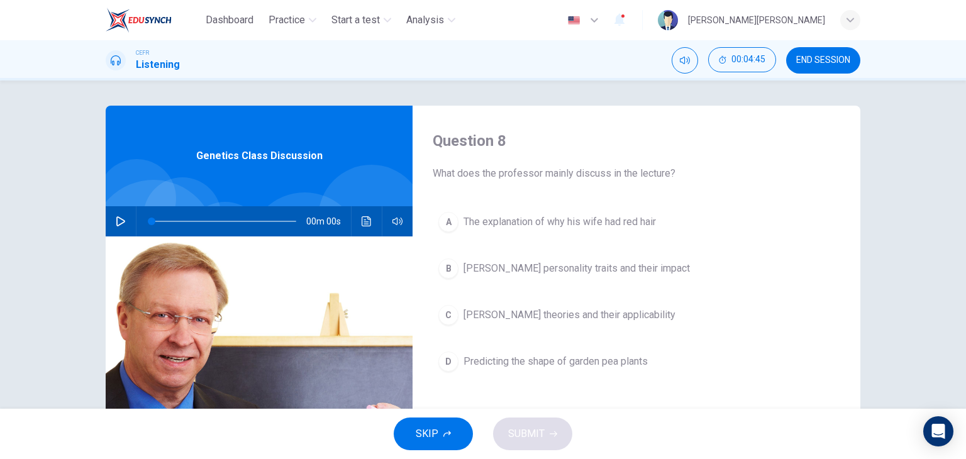
click at [807, 66] on button "END SESSION" at bounding box center [823, 60] width 74 height 26
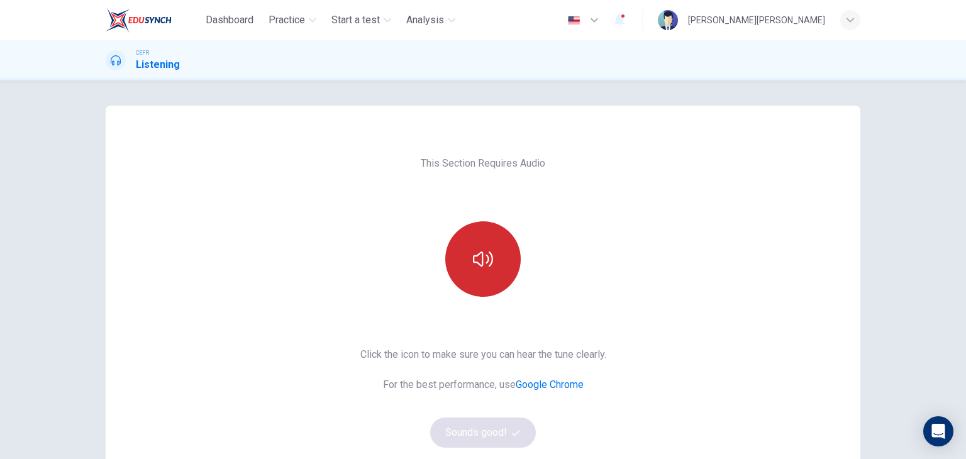
click at [447, 267] on button "button" at bounding box center [482, 258] width 75 height 75
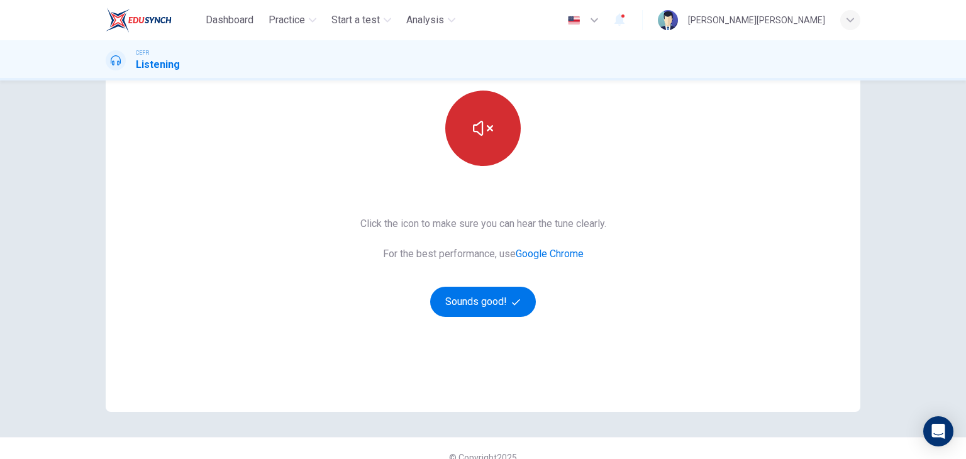
scroll to position [149, 0]
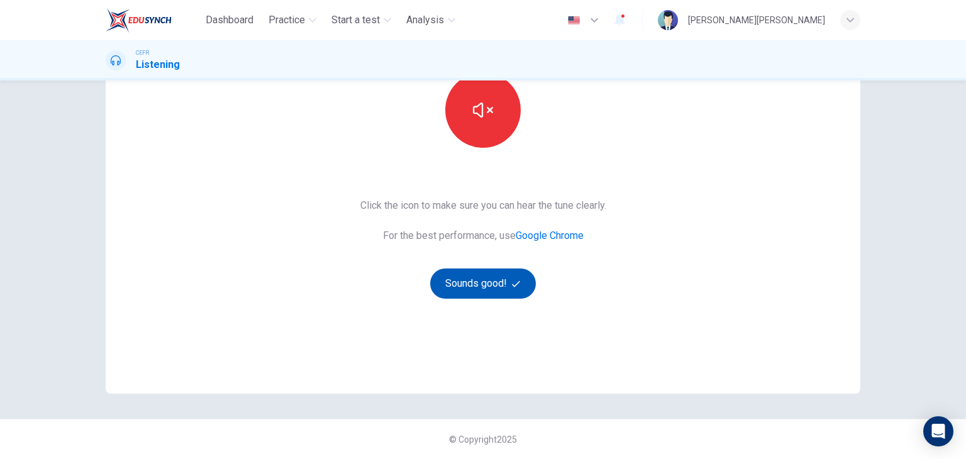
click at [463, 282] on button "Sounds good!" at bounding box center [483, 283] width 106 height 30
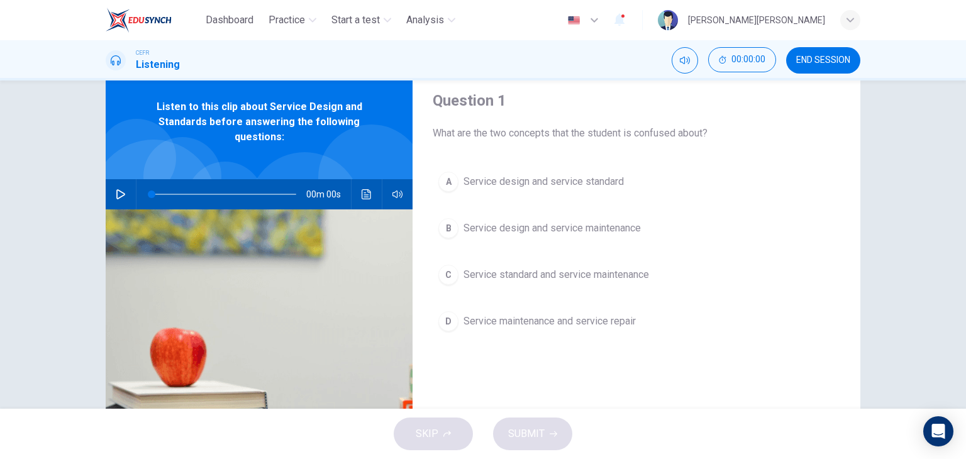
scroll to position [23, 0]
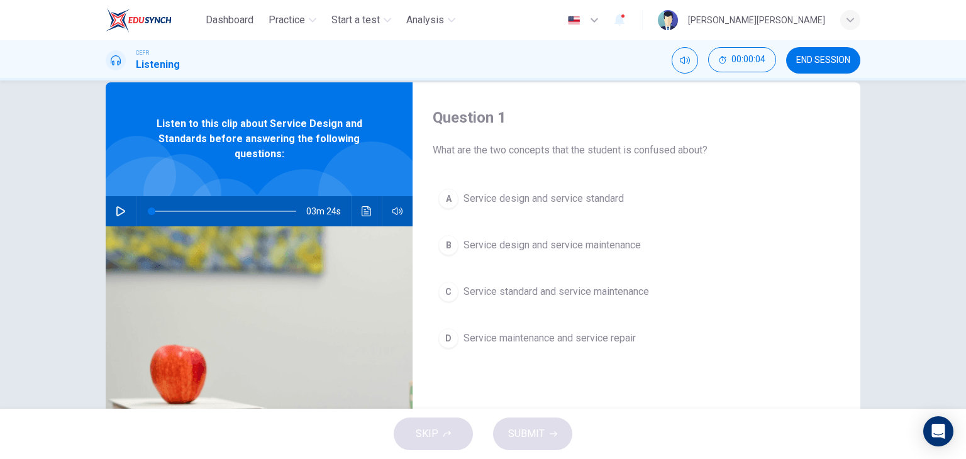
click at [108, 217] on div "03m 24s" at bounding box center [259, 211] width 307 height 30
click at [119, 217] on button "button" at bounding box center [121, 211] width 20 height 30
click at [585, 199] on span "Service design and service standard" at bounding box center [543, 198] width 160 height 15
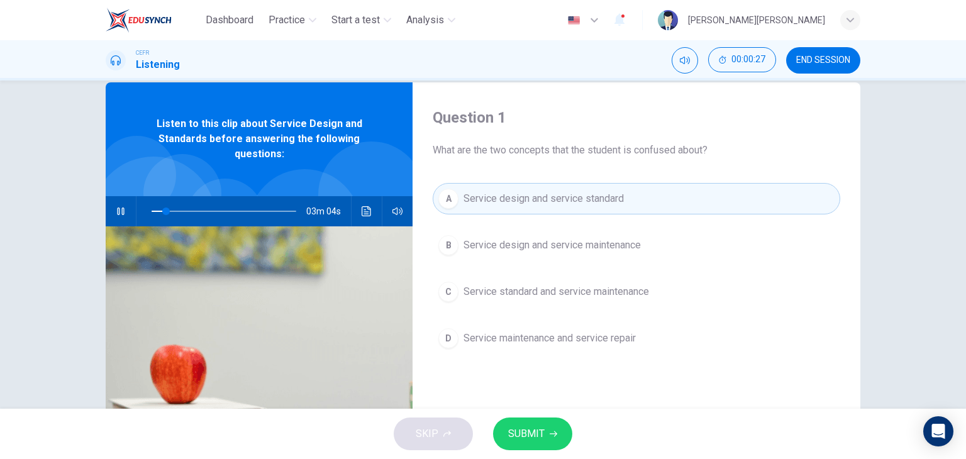
click at [541, 433] on span "SUBMIT" at bounding box center [526, 434] width 36 height 18
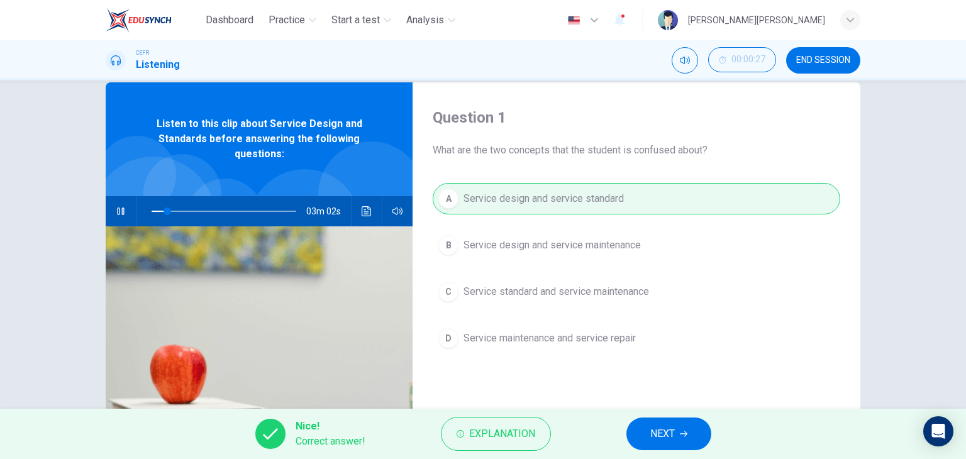
click at [666, 443] on button "NEXT" at bounding box center [668, 433] width 85 height 33
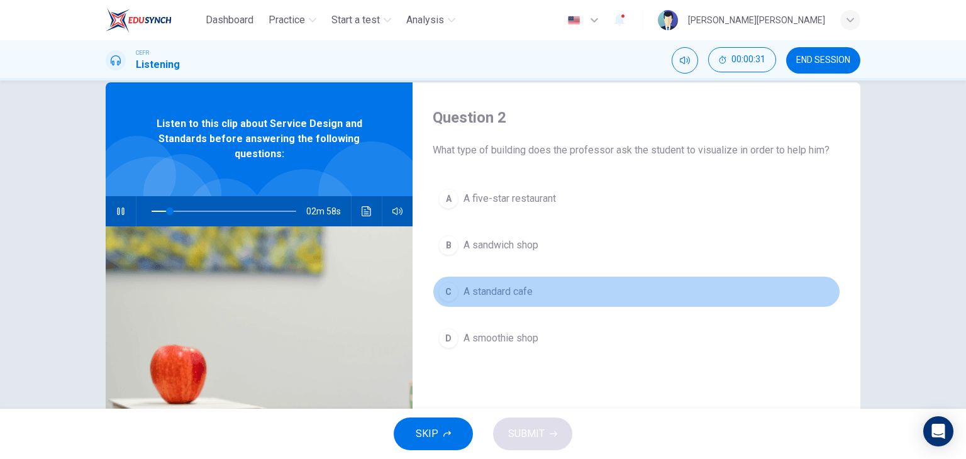
click at [496, 294] on span "A standard cafe" at bounding box center [497, 291] width 69 height 15
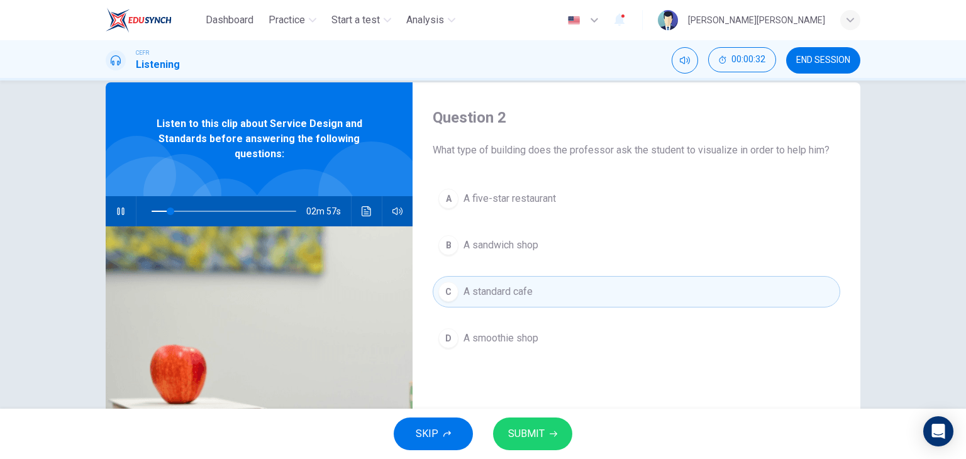
click at [520, 431] on span "SUBMIT" at bounding box center [526, 434] width 36 height 18
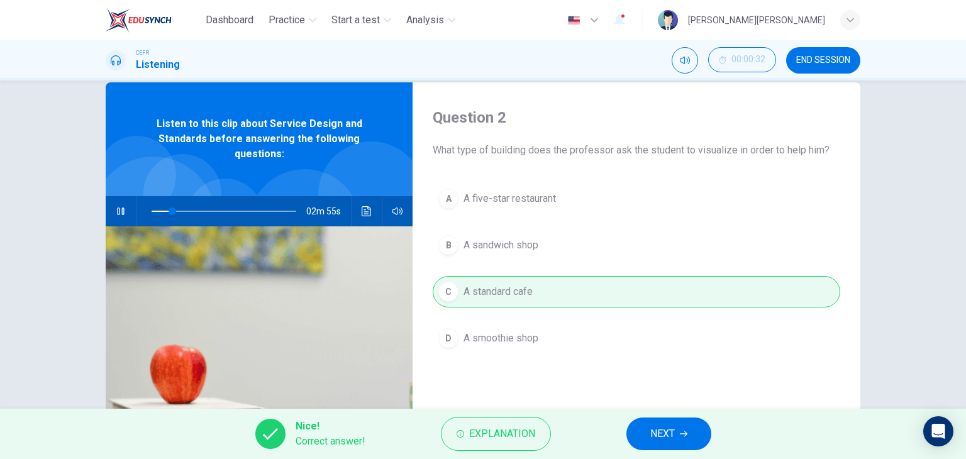
click at [679, 430] on button "NEXT" at bounding box center [668, 433] width 85 height 33
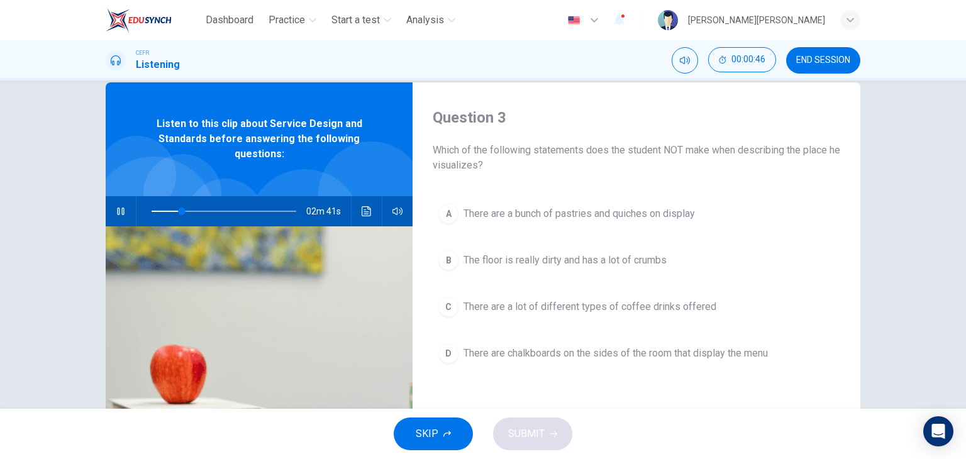
click at [595, 261] on span "The floor is really dirty and has a lot of crumbs" at bounding box center [564, 260] width 203 height 15
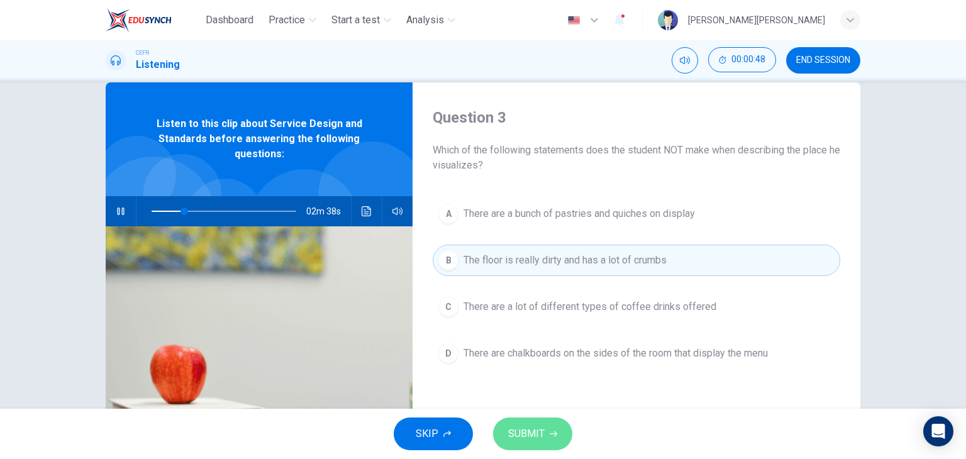
click at [548, 431] on button "SUBMIT" at bounding box center [532, 433] width 79 height 33
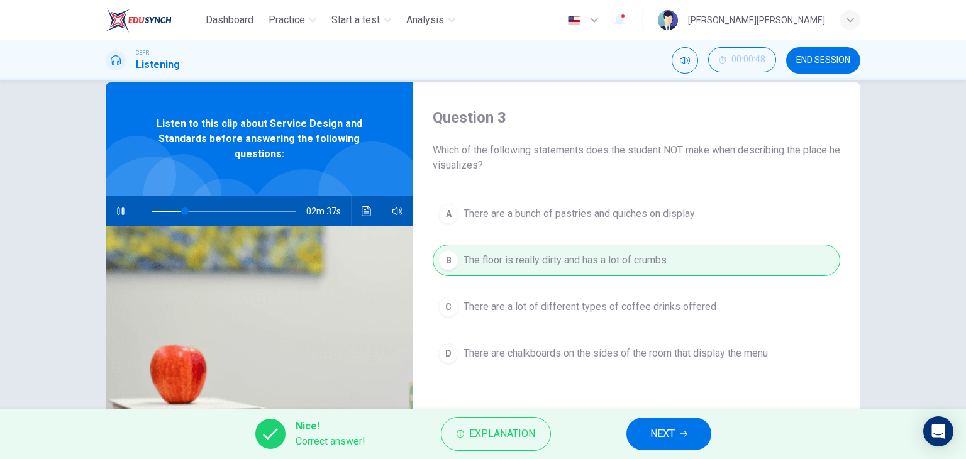
click at [666, 423] on button "NEXT" at bounding box center [668, 433] width 85 height 33
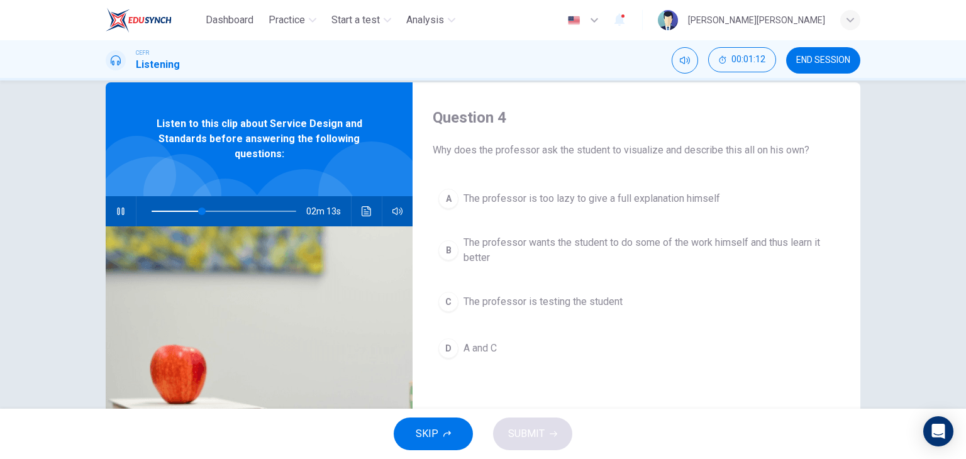
click at [624, 252] on span "The professor wants the student to do some of the work himself and thus learn i…" at bounding box center [648, 250] width 371 height 30
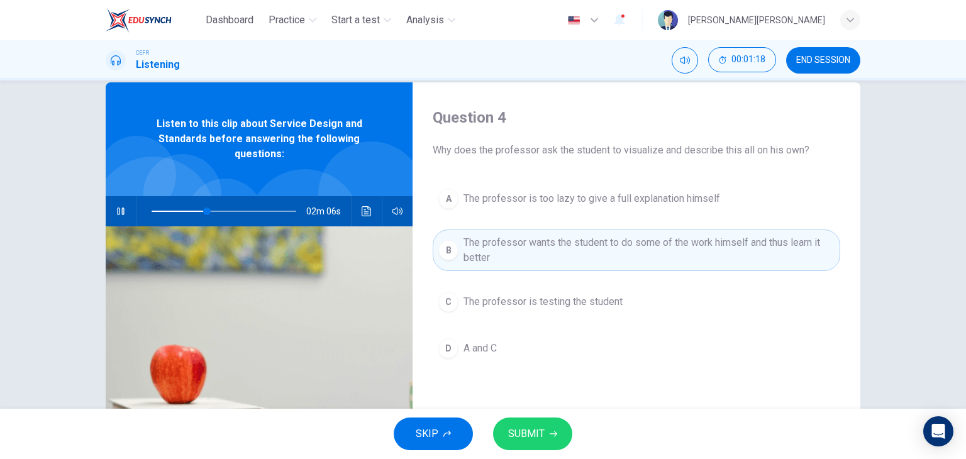
click at [534, 437] on span "SUBMIT" at bounding box center [526, 434] width 36 height 18
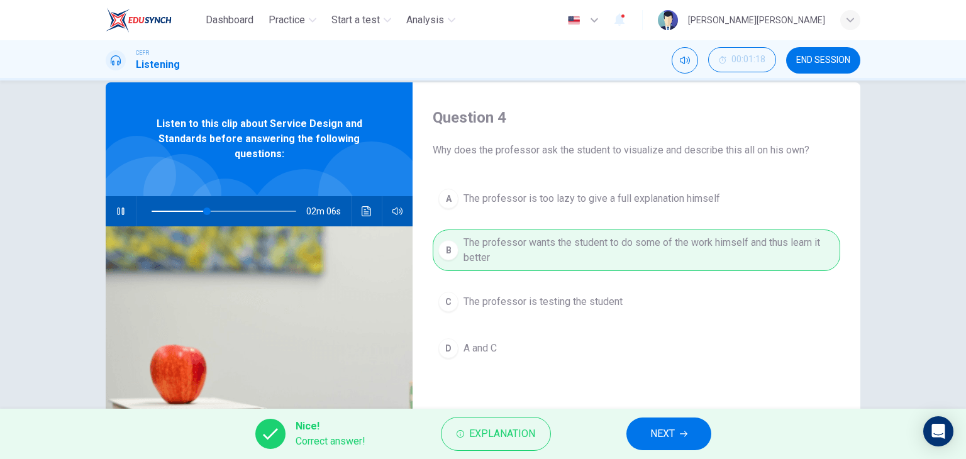
type input "39"
click at [672, 440] on span "NEXT" at bounding box center [662, 434] width 25 height 18
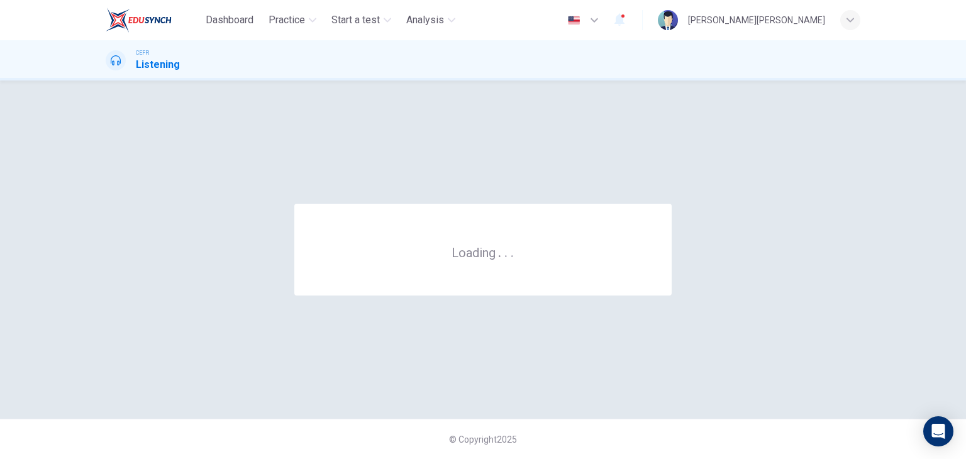
scroll to position [0, 0]
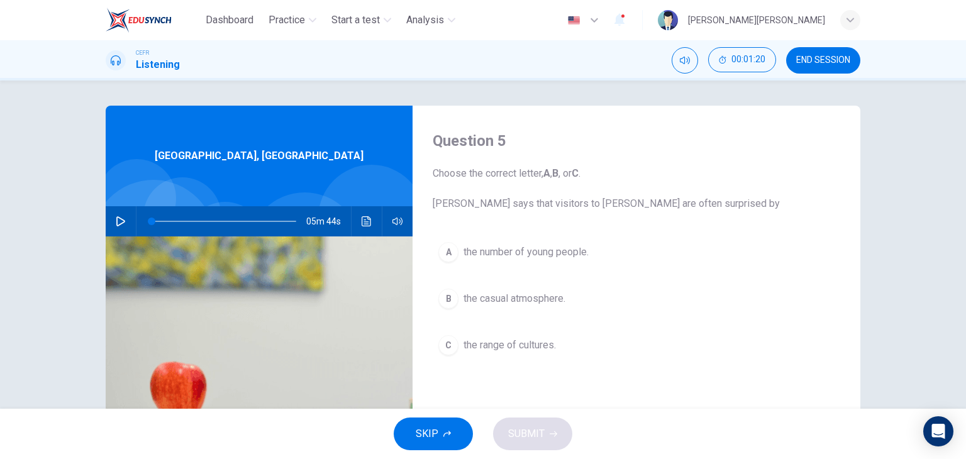
click at [832, 73] on button "END SESSION" at bounding box center [823, 60] width 74 height 26
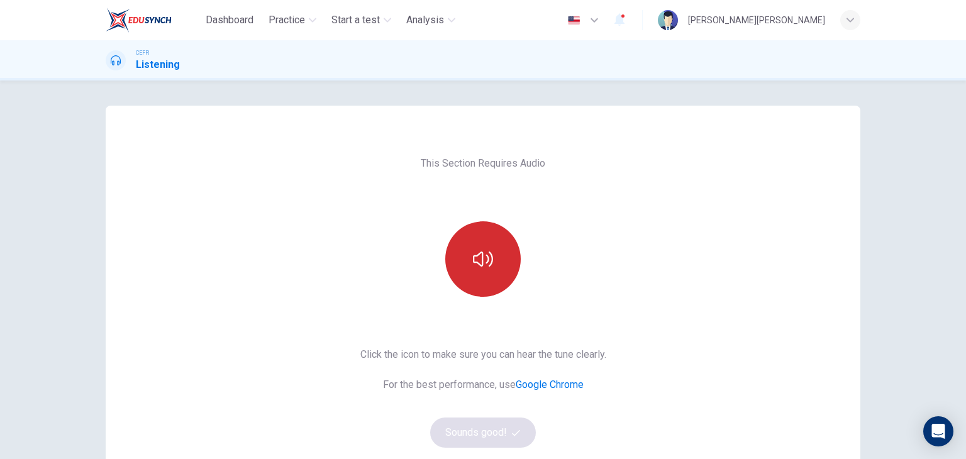
click at [464, 244] on button "button" at bounding box center [482, 258] width 75 height 75
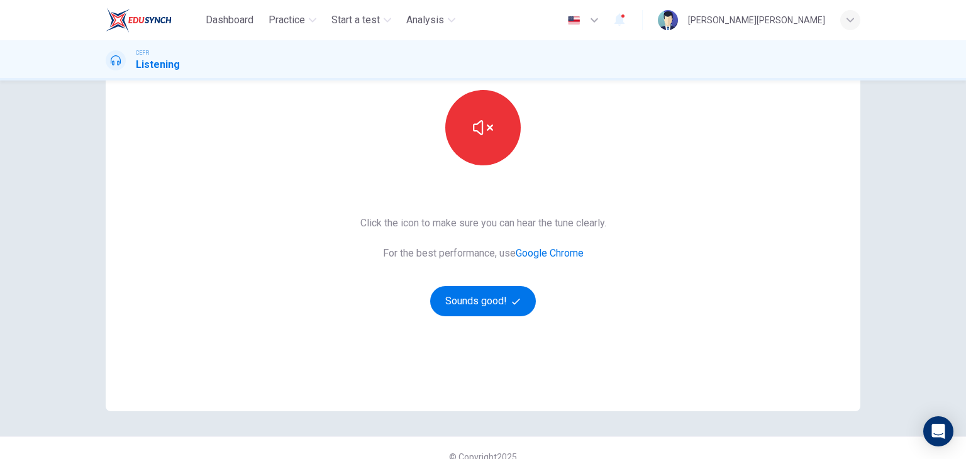
scroll to position [149, 0]
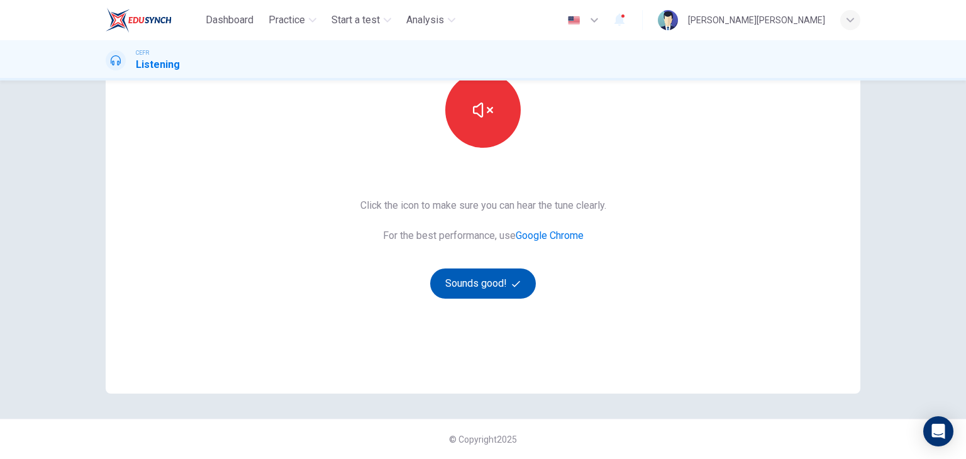
click at [506, 274] on button "Sounds good!" at bounding box center [483, 283] width 106 height 30
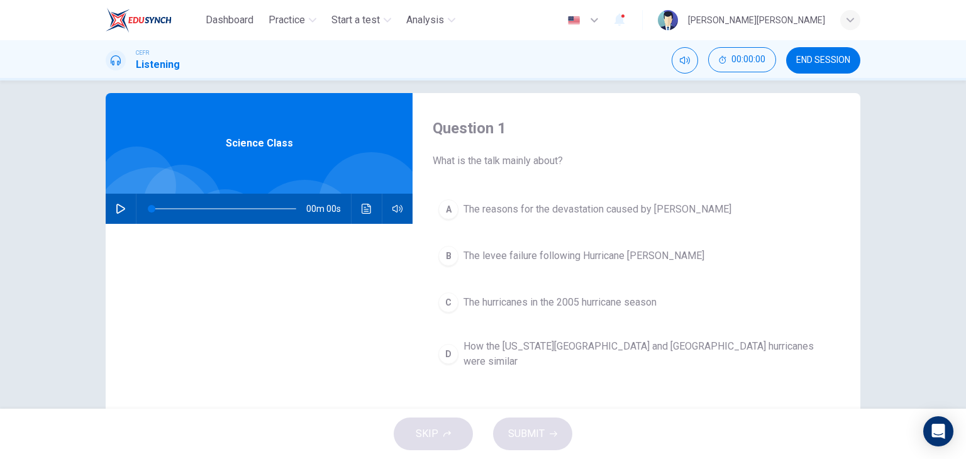
scroll to position [0, 0]
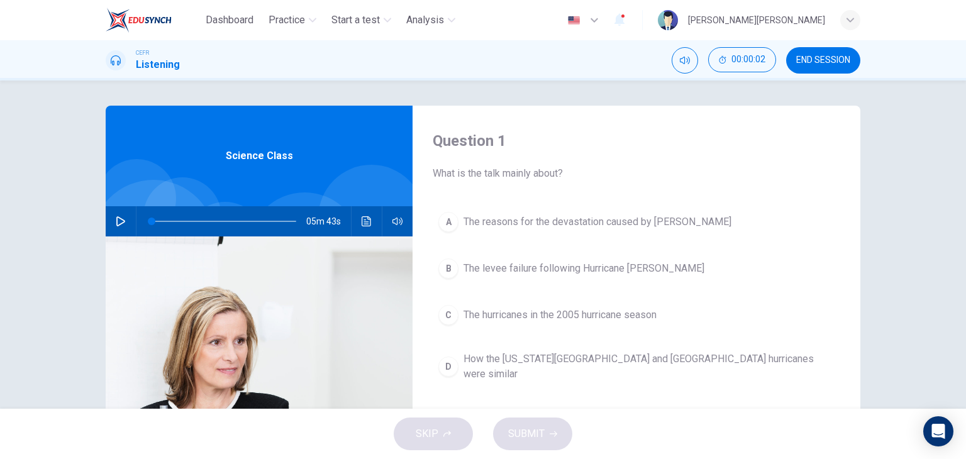
click at [121, 218] on button "button" at bounding box center [121, 221] width 20 height 30
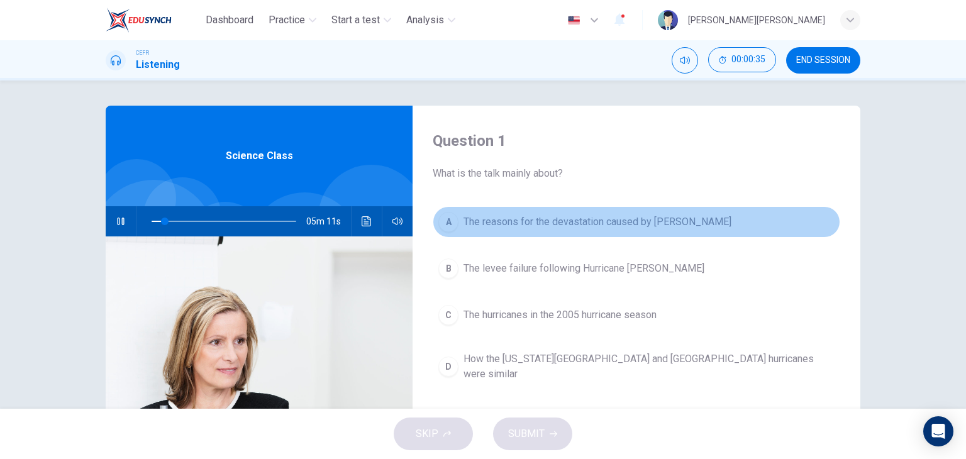
click at [627, 222] on span "The reasons for the devastation caused by [PERSON_NAME]" at bounding box center [597, 221] width 268 height 15
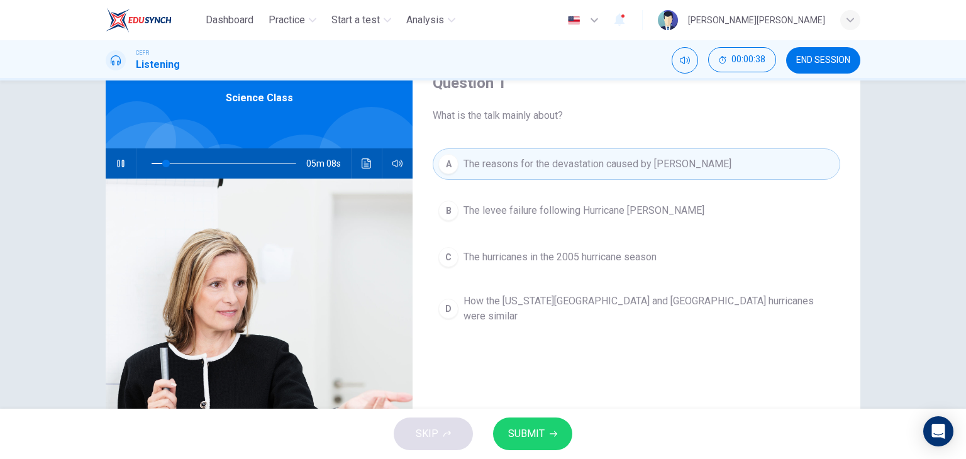
scroll to position [63, 0]
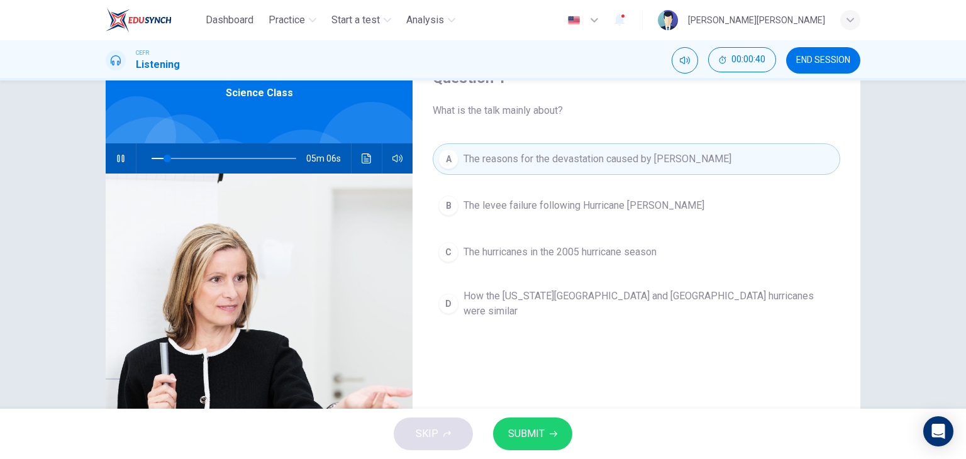
click at [545, 429] on button "SUBMIT" at bounding box center [532, 433] width 79 height 33
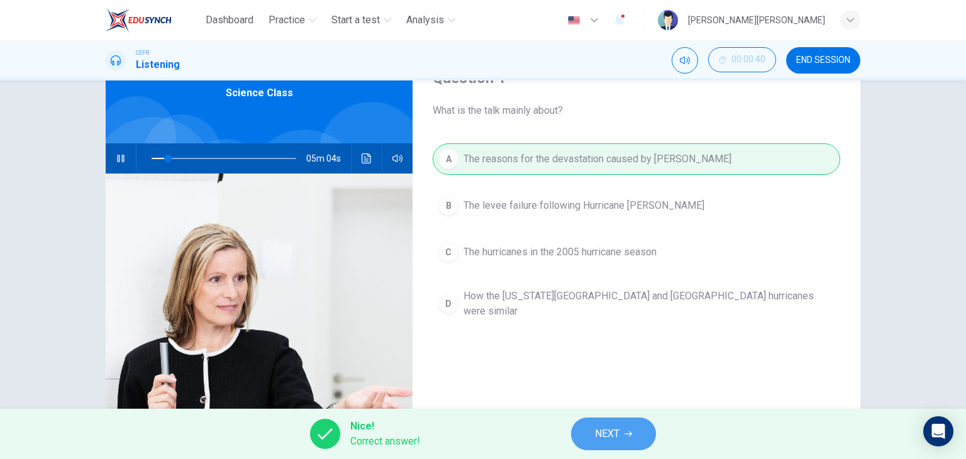
click at [606, 429] on span "NEXT" at bounding box center [607, 434] width 25 height 18
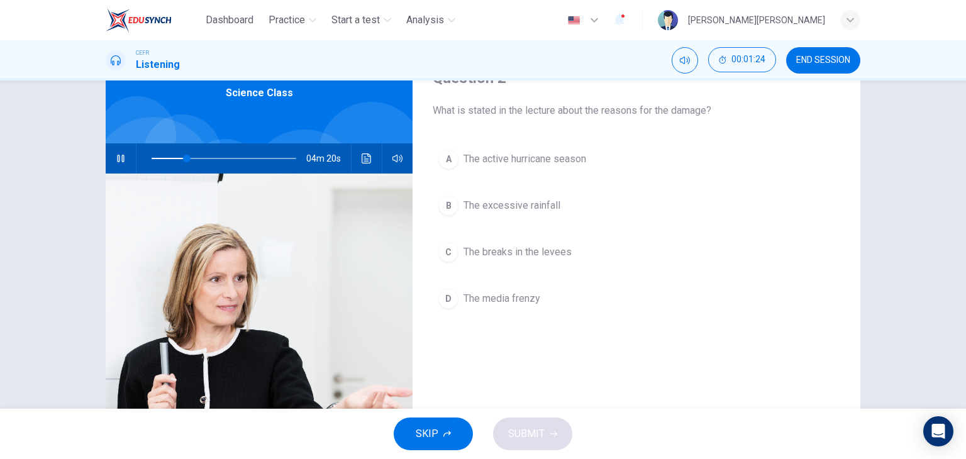
click at [524, 168] on button "A The active hurricane season" at bounding box center [636, 158] width 407 height 31
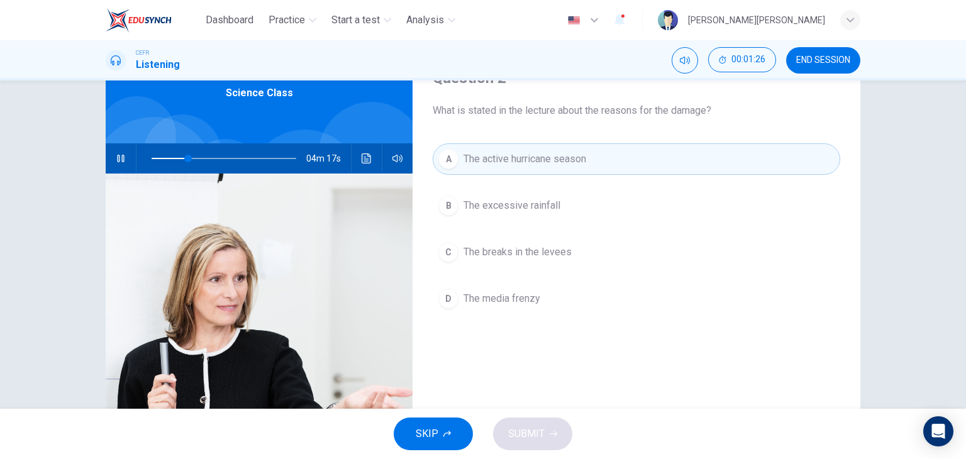
click at [498, 235] on div "A The active hurricane season B The excessive rainfall C The breaks in the leve…" at bounding box center [636, 241] width 407 height 196
click at [511, 252] on span "The breaks in the levees" at bounding box center [517, 252] width 108 height 15
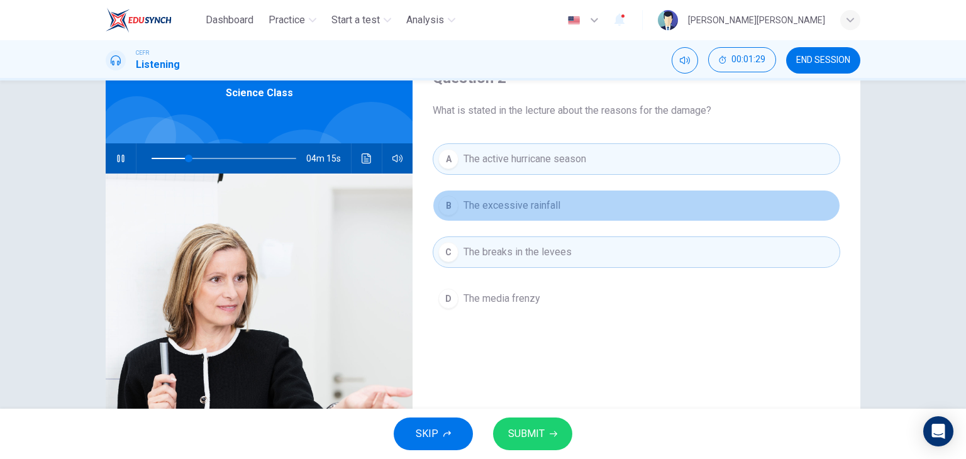
click at [506, 209] on span "The excessive rainfall" at bounding box center [511, 205] width 97 height 15
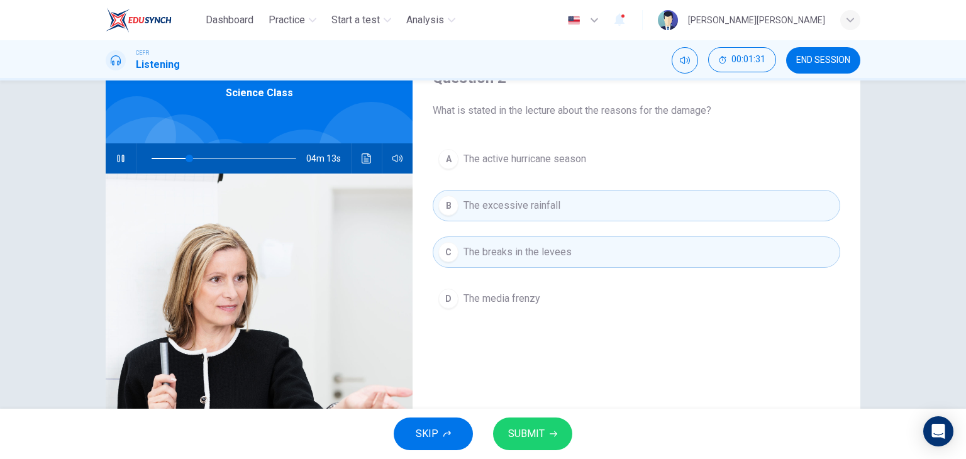
click at [503, 162] on span "The active hurricane season" at bounding box center [524, 159] width 123 height 15
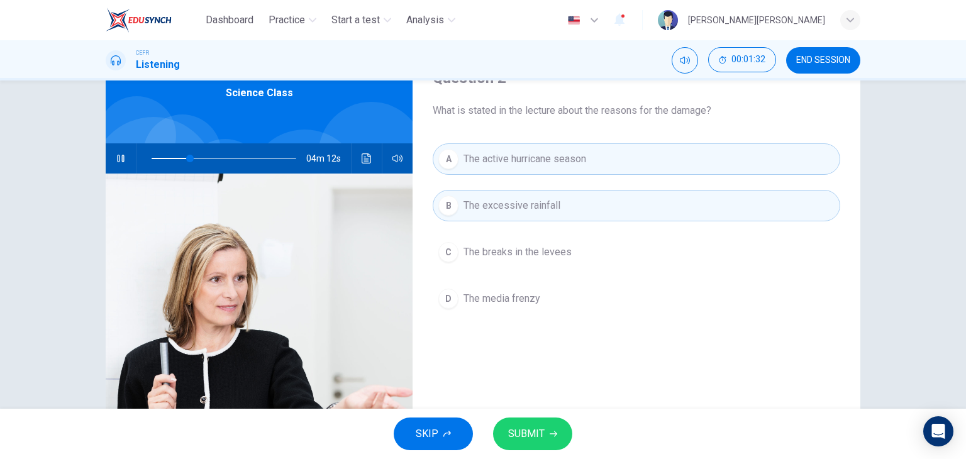
click at [514, 253] on span "The breaks in the levees" at bounding box center [517, 252] width 108 height 15
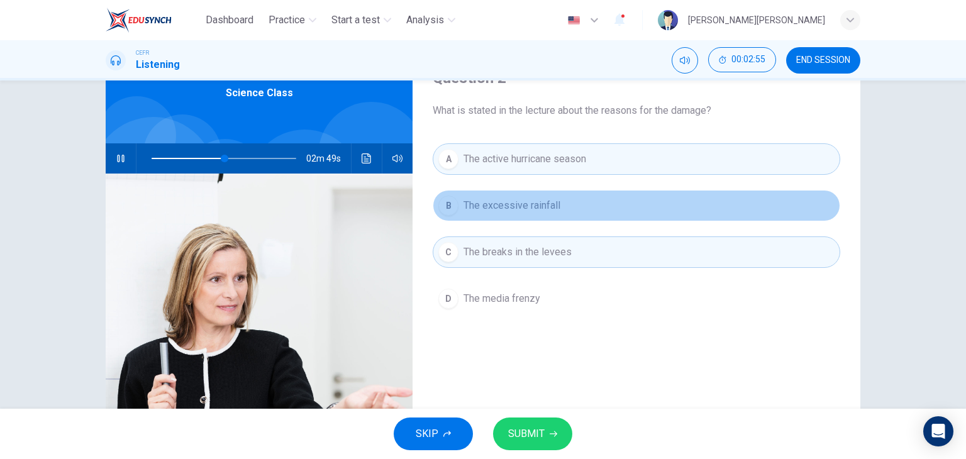
click at [561, 196] on button "B The excessive rainfall" at bounding box center [636, 205] width 407 height 31
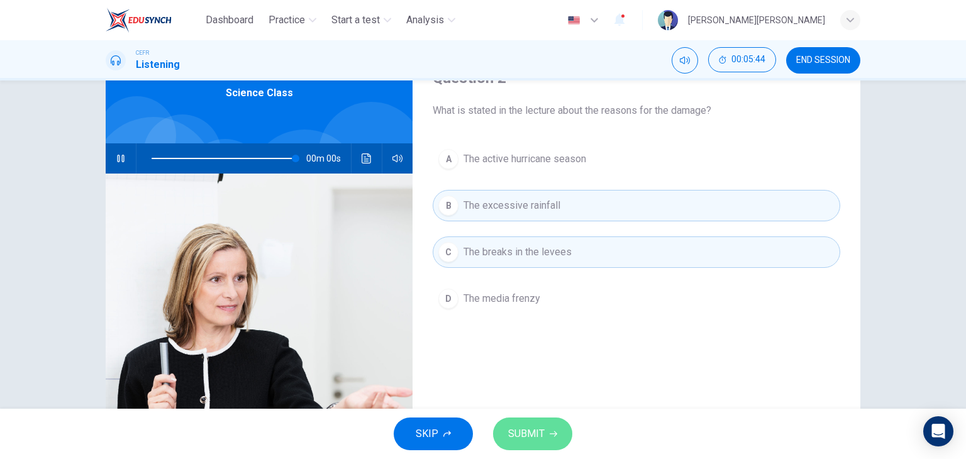
click at [536, 430] on span "SUBMIT" at bounding box center [526, 434] width 36 height 18
type input "0"
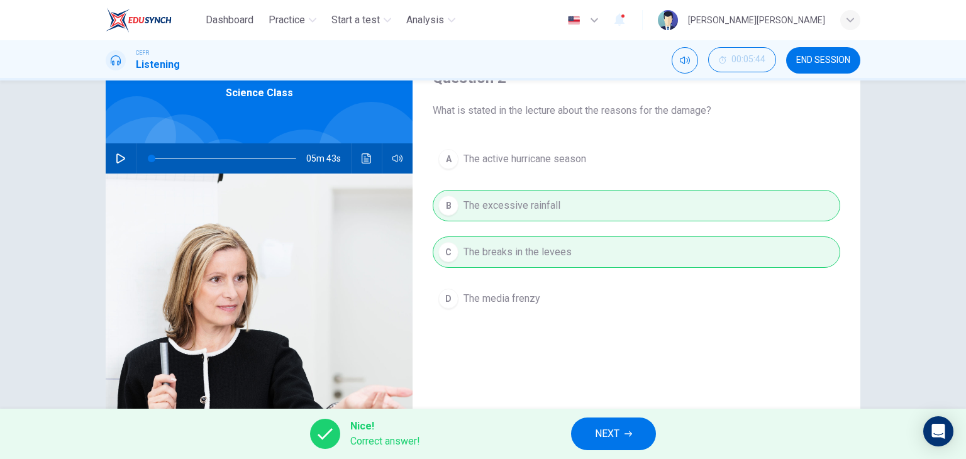
click at [610, 429] on span "NEXT" at bounding box center [607, 434] width 25 height 18
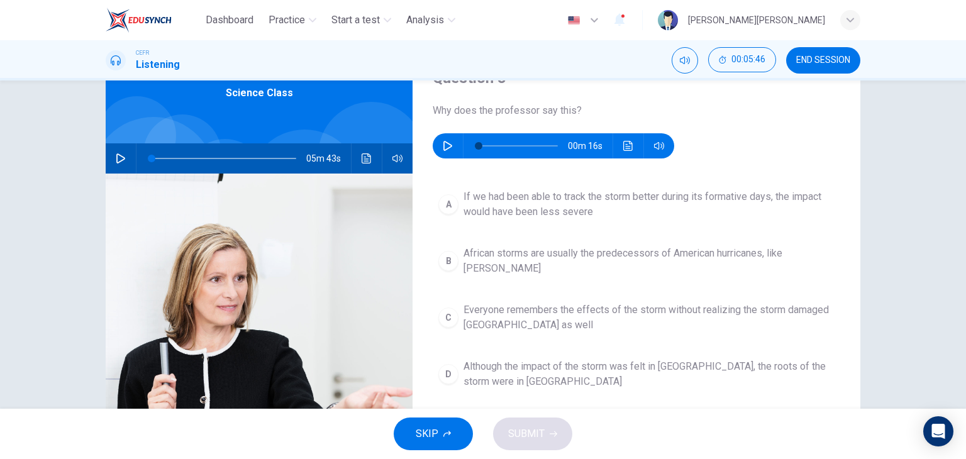
click at [443, 150] on icon "button" at bounding box center [447, 146] width 9 height 10
click at [455, 309] on div "C" at bounding box center [448, 317] width 20 height 20
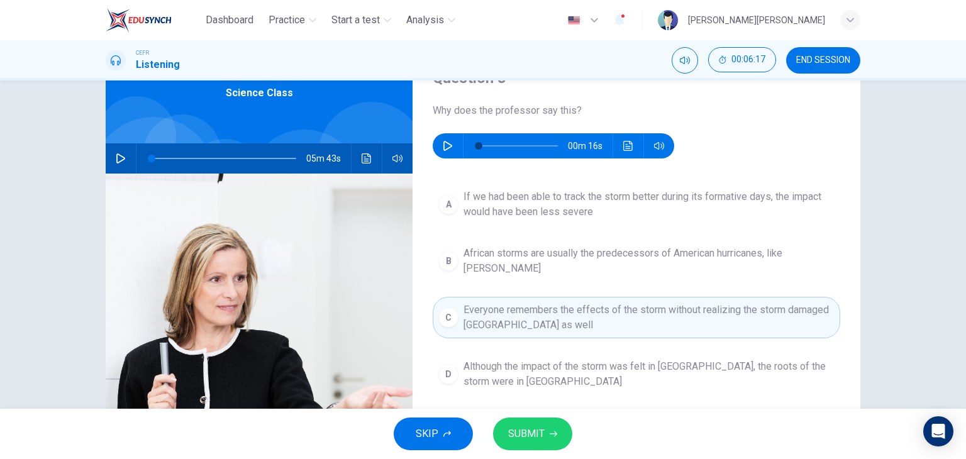
click at [449, 149] on icon "button" at bounding box center [448, 146] width 10 height 10
click at [449, 364] on div "D" at bounding box center [448, 374] width 20 height 20
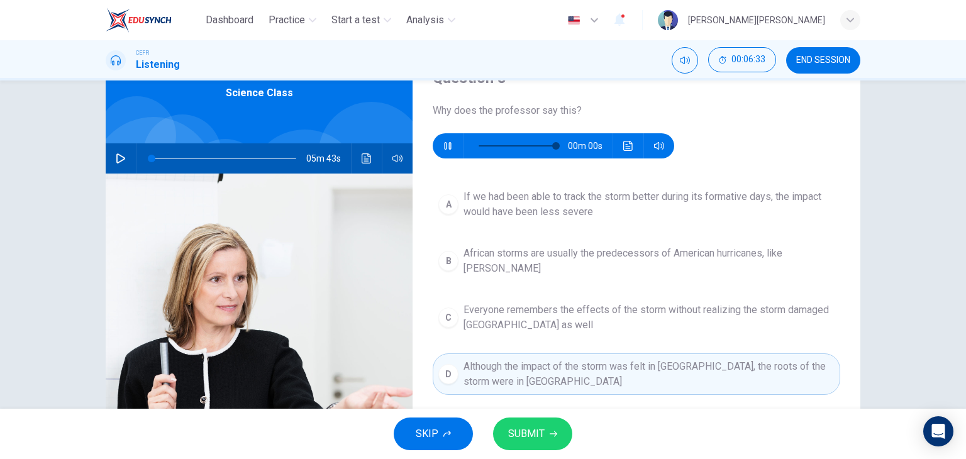
type input "0"
click at [536, 433] on span "SUBMIT" at bounding box center [526, 434] width 36 height 18
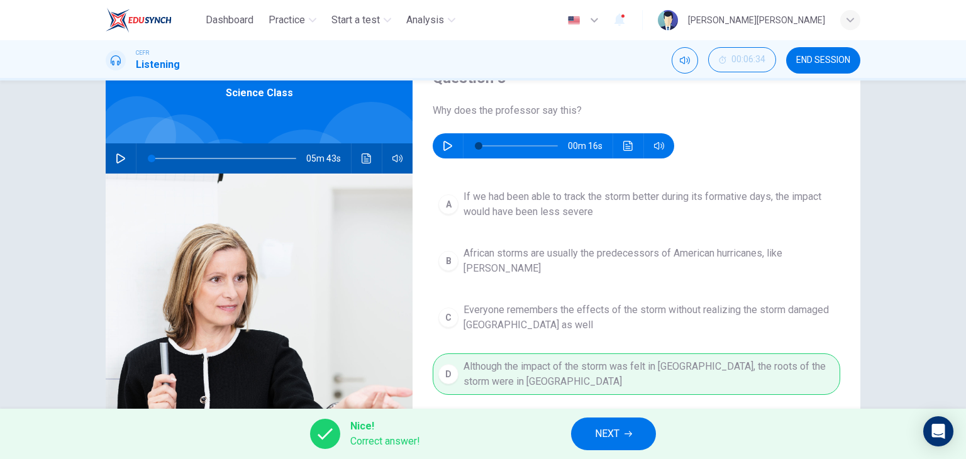
click at [639, 440] on button "NEXT" at bounding box center [613, 433] width 85 height 33
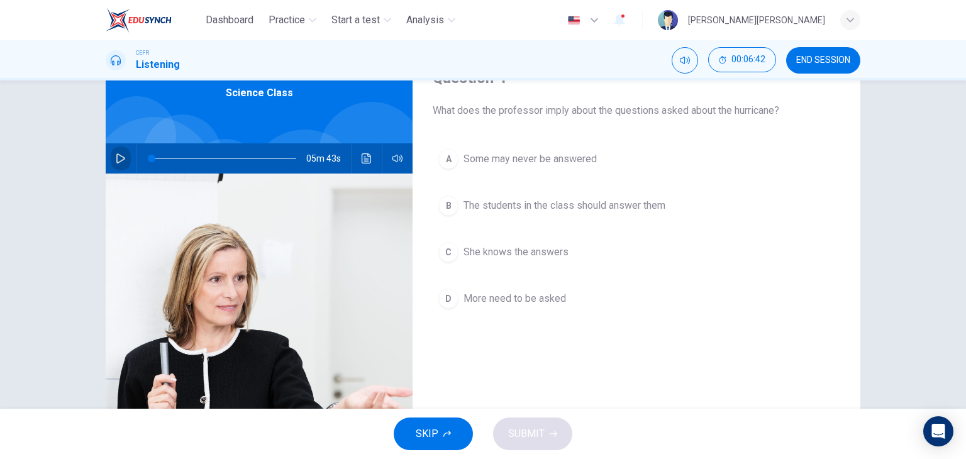
click at [114, 152] on button "button" at bounding box center [121, 158] width 20 height 30
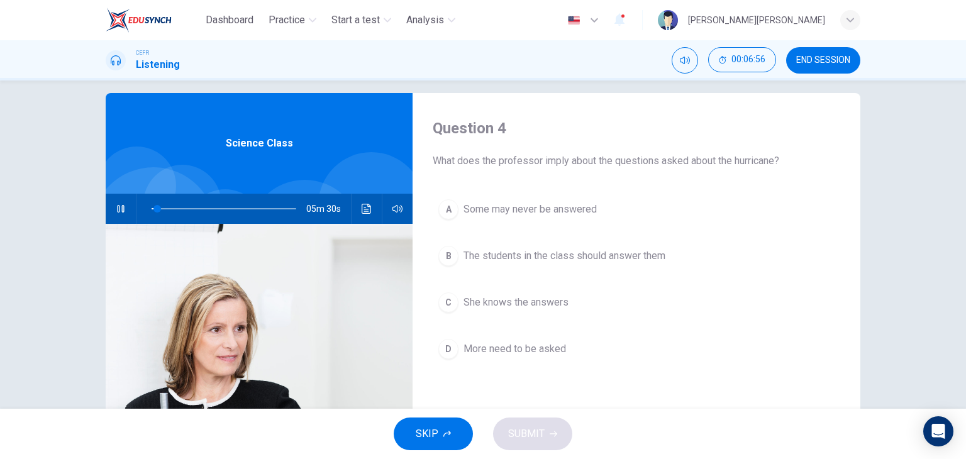
scroll to position [0, 0]
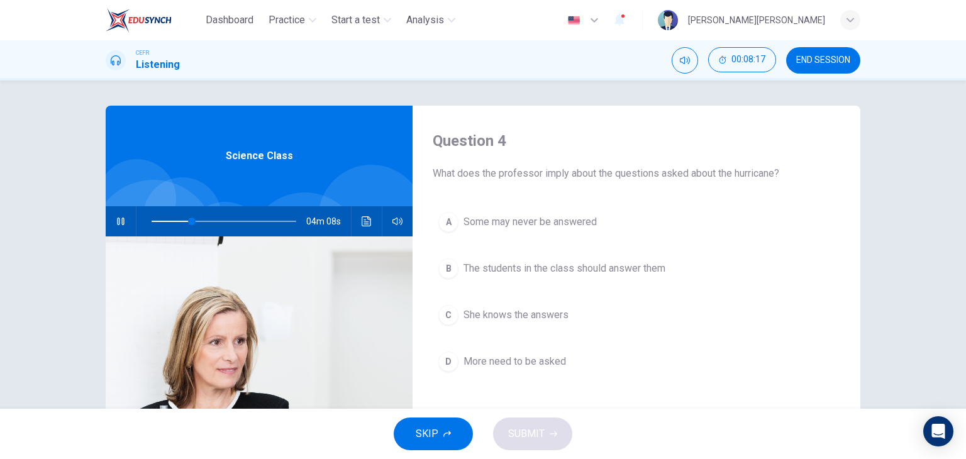
click at [558, 365] on span "More need to be asked" at bounding box center [514, 361] width 102 height 15
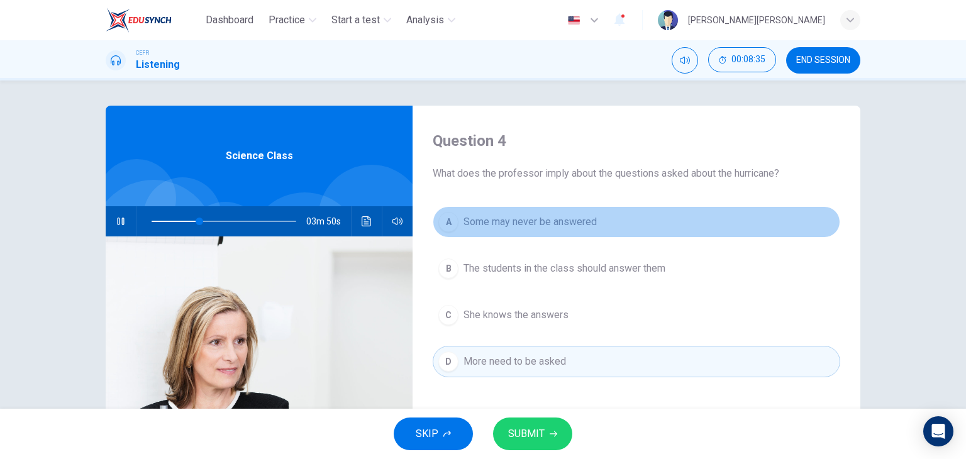
click at [576, 216] on span "Some may never be answered" at bounding box center [529, 221] width 133 height 15
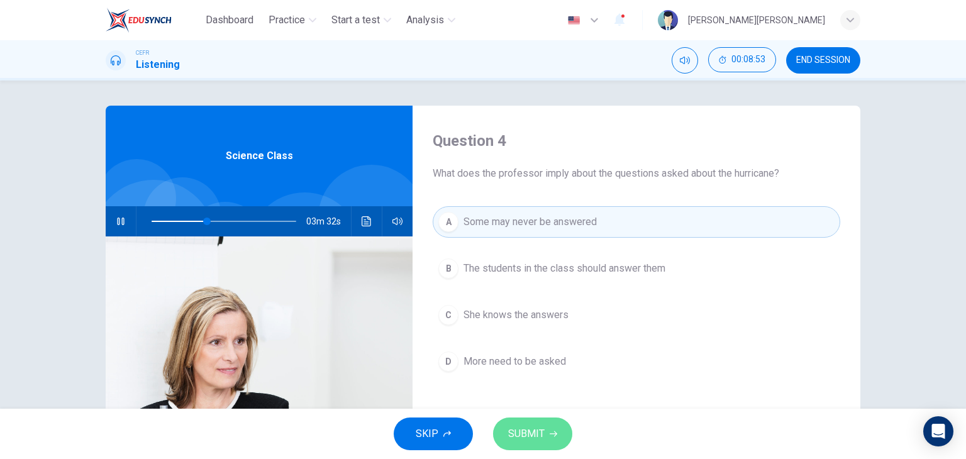
click at [548, 438] on button "SUBMIT" at bounding box center [532, 433] width 79 height 33
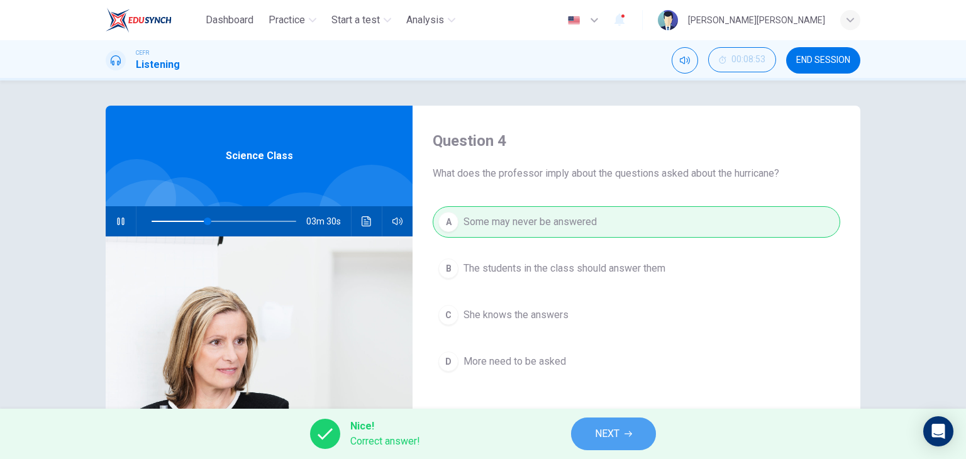
click at [617, 433] on span "NEXT" at bounding box center [607, 434] width 25 height 18
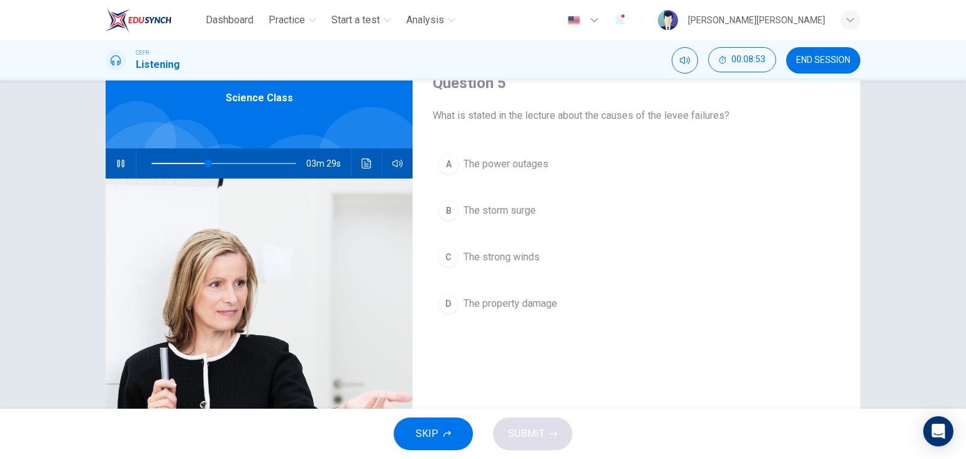
scroll to position [63, 0]
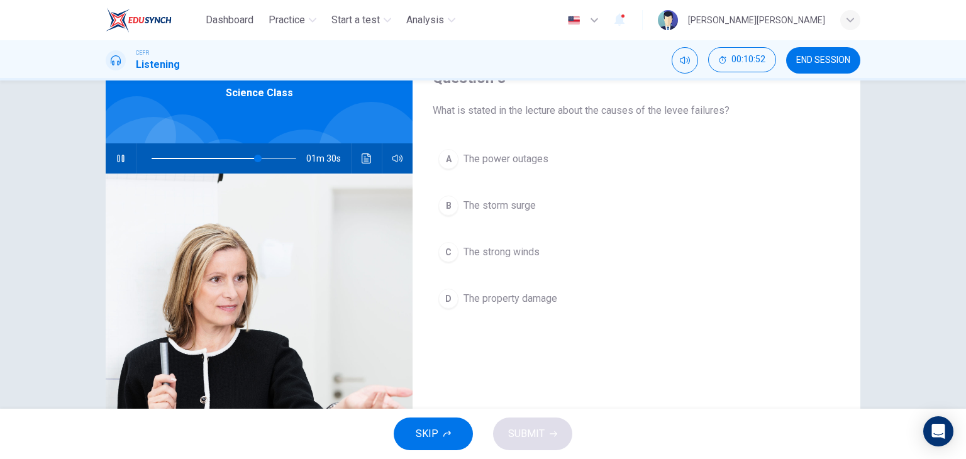
click at [490, 246] on span "The strong winds" at bounding box center [501, 252] width 76 height 15
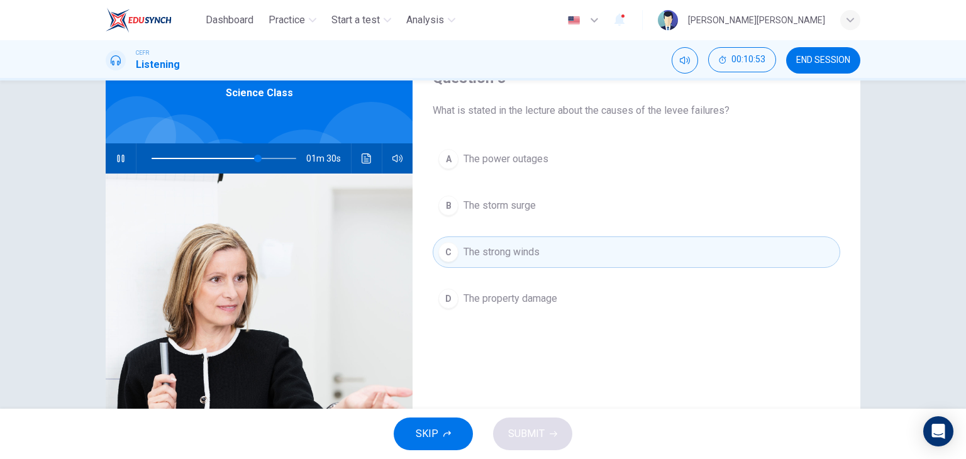
click at [510, 203] on span "The storm surge" at bounding box center [499, 205] width 72 height 15
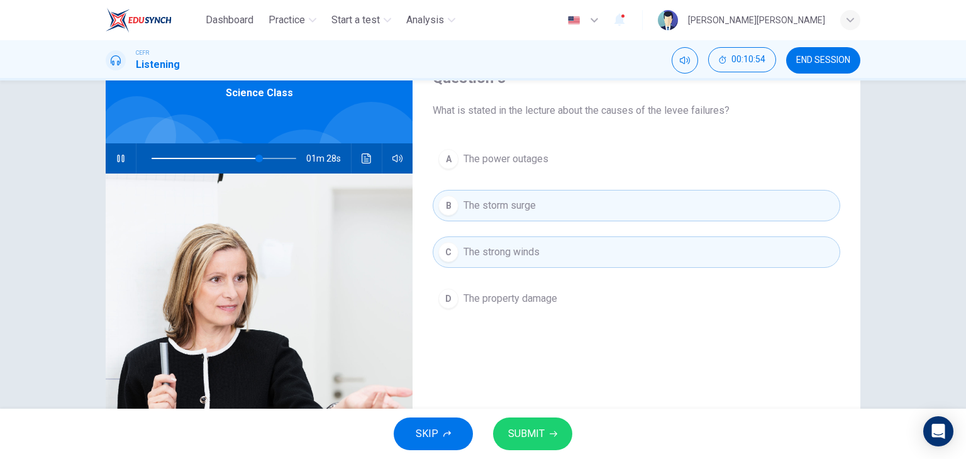
click at [537, 252] on button "C The strong winds" at bounding box center [636, 251] width 407 height 31
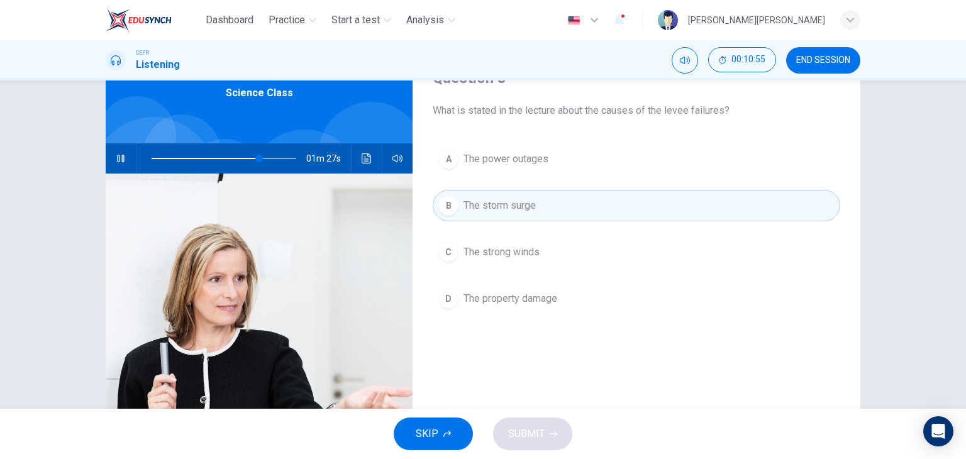
click at [537, 252] on button "C The strong winds" at bounding box center [636, 251] width 407 height 31
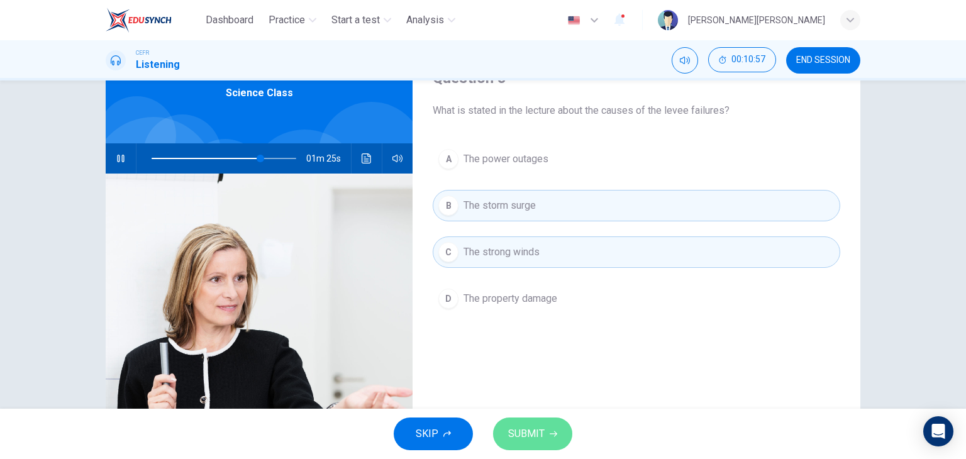
click at [544, 424] on button "SUBMIT" at bounding box center [532, 433] width 79 height 33
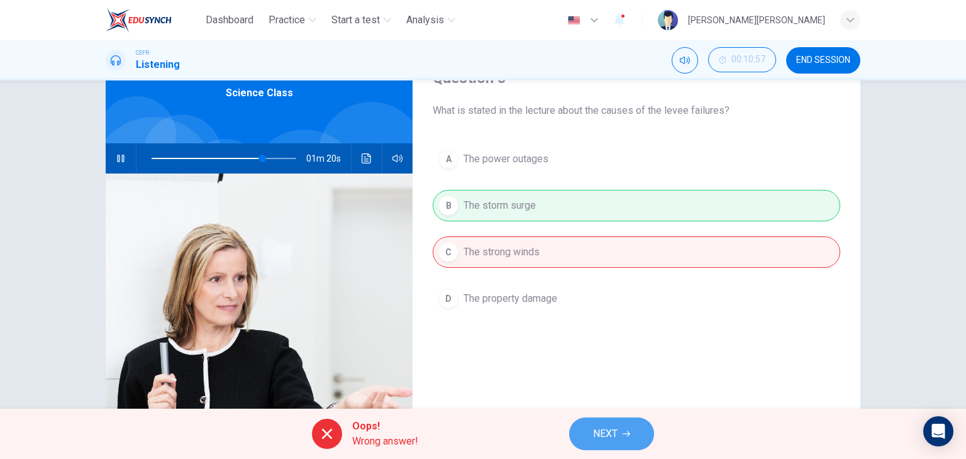
click at [589, 436] on button "NEXT" at bounding box center [611, 433] width 85 height 33
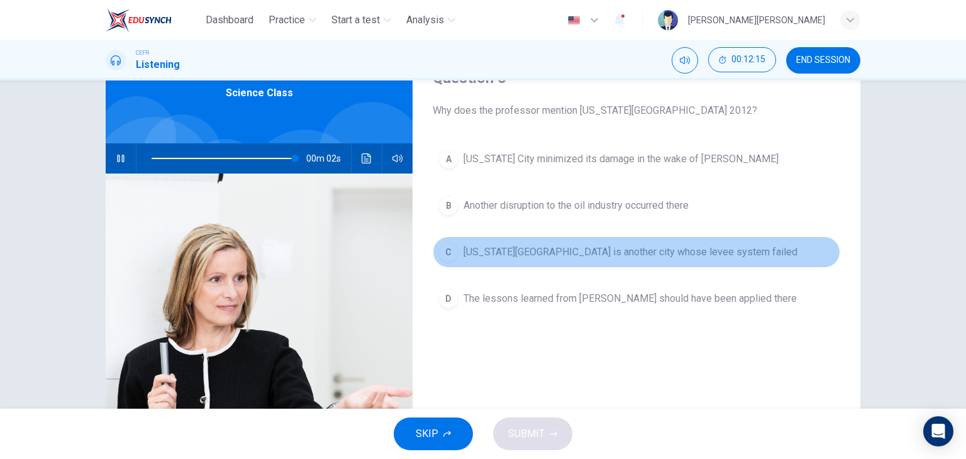
click at [631, 241] on button "C [US_STATE][GEOGRAPHIC_DATA] is another city whose levee system failed" at bounding box center [636, 251] width 407 height 31
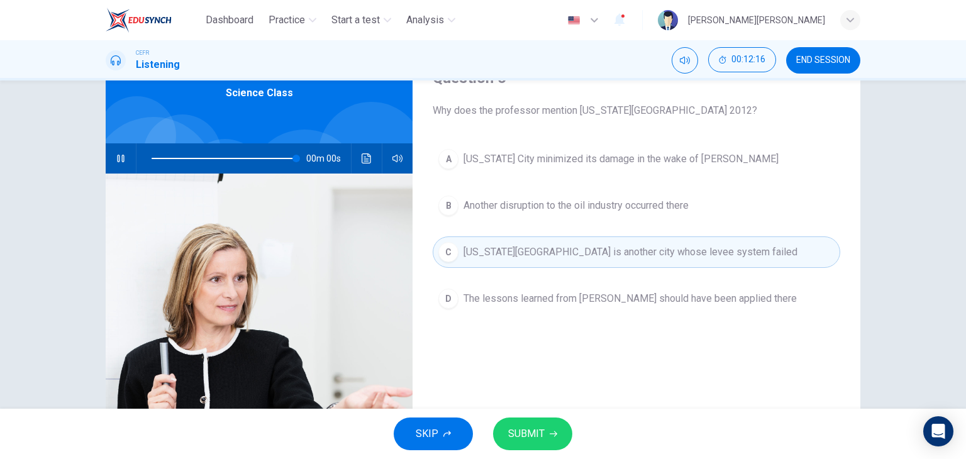
click at [543, 431] on button "SUBMIT" at bounding box center [532, 433] width 79 height 33
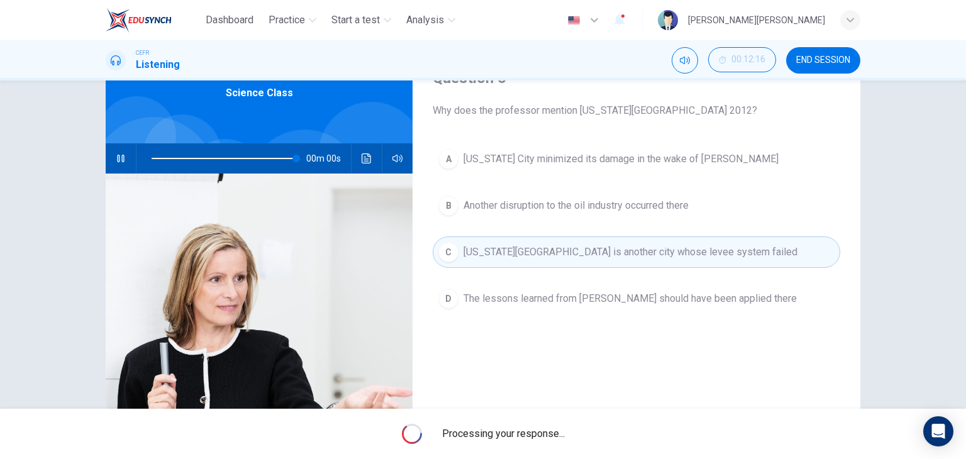
type input "0"
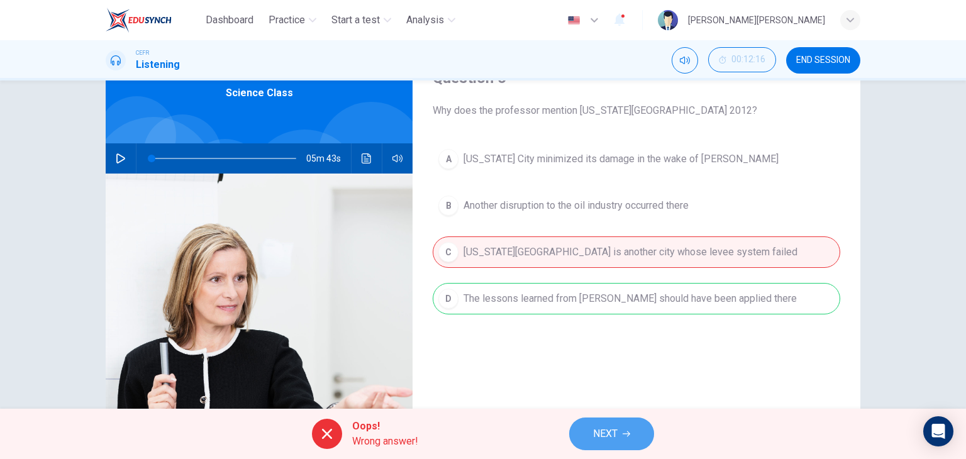
click at [593, 432] on span "NEXT" at bounding box center [605, 434] width 25 height 18
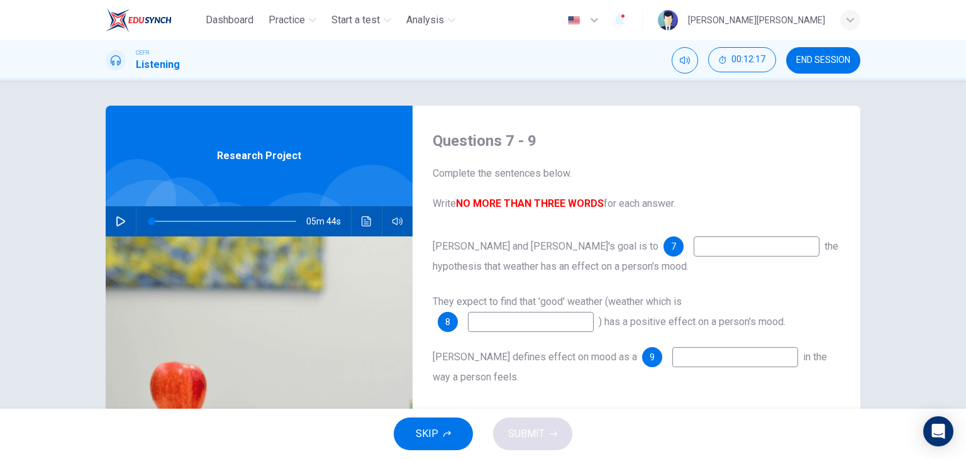
click at [828, 58] on span "END SESSION" at bounding box center [823, 60] width 54 height 10
